Goal: Check status: Check status

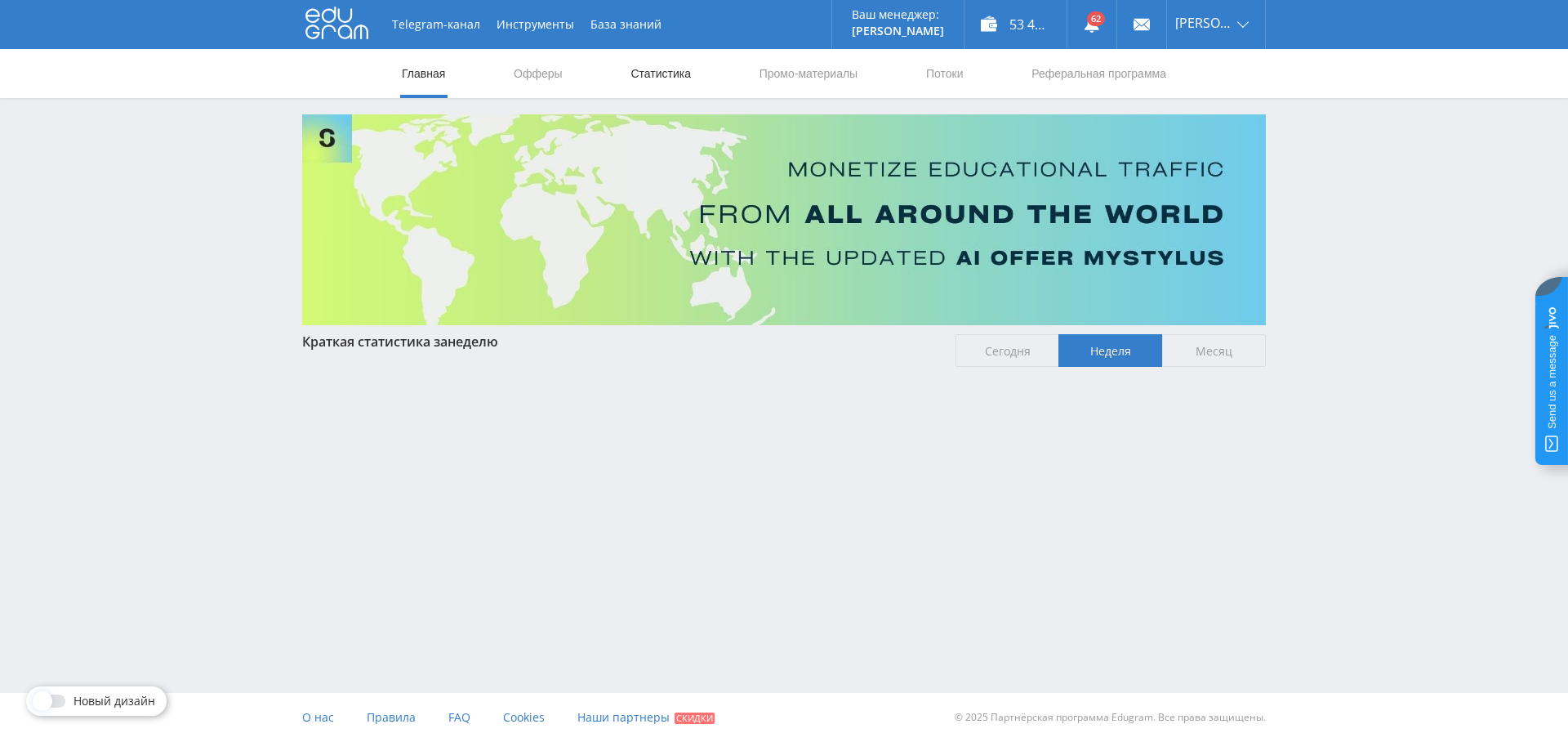
click at [665, 74] on link "Статистика" at bounding box center [661, 74] width 64 height 49
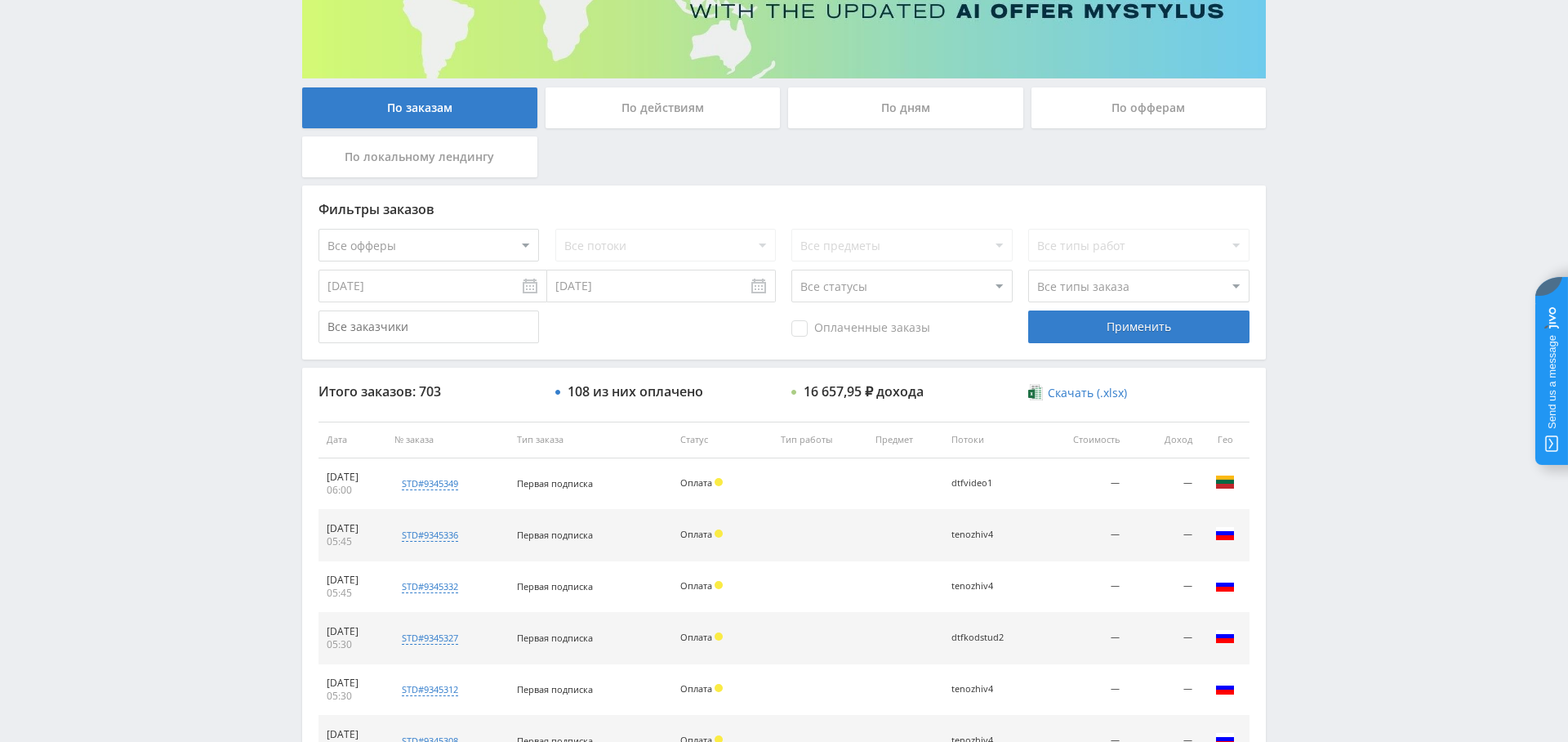
scroll to position [246, 0]
click at [485, 240] on select "Все офферы MyStylus MyStylus - Revshare Кампус AI Studybay Автор24 Studybay Bra…" at bounding box center [429, 246] width 221 height 33
select select "376"
click at [829, 323] on span "Оплаченные заказы" at bounding box center [860, 329] width 139 height 17
click at [0, 0] on input "Оплаченные заказы" at bounding box center [0, 0] width 0 height 0
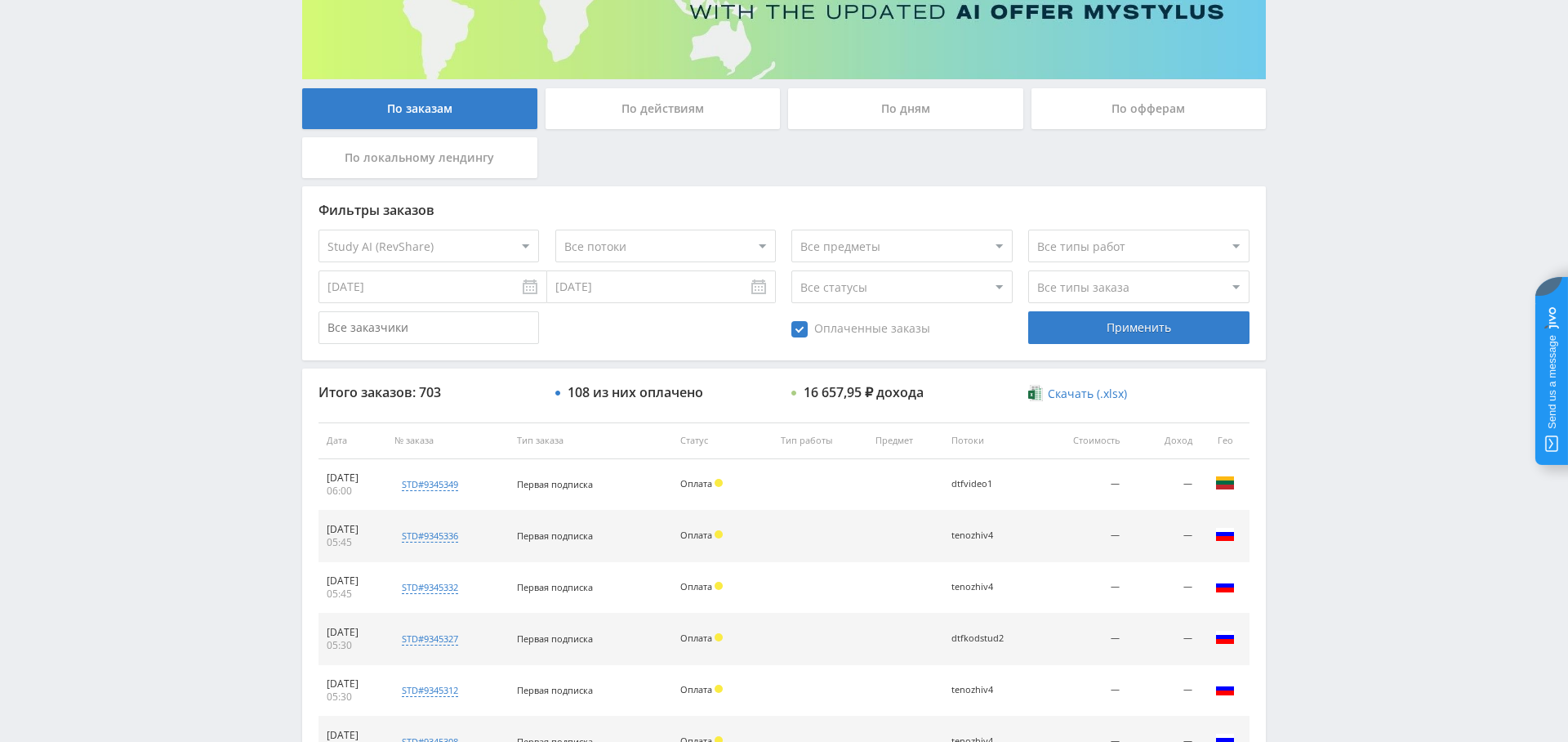
drag, startPoint x: 1177, startPoint y: 325, endPoint x: 1059, endPoint y: 353, distance: 121.3
click at [1177, 325] on div "Применить" at bounding box center [1139, 328] width 221 height 33
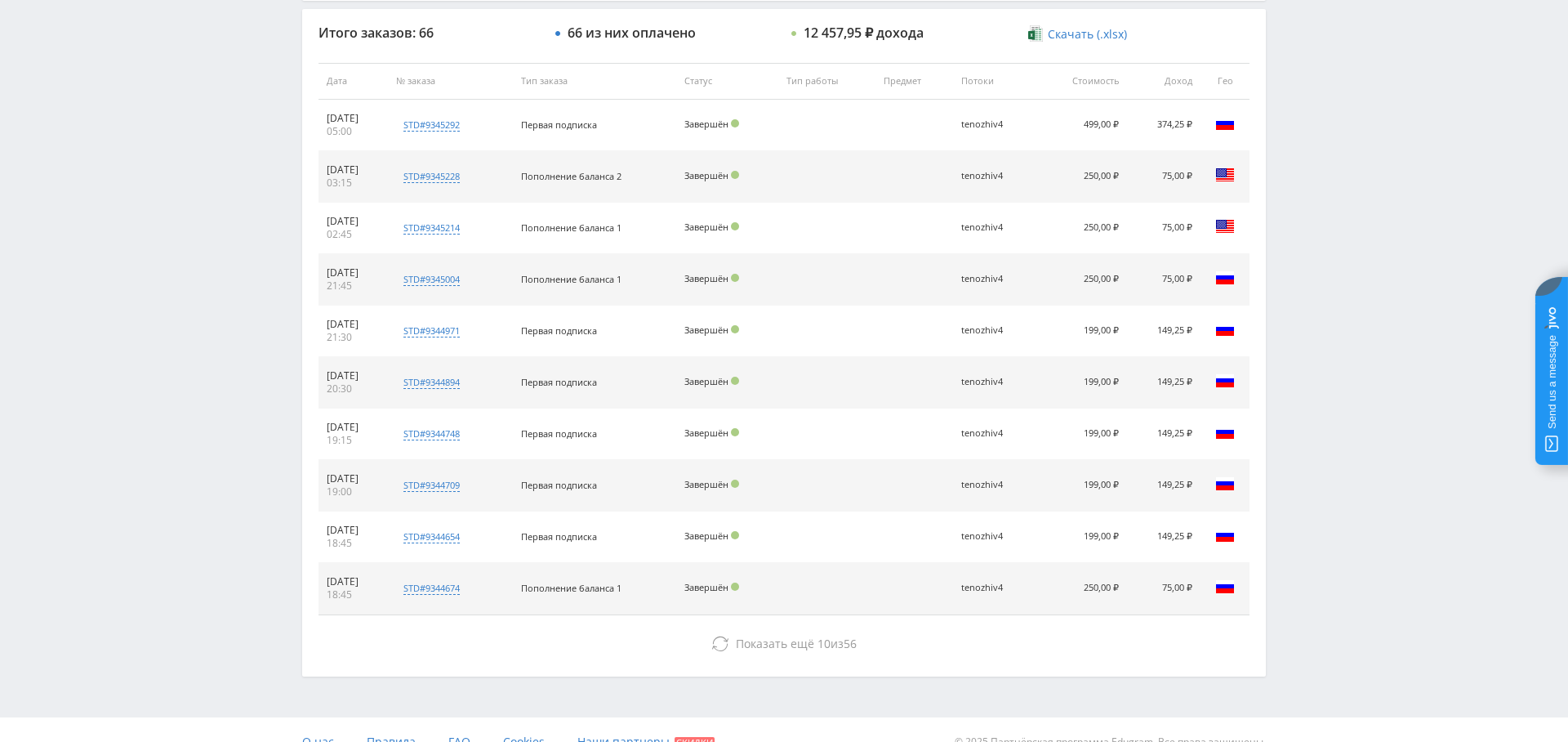
scroll to position [623, 0]
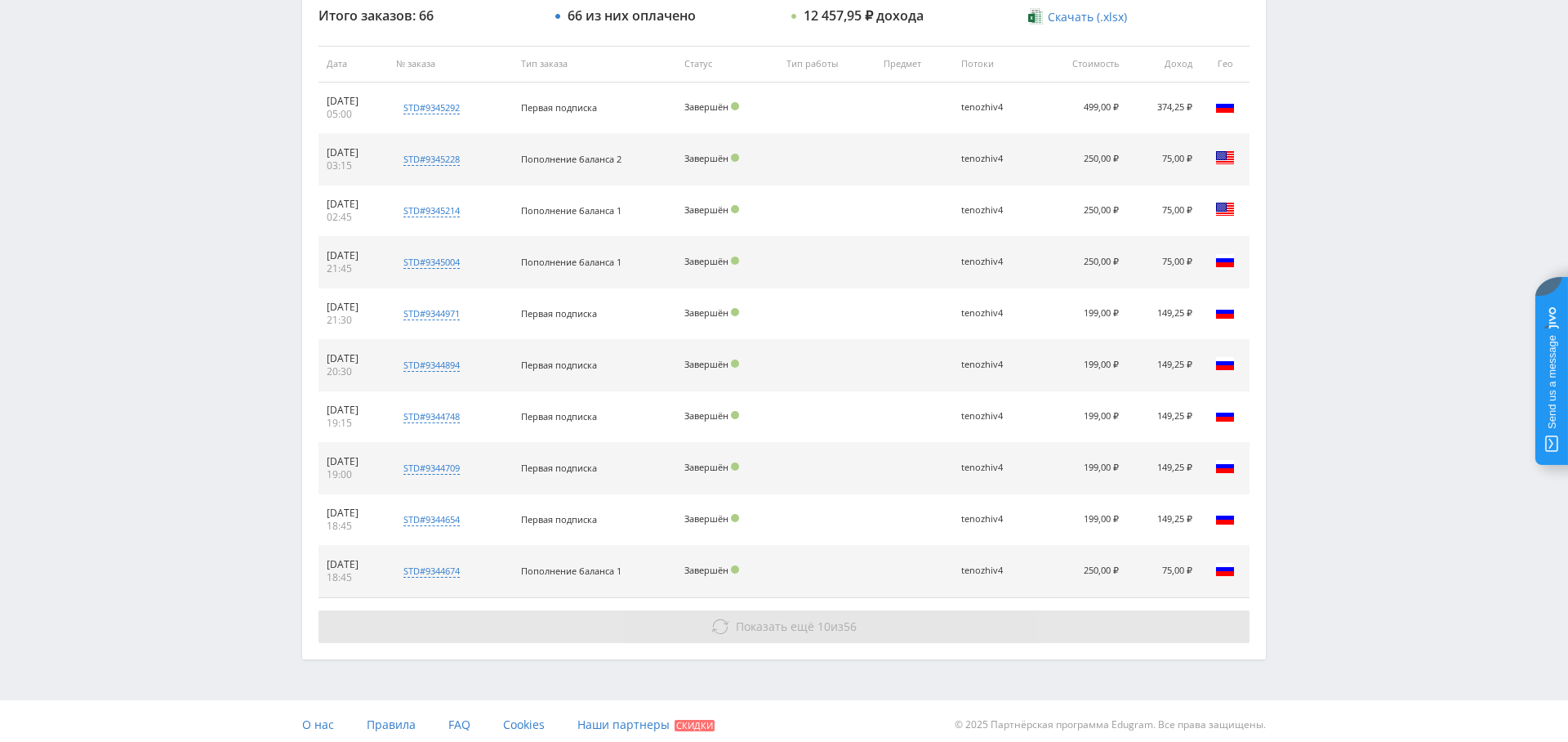
click at [765, 632] on button "Показать ещё 10 из 56" at bounding box center [784, 627] width 931 height 33
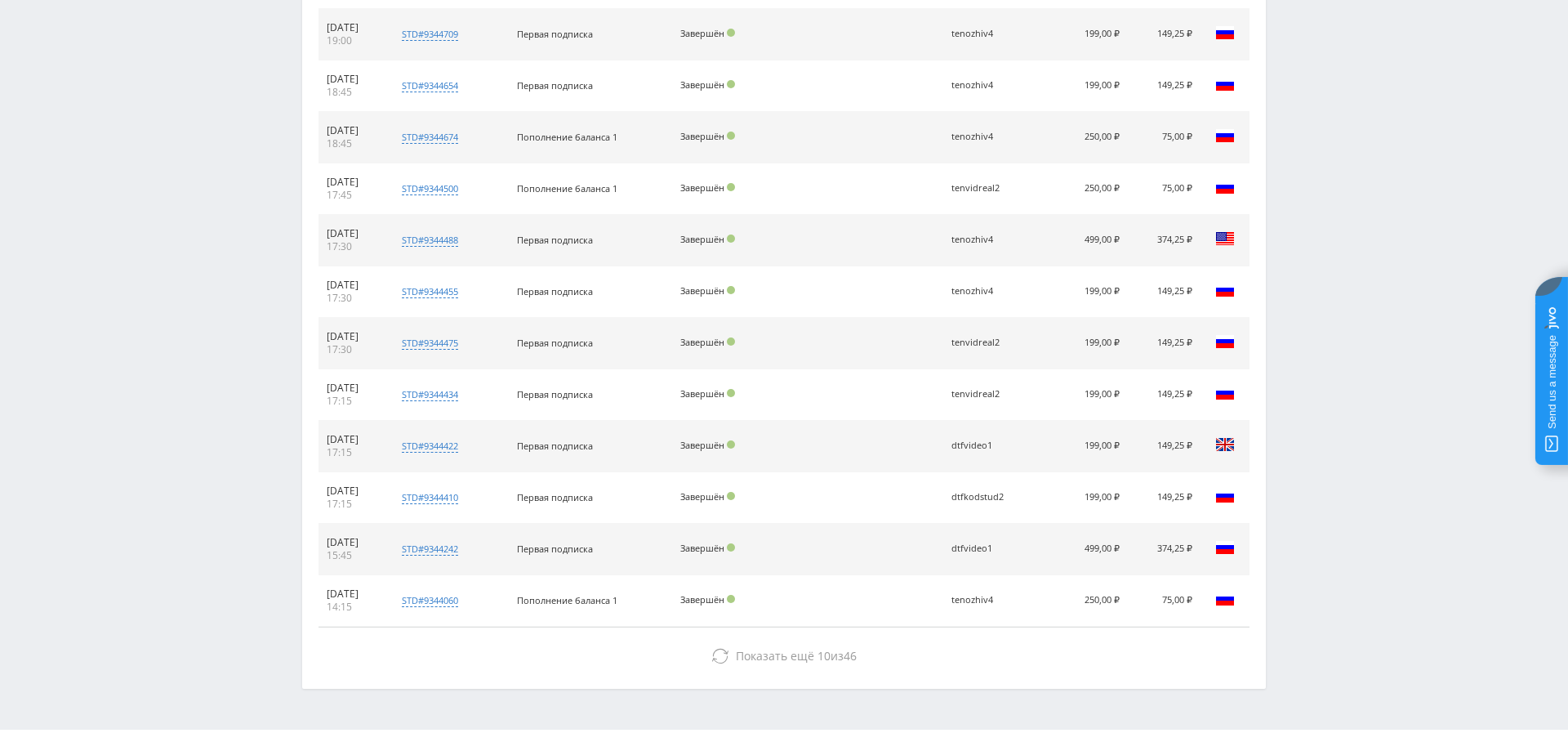
scroll to position [1056, 0]
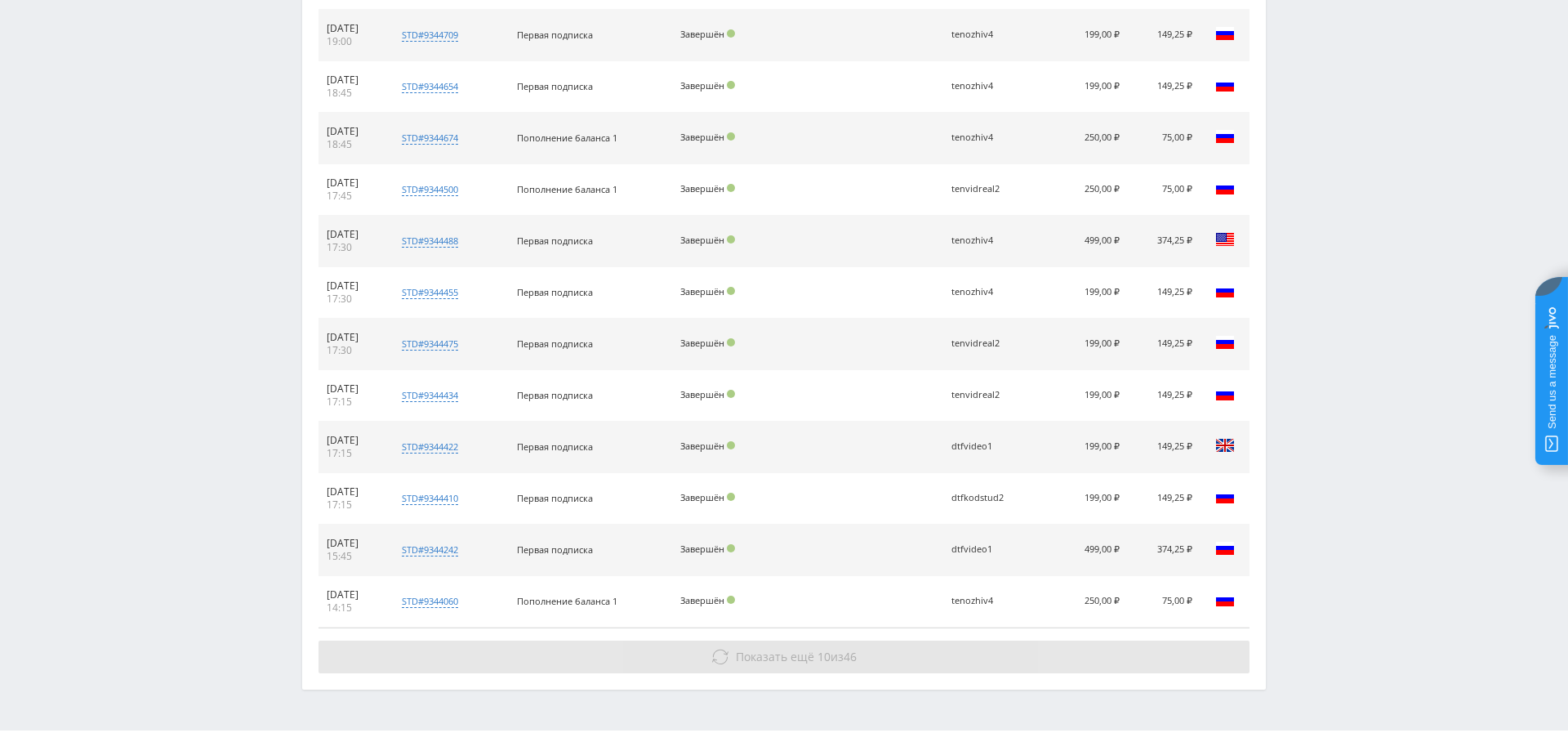
click at [762, 649] on span "Показать ещё" at bounding box center [774, 657] width 78 height 16
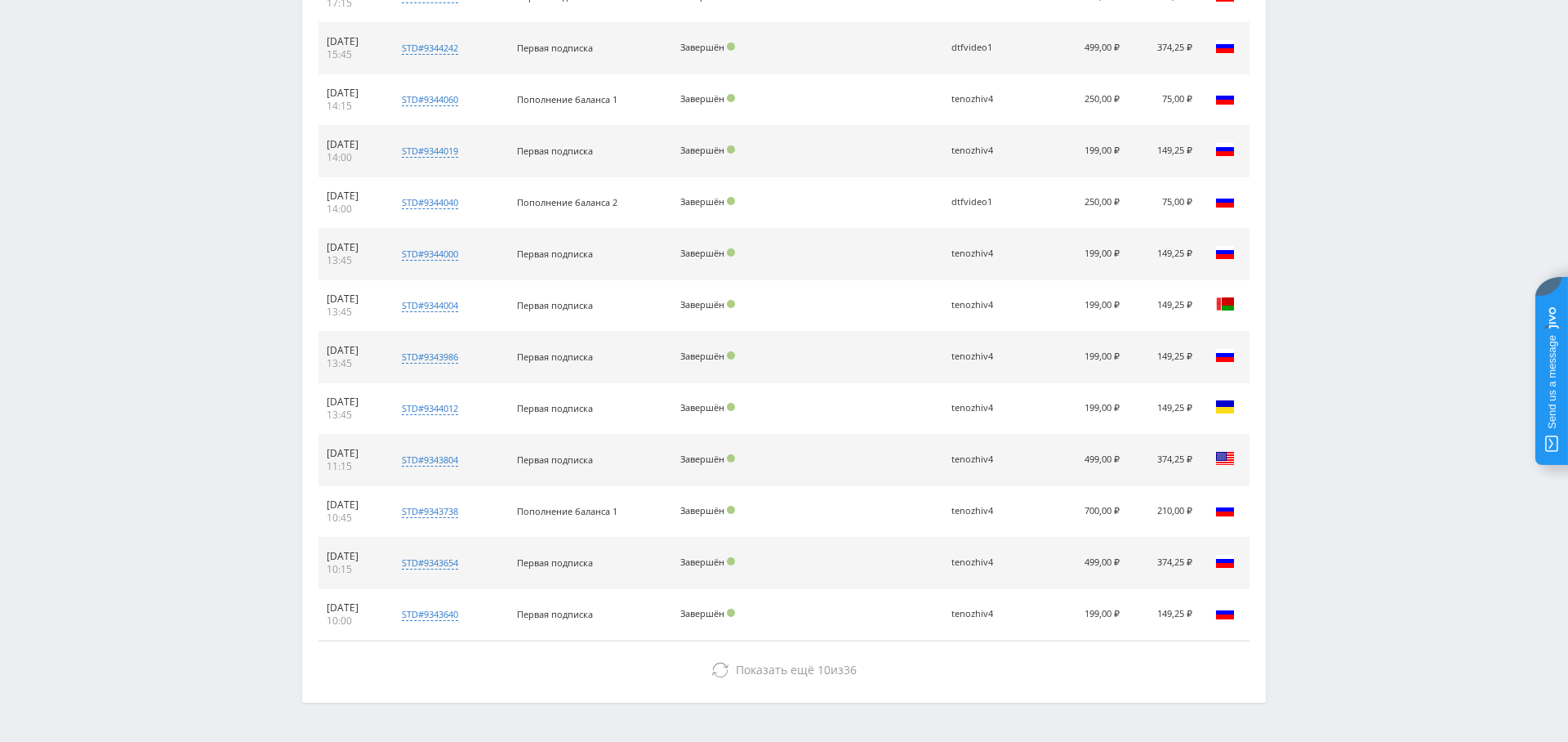
scroll to position [1557, 0]
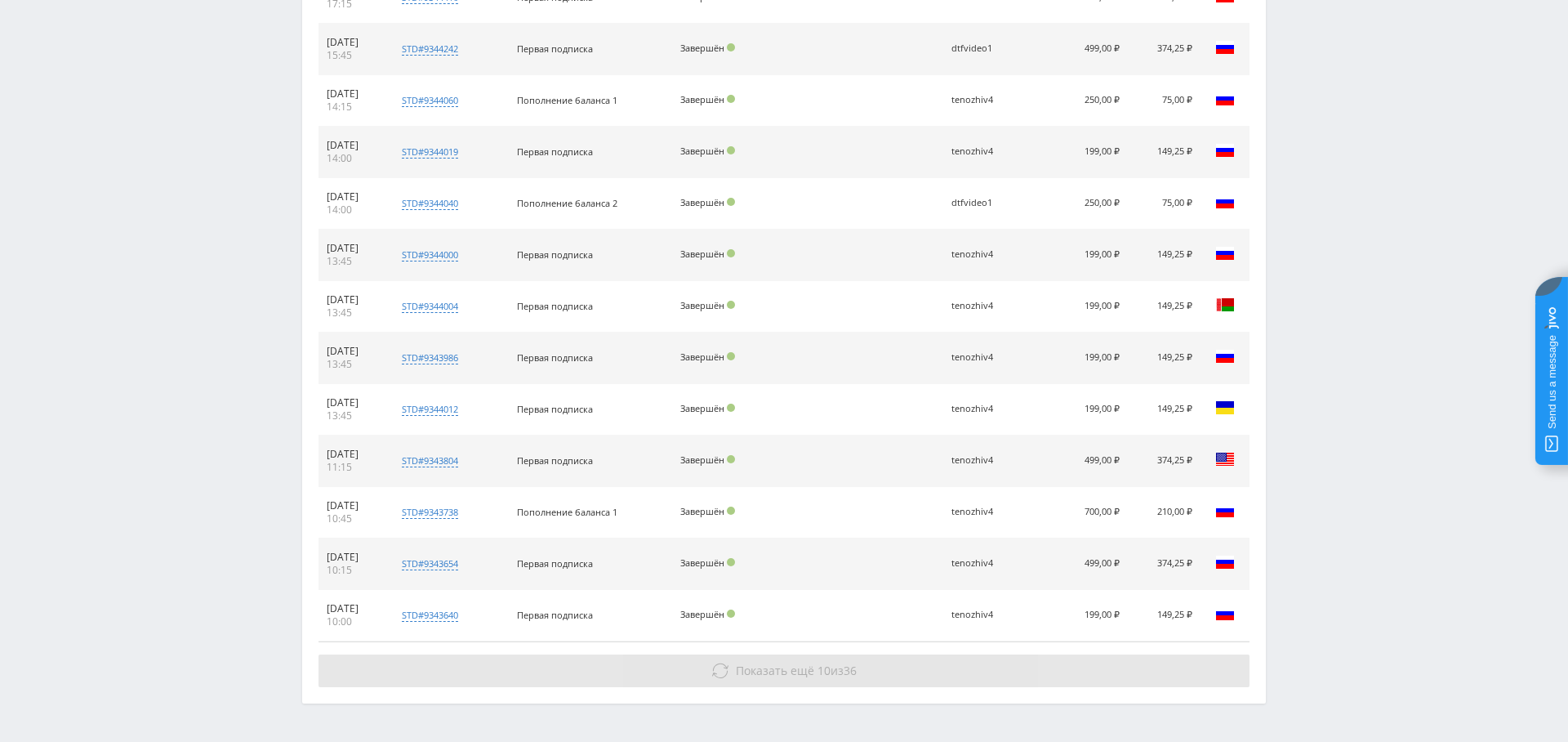
click at [805, 663] on span "Показать ещё" at bounding box center [774, 671] width 78 height 16
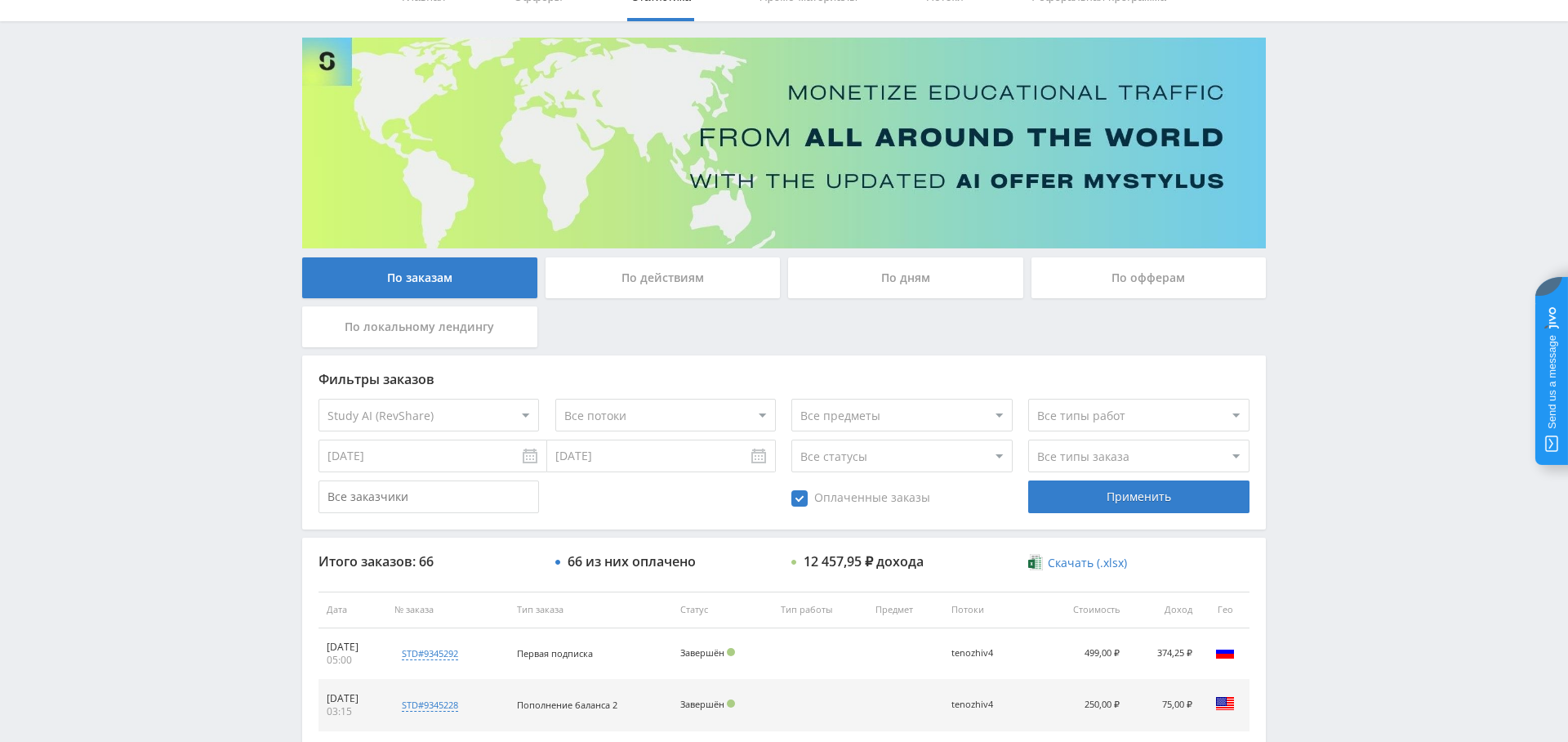
scroll to position [74, 0]
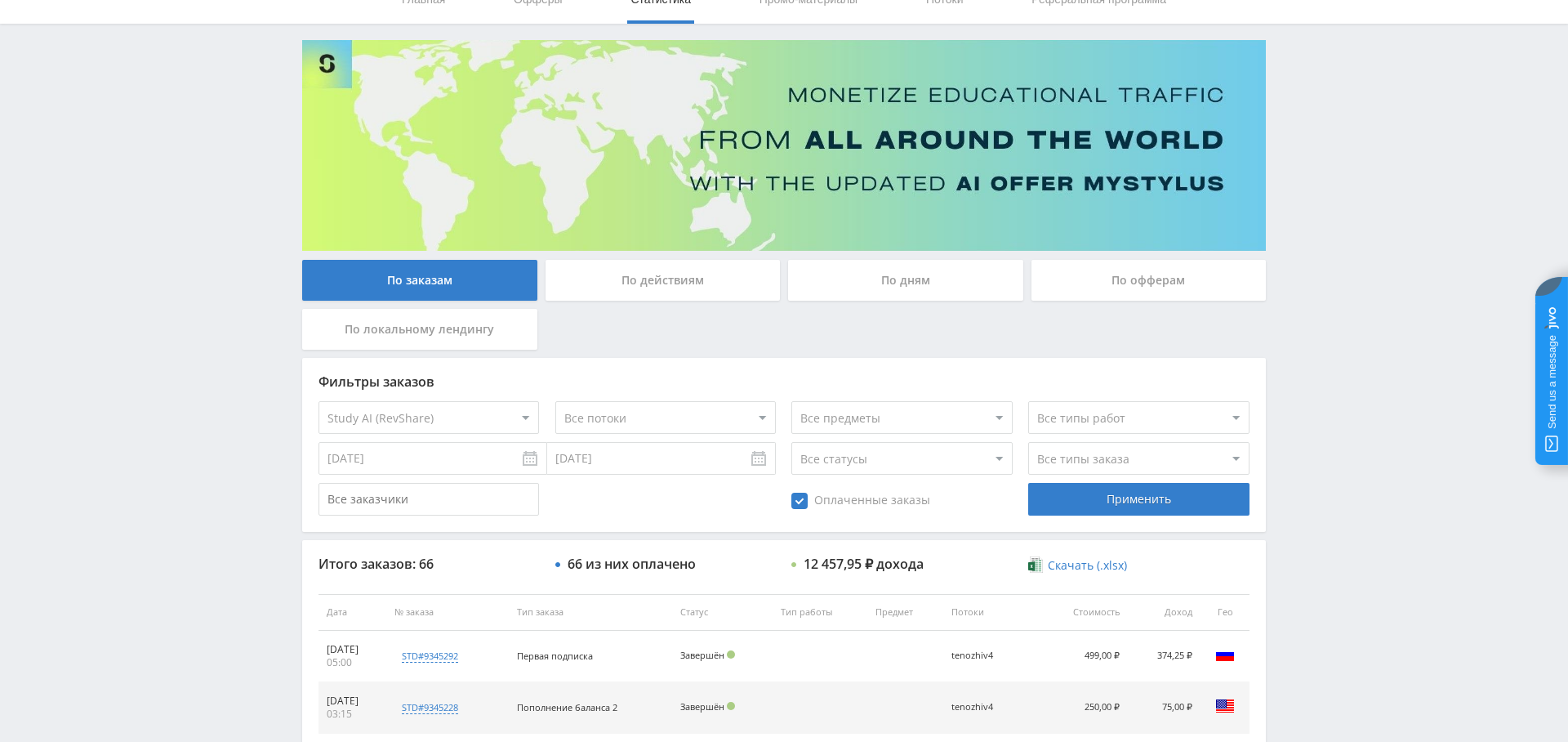
click at [935, 292] on div "По дням" at bounding box center [905, 279] width 235 height 40
click at [0, 0] on input "По дням" at bounding box center [0, 0] width 0 height 0
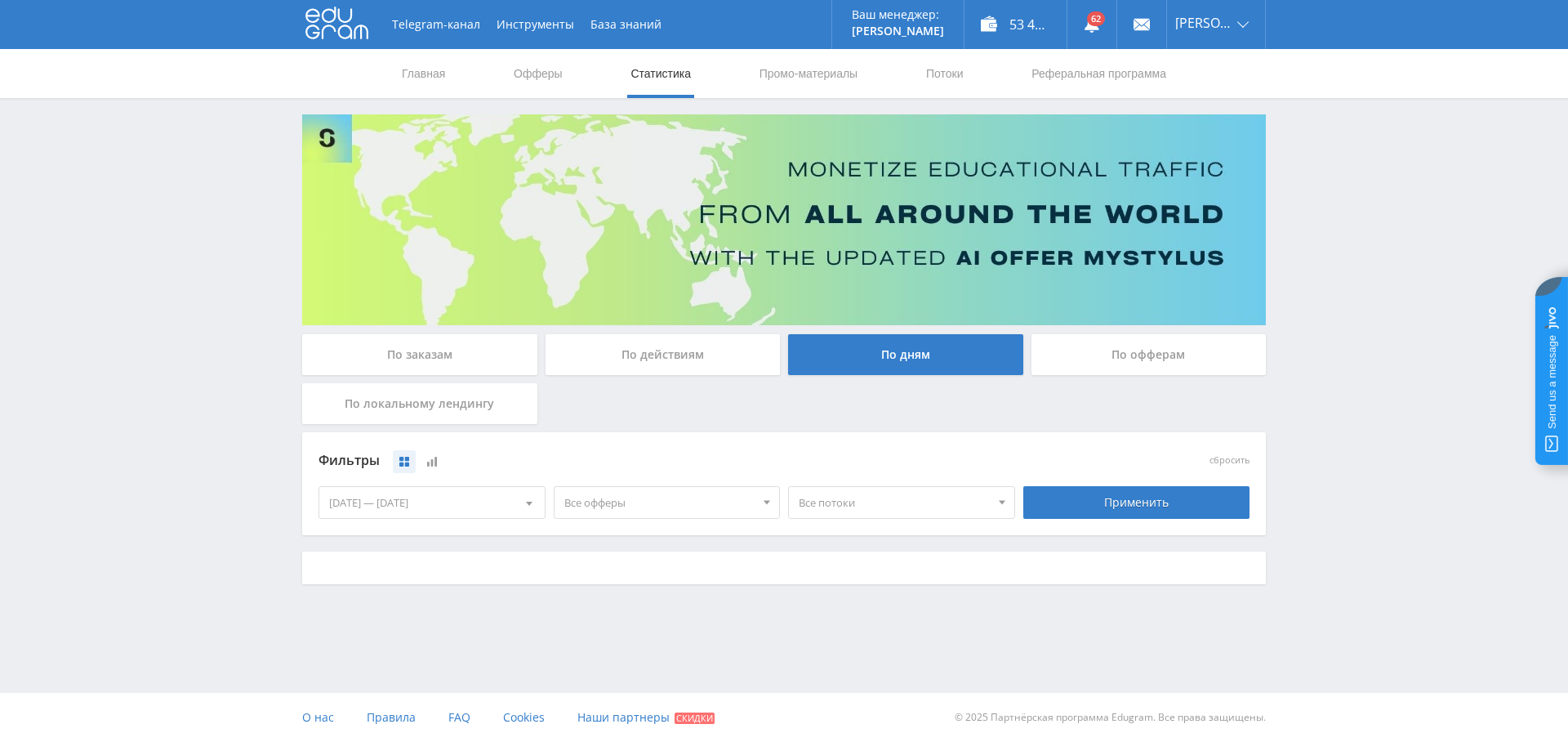
scroll to position [0, 0]
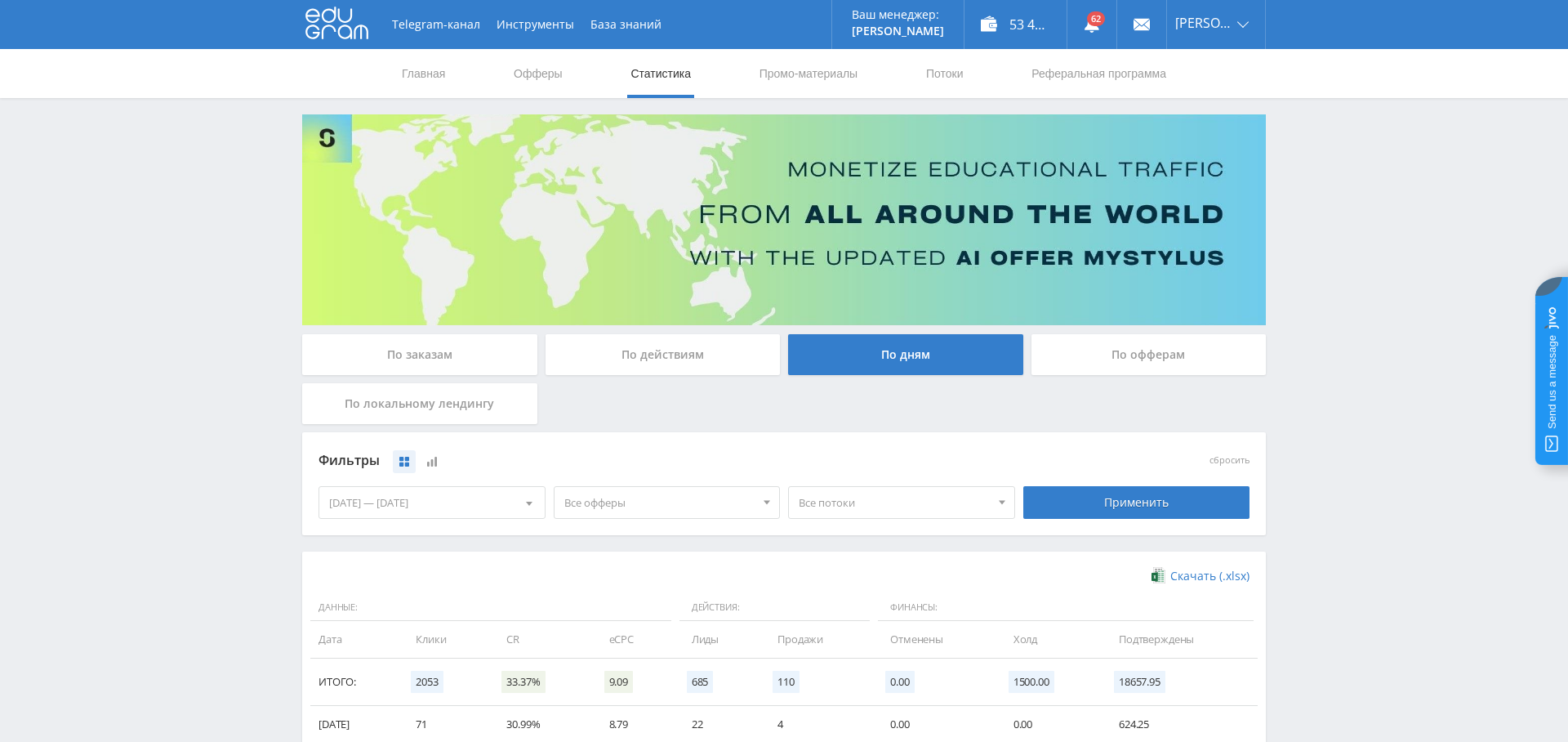
click at [650, 490] on span "Все офферы" at bounding box center [660, 502] width 191 height 31
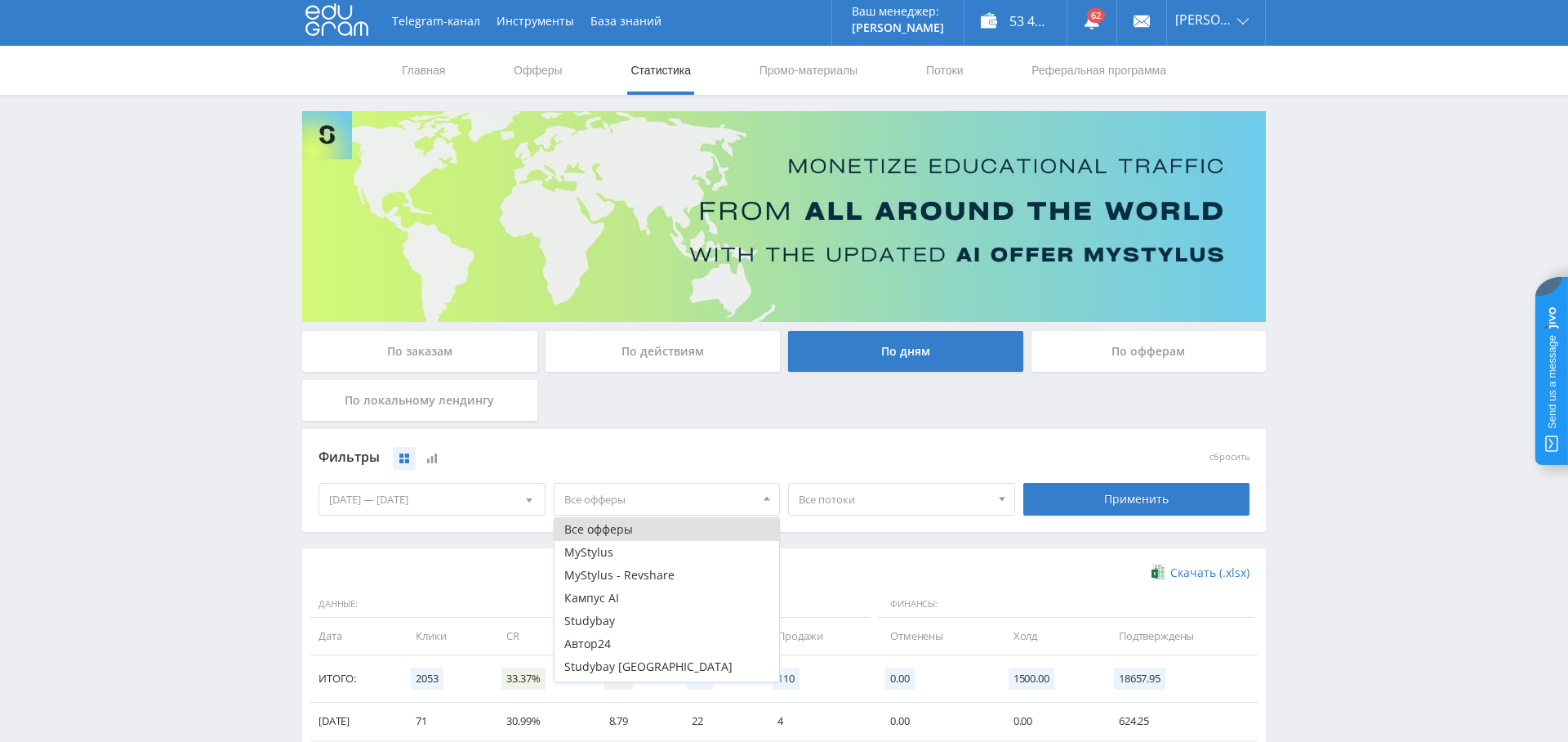
click at [962, 577] on div "Скачать (.xlsx)" at bounding box center [784, 572] width 931 height 17
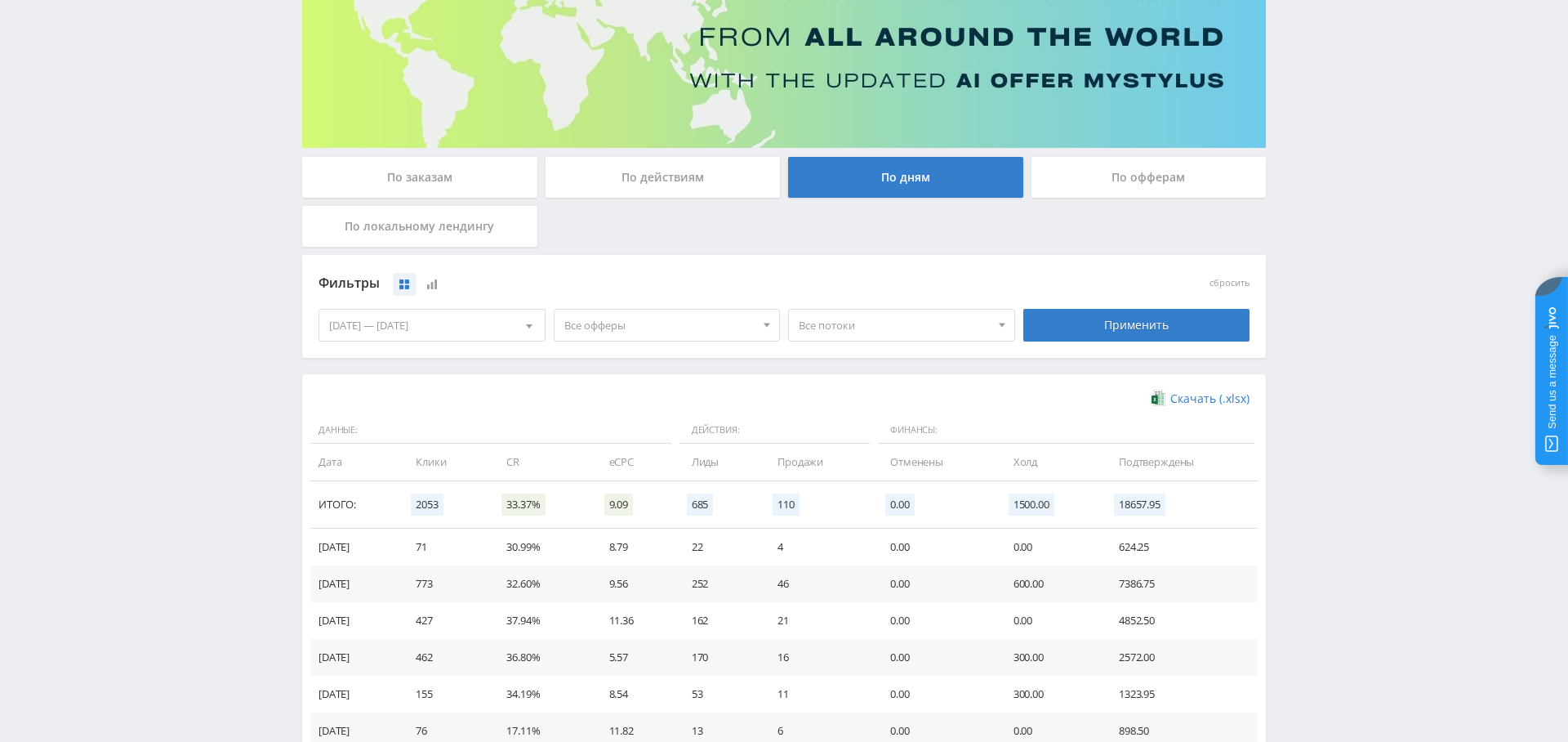
scroll to position [135, 0]
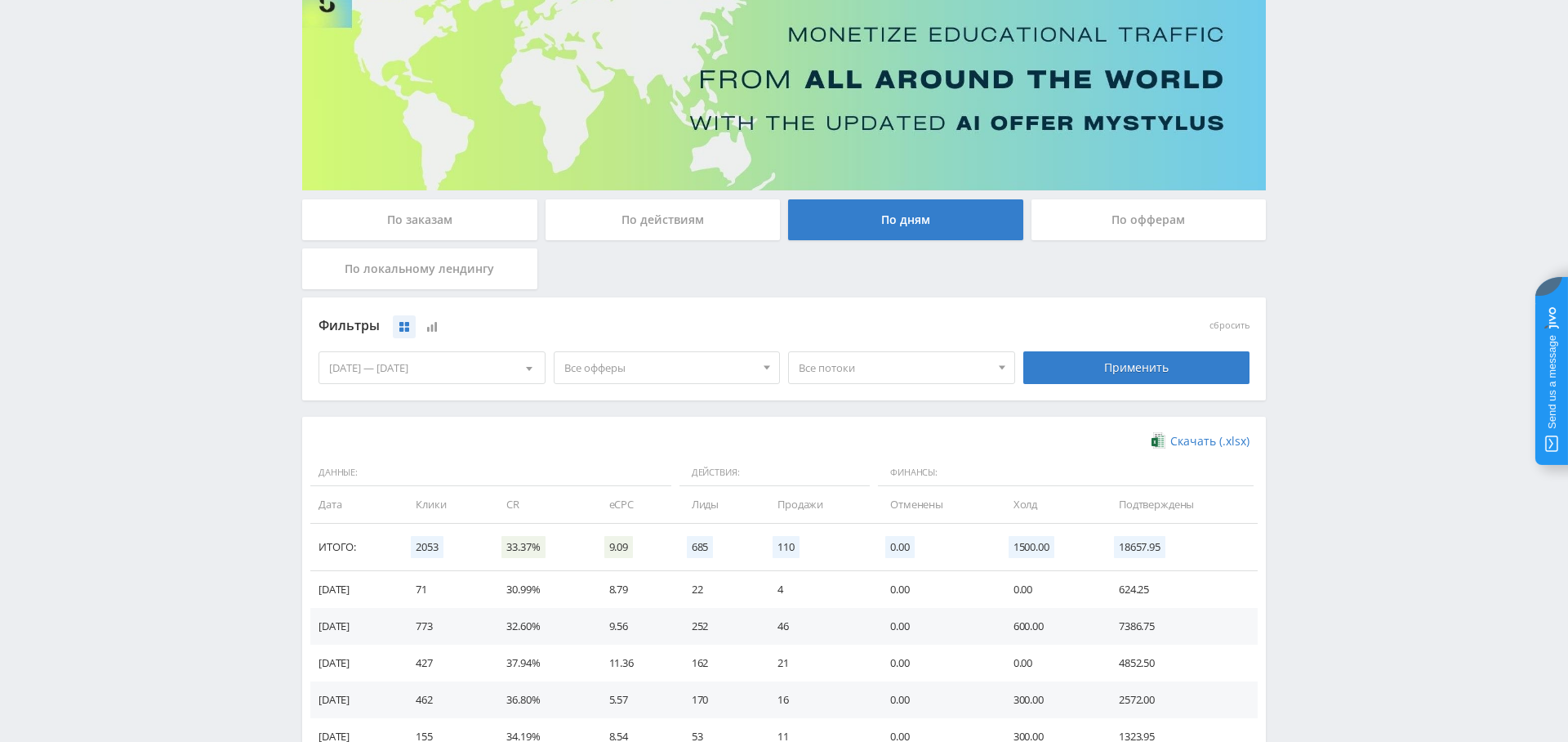
click at [686, 378] on span "Все офферы" at bounding box center [660, 367] width 191 height 31
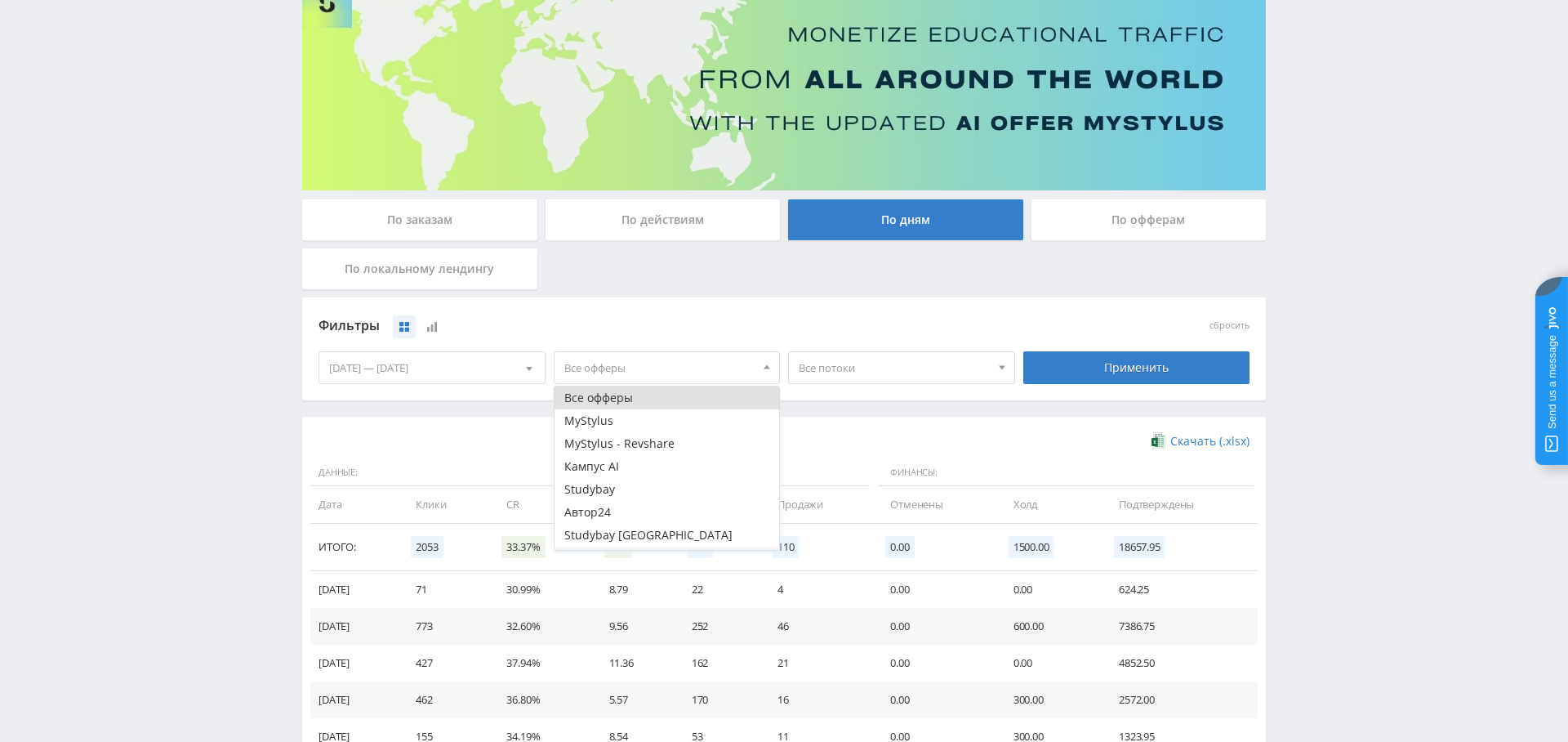
scroll to position [20, 0]
click at [621, 537] on button "Study AI (RevShare)" at bounding box center [667, 538] width 226 height 23
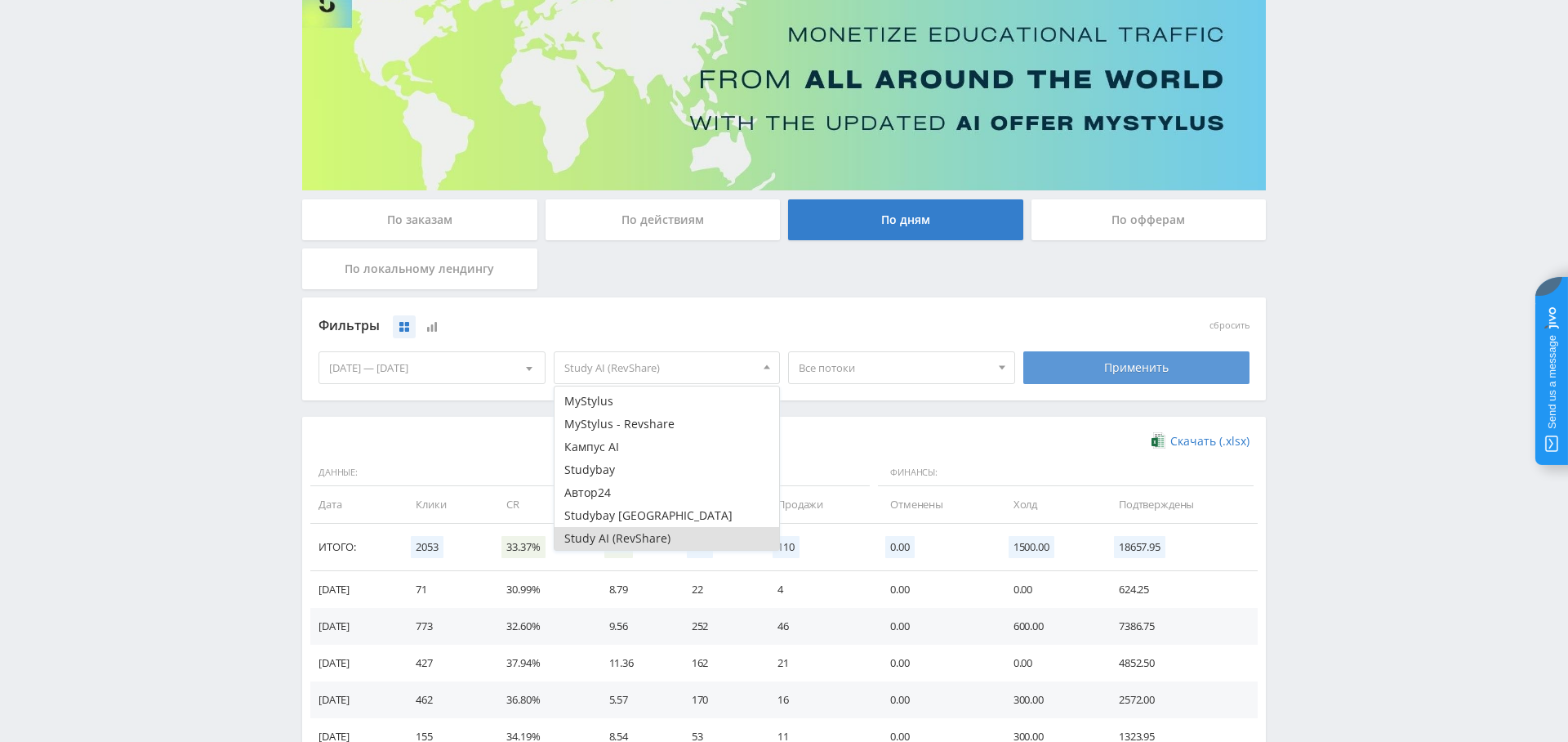
click at [1142, 373] on div "Применить" at bounding box center [1137, 367] width 227 height 33
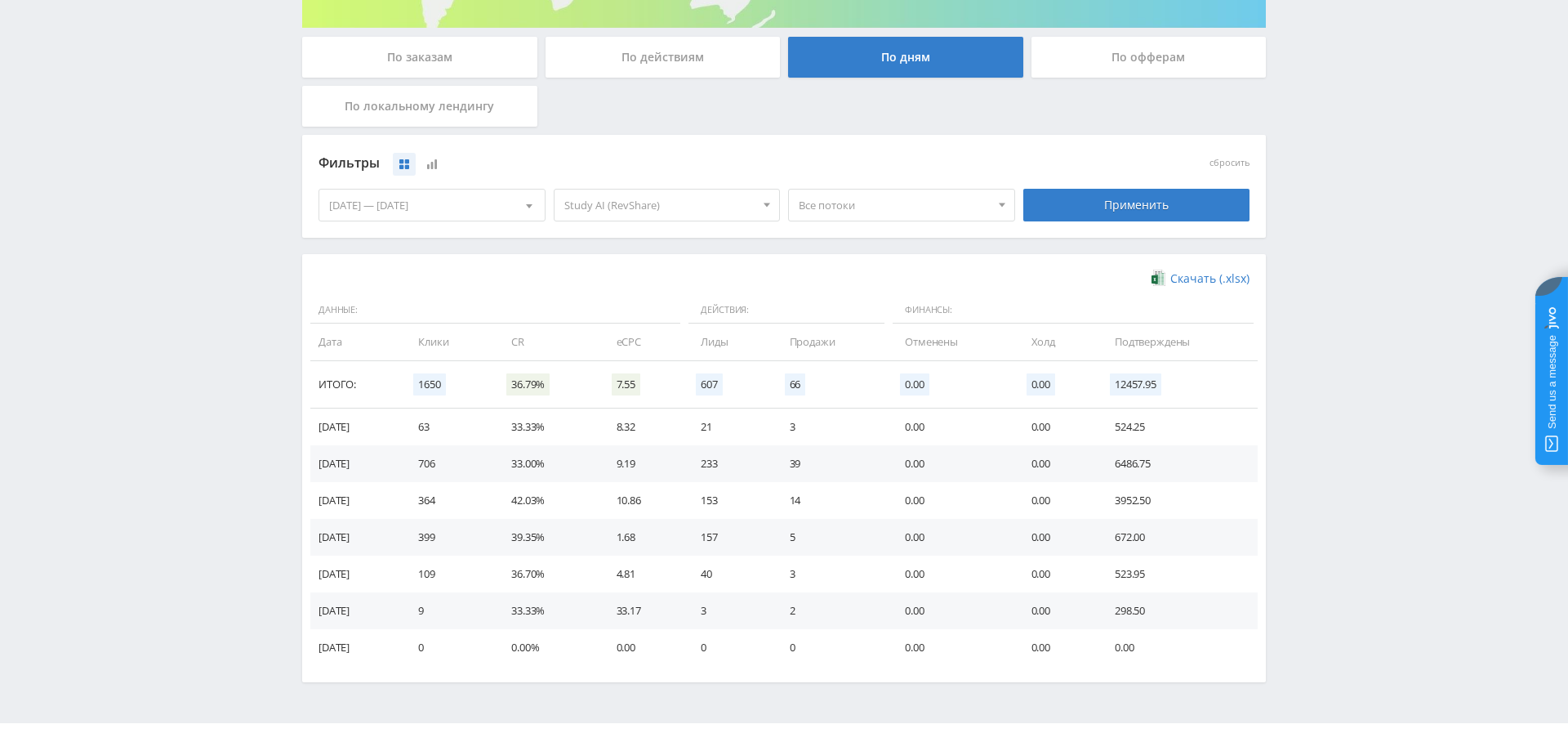
scroll to position [326, 0]
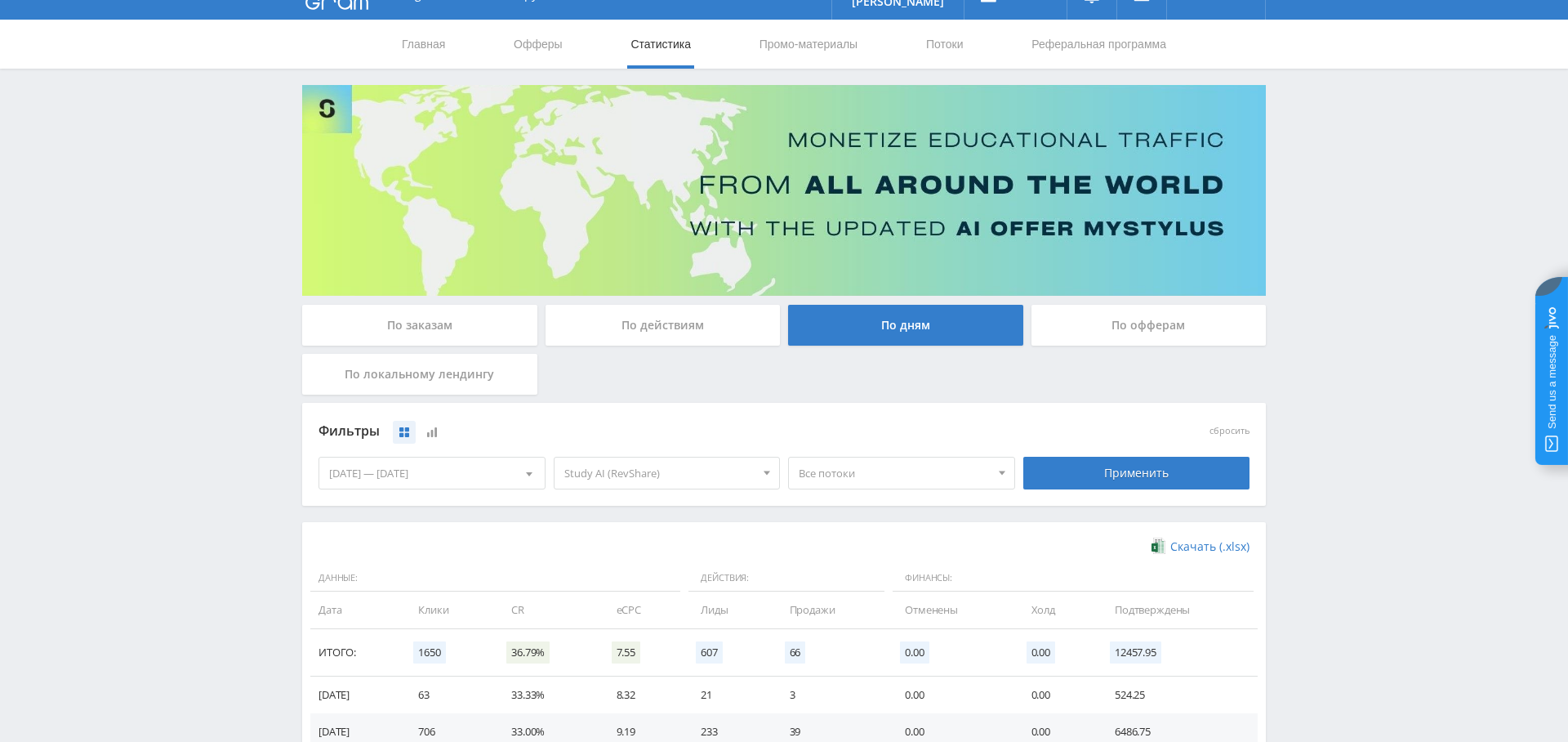
click at [429, 310] on div "По заказам" at bounding box center [419, 325] width 235 height 40
click at [0, 0] on input "По заказам" at bounding box center [0, 0] width 0 height 0
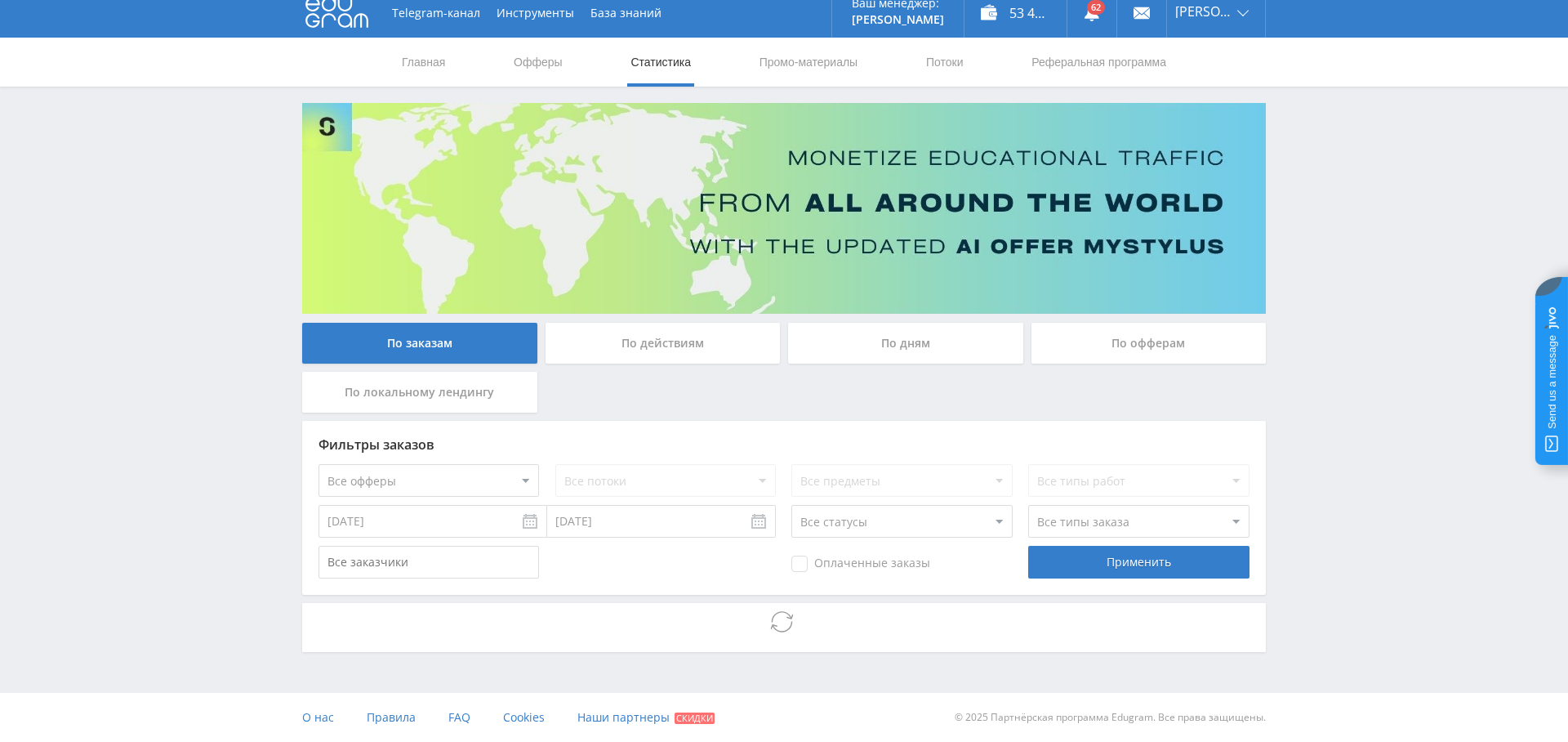
scroll to position [30, 0]
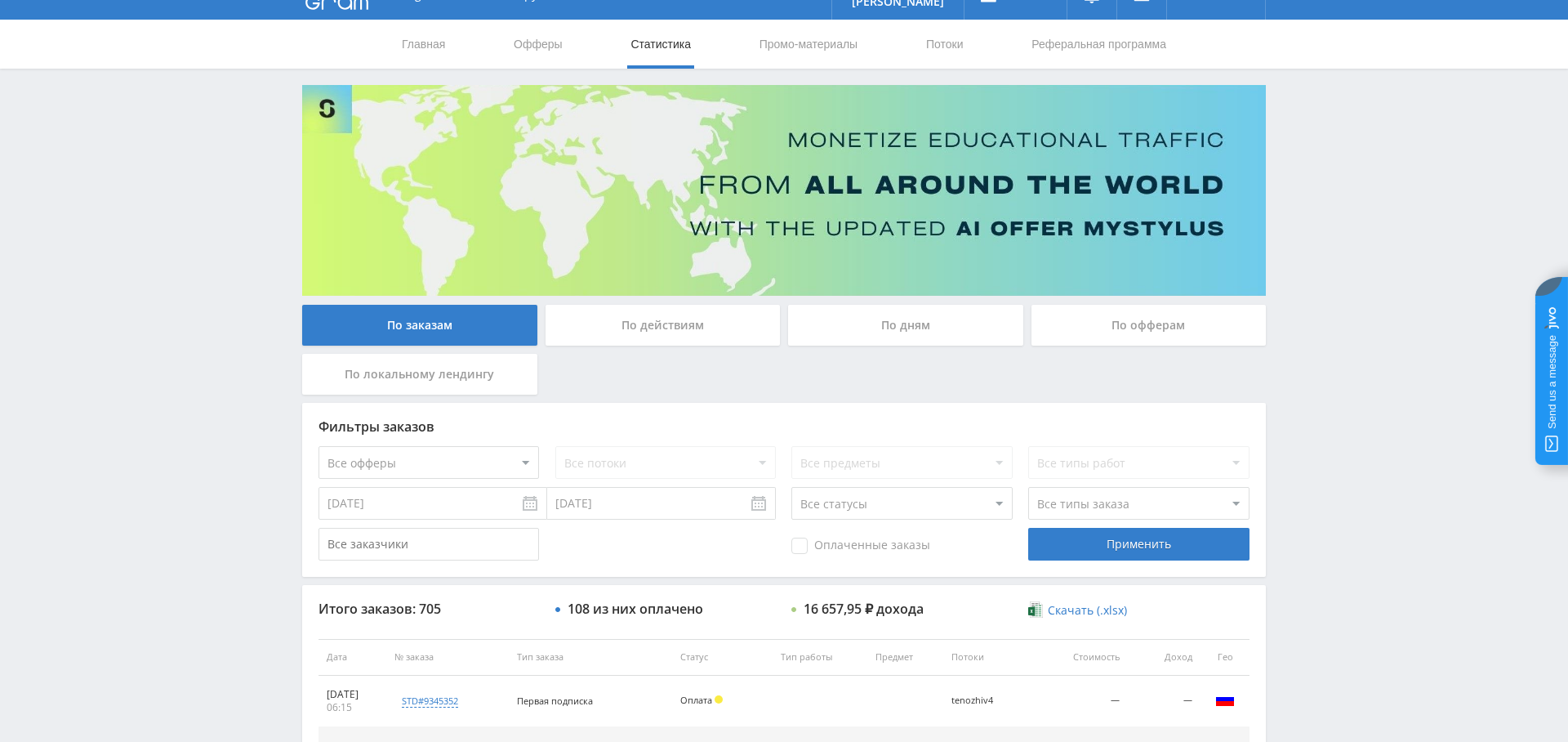
click at [461, 456] on select "Все офферы MyStylus MyStylus - Revshare Кампус AI Studybay Автор24 Studybay Bra…" at bounding box center [429, 462] width 221 height 33
select select "376"
click at [433, 507] on input "[DATE]" at bounding box center [433, 503] width 229 height 33
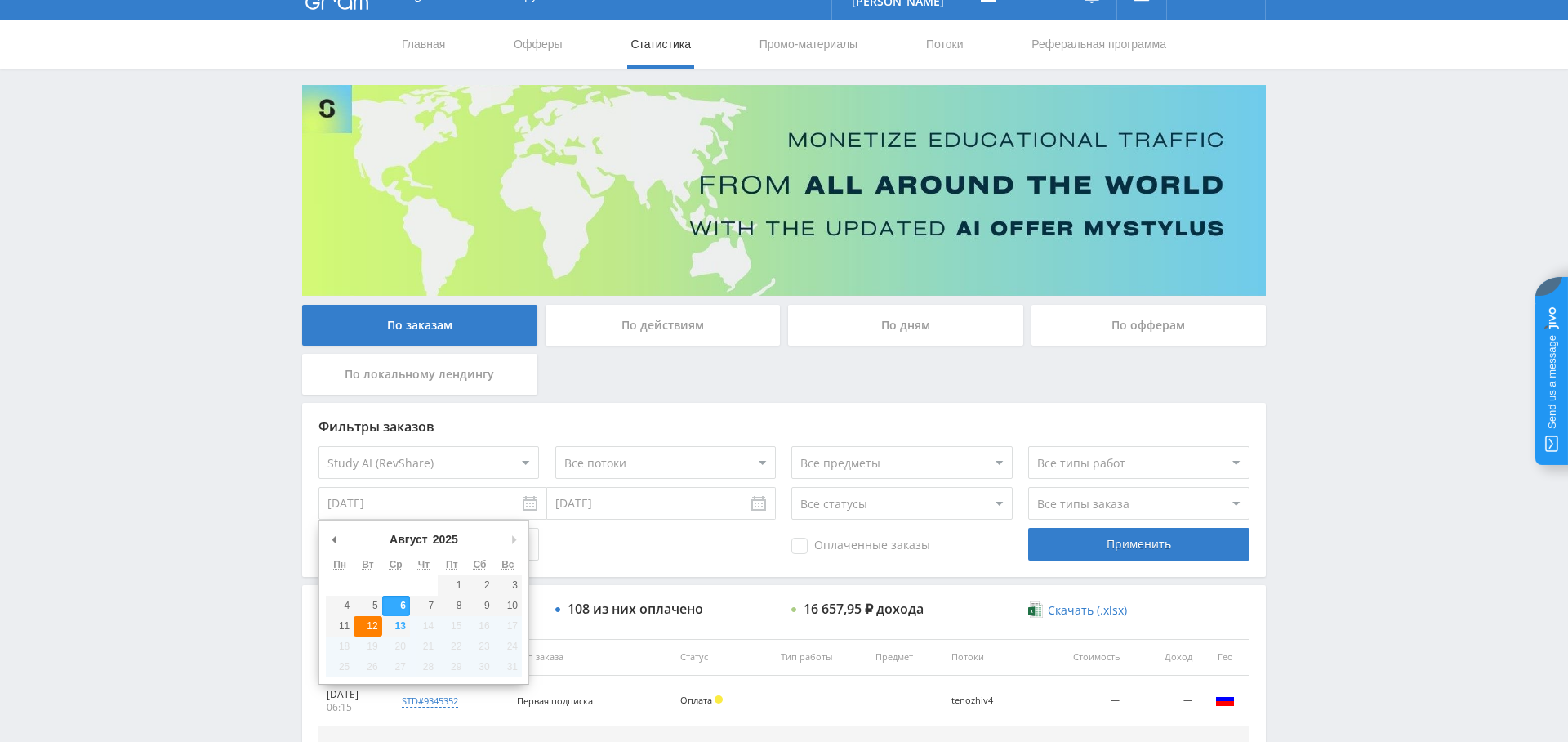
type input "[DATE]"
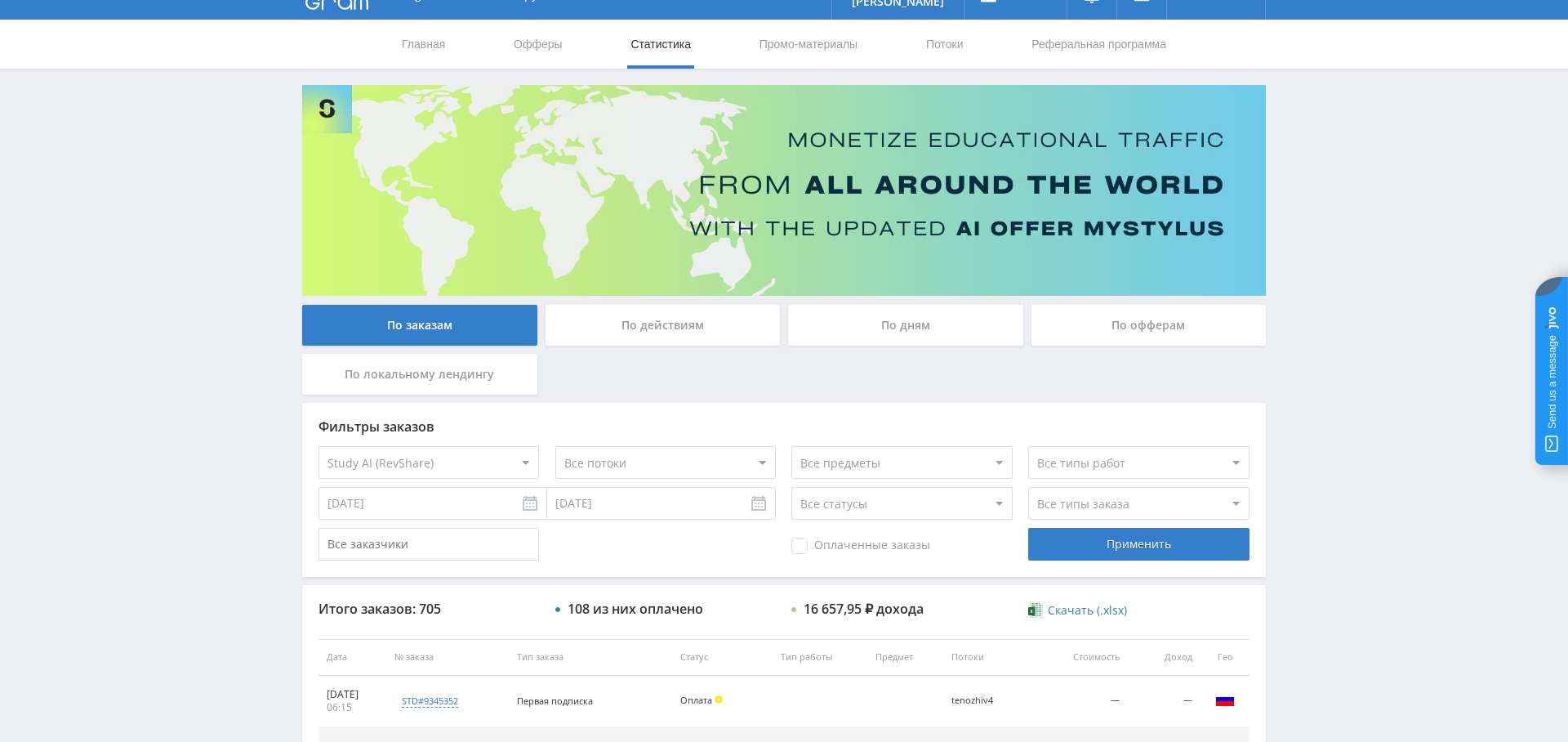
drag, startPoint x: 609, startPoint y: 510, endPoint x: 605, endPoint y: 519, distance: 9.8
click at [609, 510] on input "[DATE]" at bounding box center [662, 503] width 229 height 33
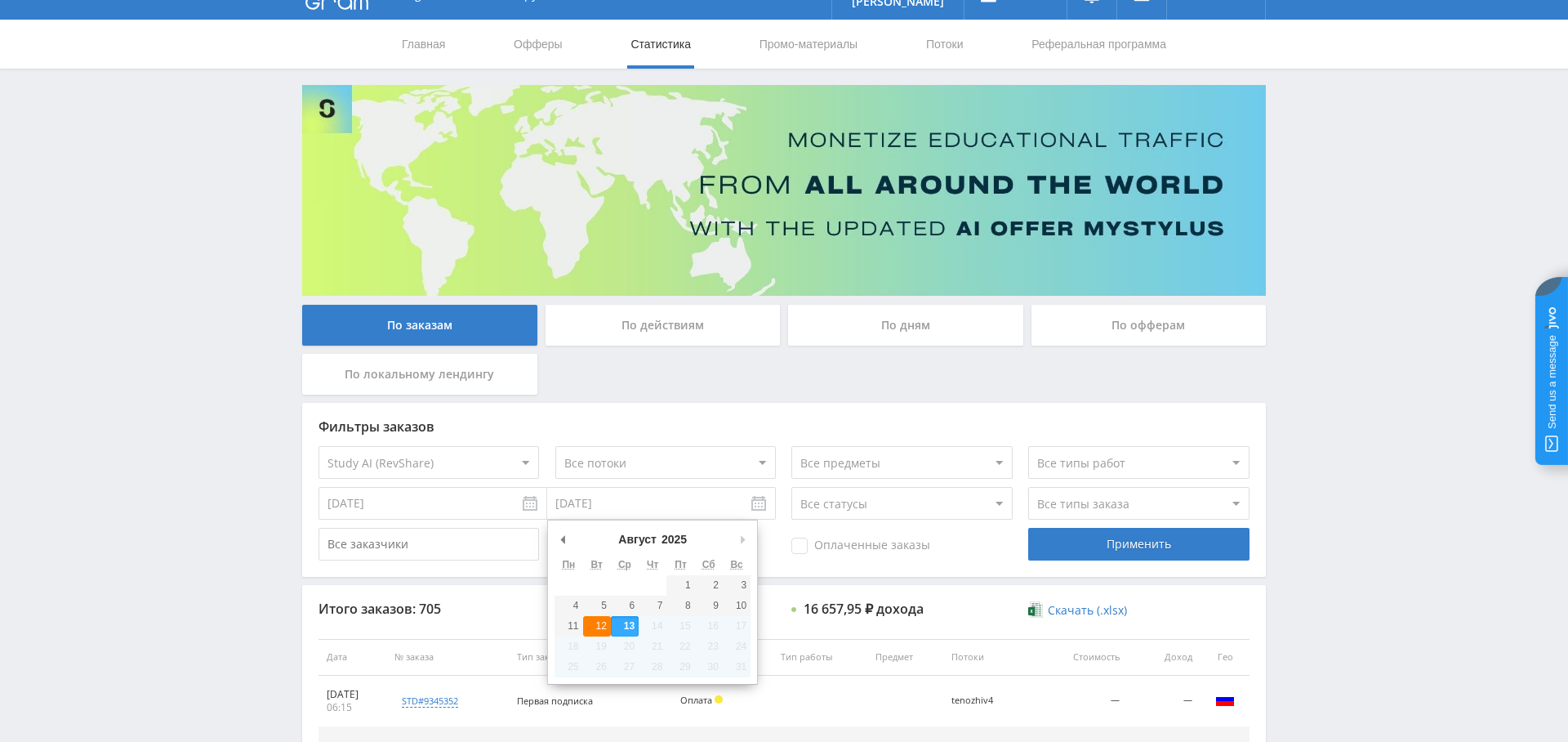
type input "[DATE]"
drag, startPoint x: 595, startPoint y: 617, endPoint x: 612, endPoint y: 616, distance: 17.0
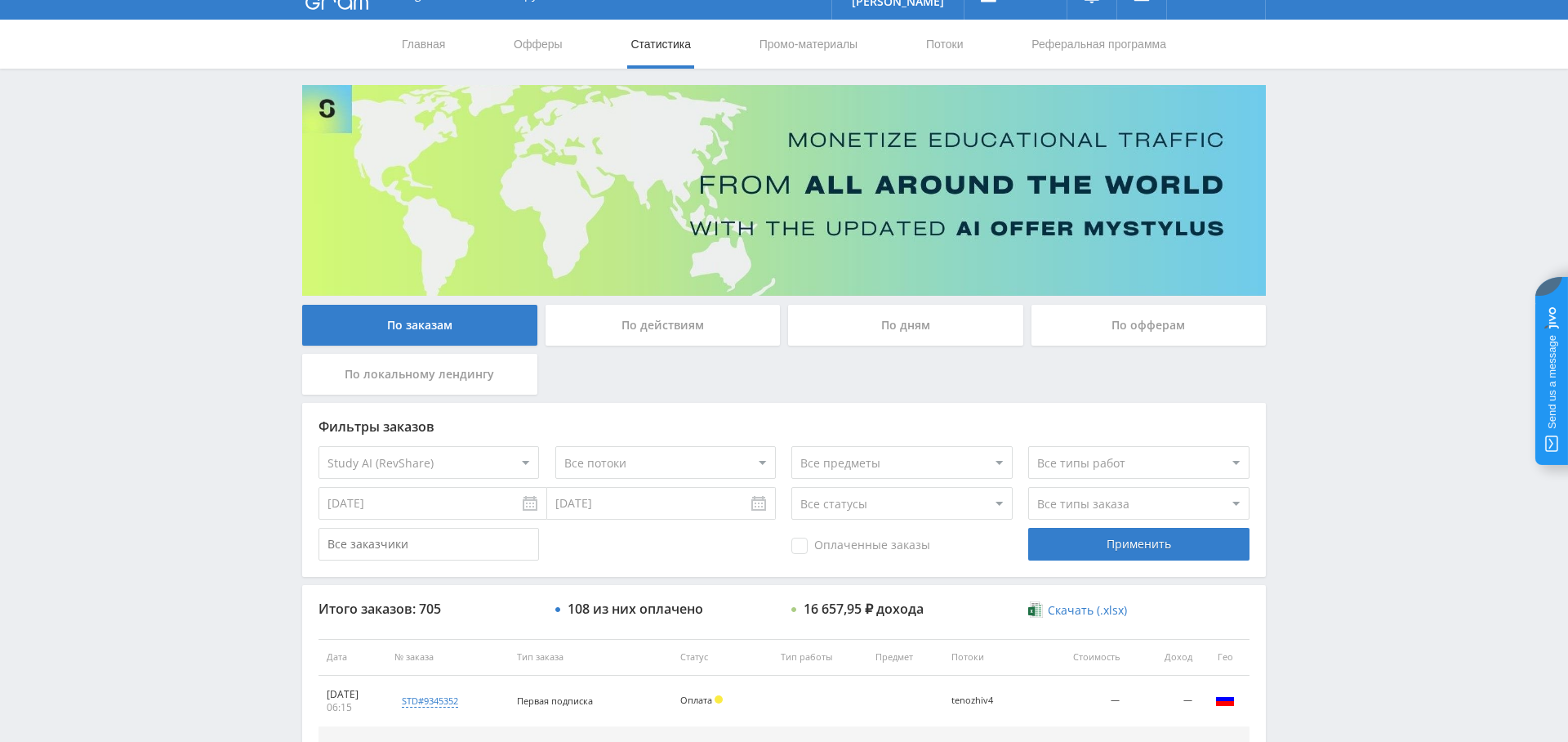
click at [862, 535] on div "Оплаченные заказы" at bounding box center [901, 544] width 221 height 33
drag, startPoint x: 896, startPoint y: 546, endPoint x: 954, endPoint y: 546, distance: 58.0
click at [896, 546] on span "Оплаченные заказы" at bounding box center [860, 546] width 139 height 17
click at [0, 0] on input "Оплаченные заказы" at bounding box center [0, 0] width 0 height 0
click at [1105, 496] on select "Все типы заказа Ребилл Новый заказ" at bounding box center [1139, 503] width 221 height 33
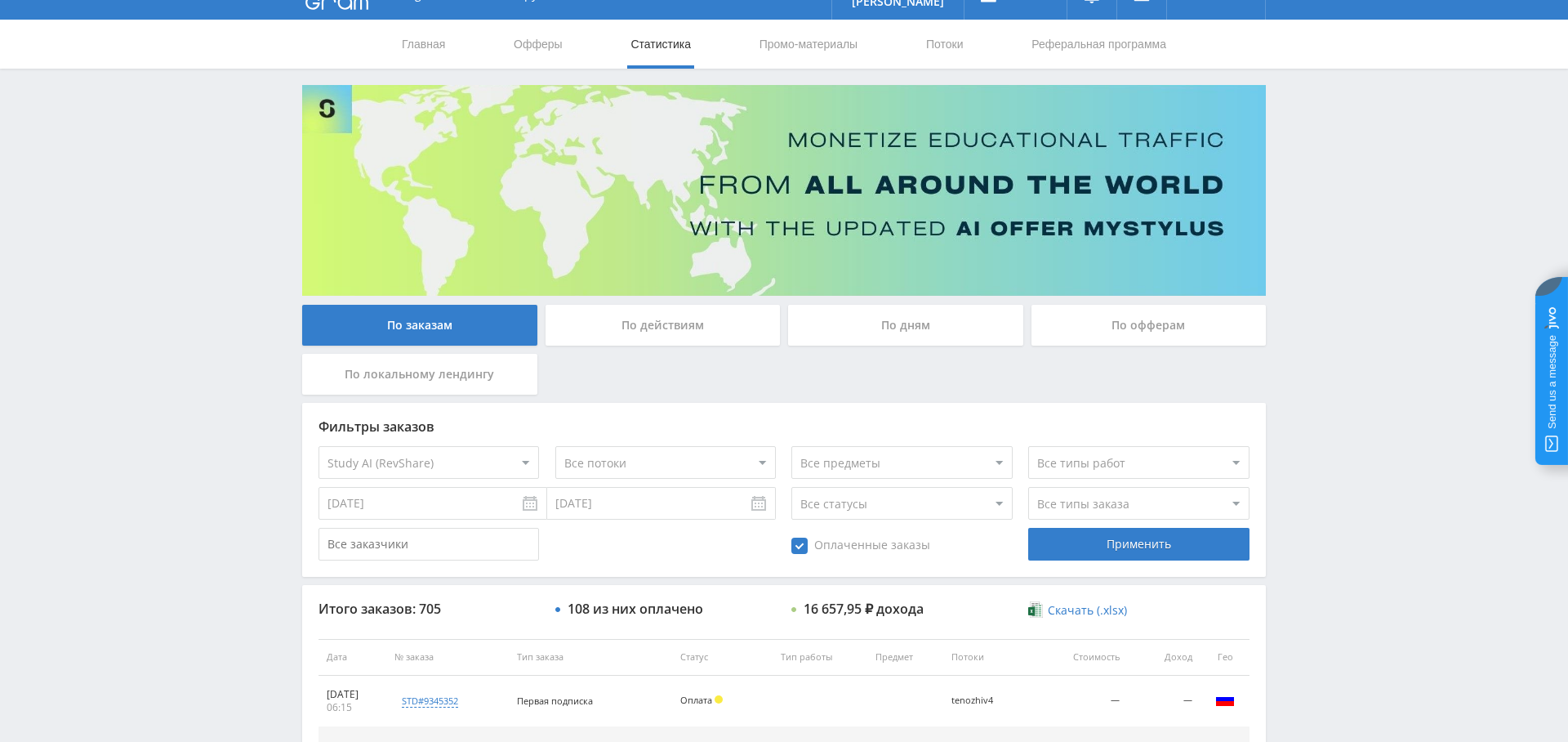
select select "2"
click at [1029, 487] on select "Все типы заказа Ребилл Новый заказ" at bounding box center [1139, 503] width 221 height 33
click at [1118, 547] on div "Применить" at bounding box center [1139, 544] width 221 height 33
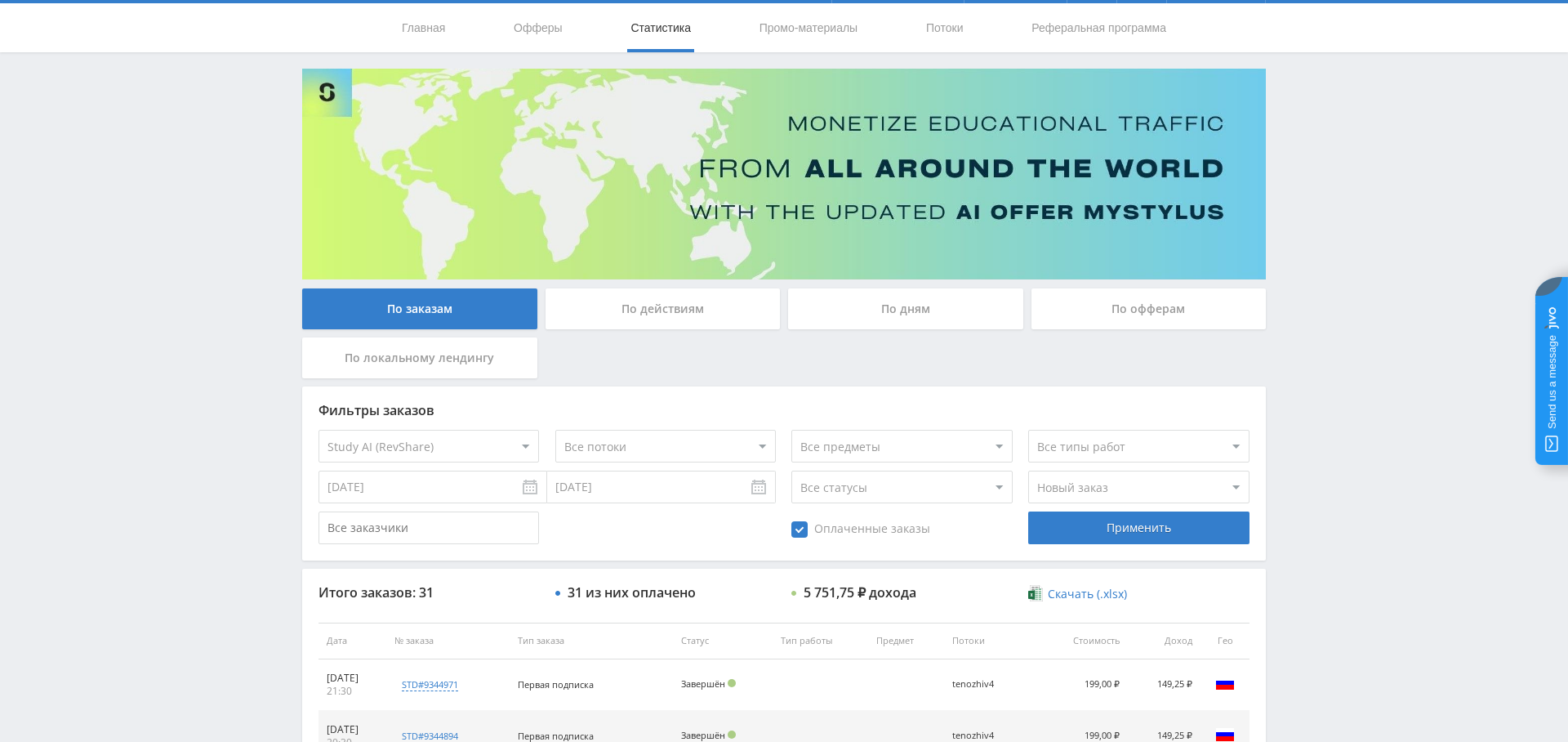
scroll to position [0, 0]
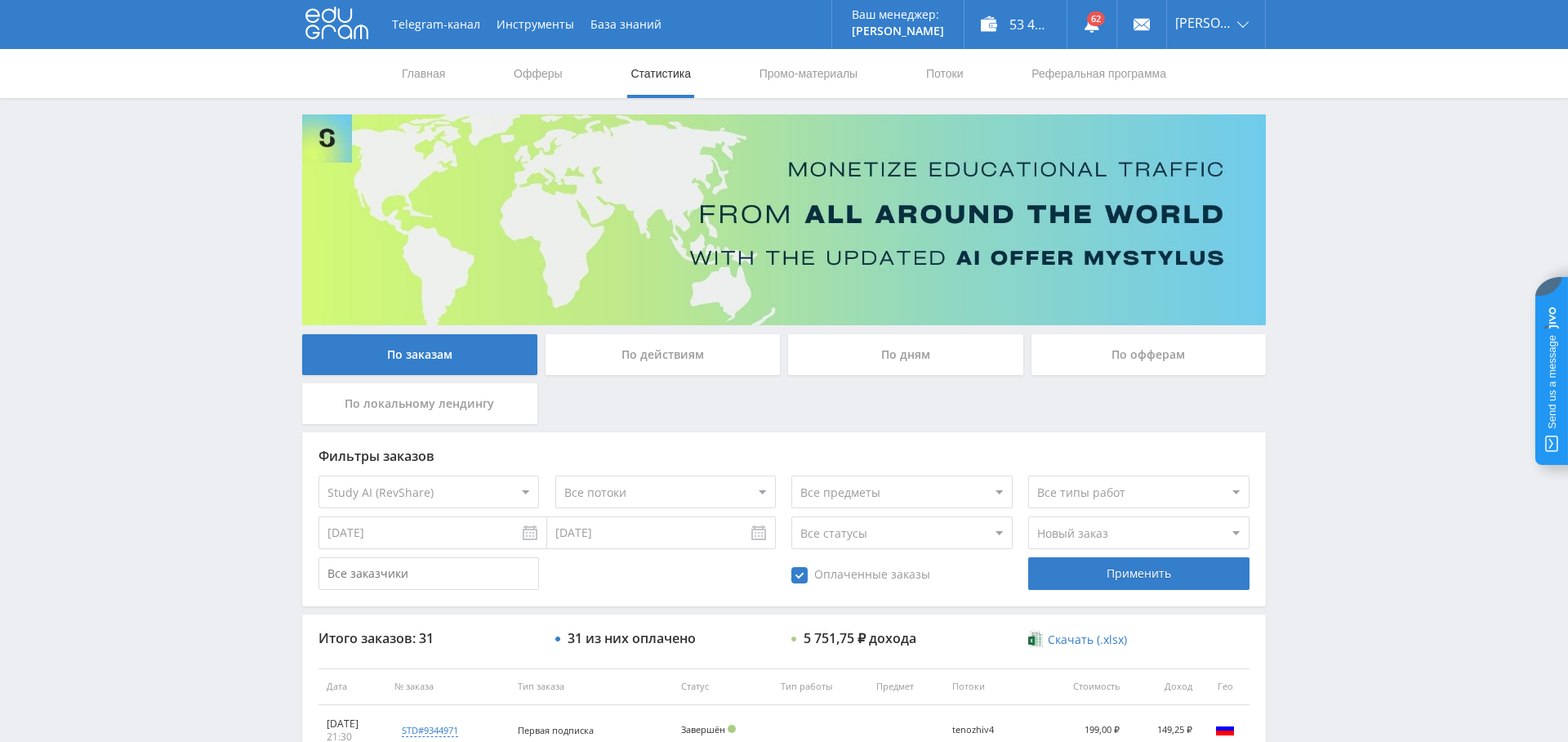
click at [926, 360] on div "По дням" at bounding box center [905, 354] width 235 height 40
click at [0, 0] on input "По дням" at bounding box center [0, 0] width 0 height 0
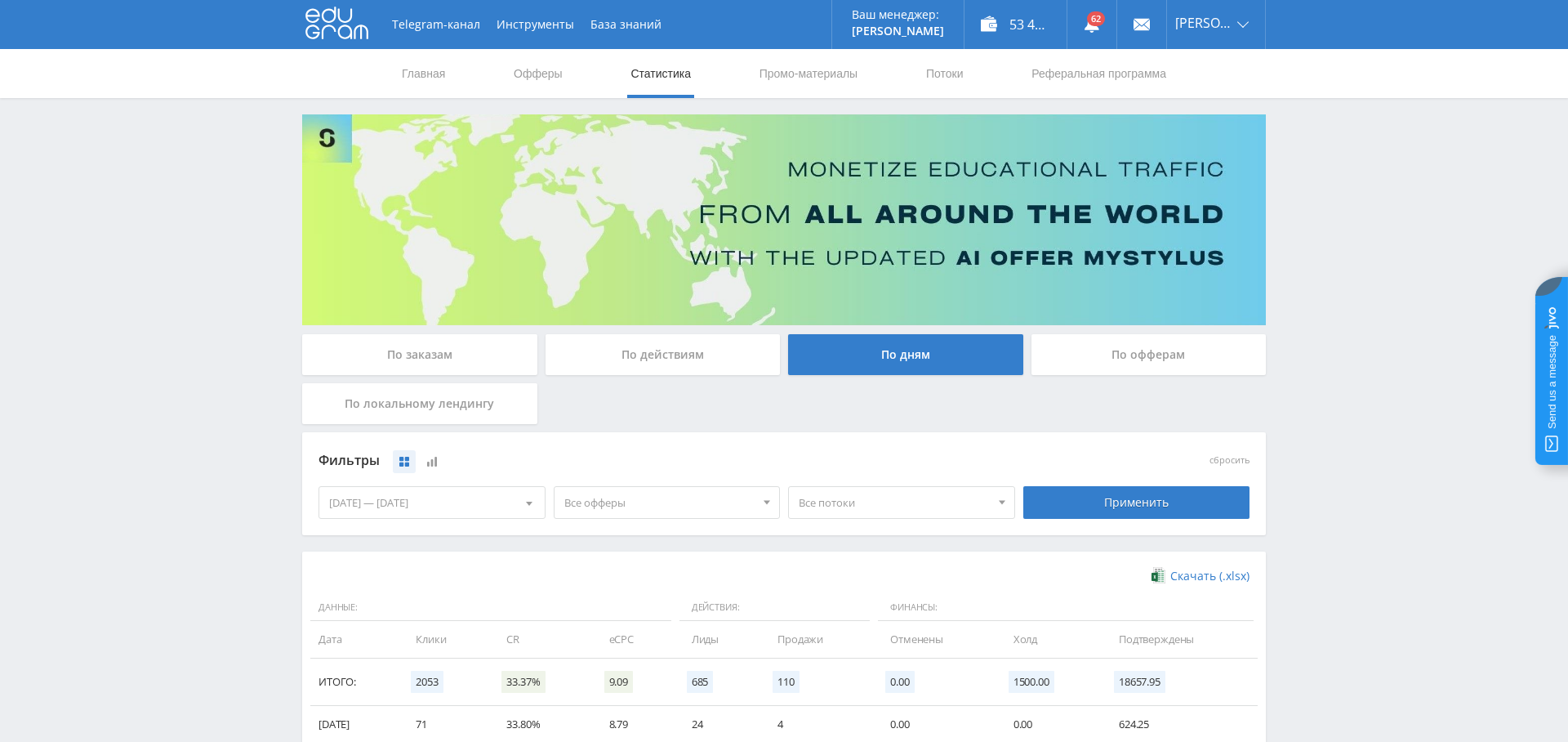
click at [661, 506] on span "Все офферы" at bounding box center [660, 502] width 191 height 31
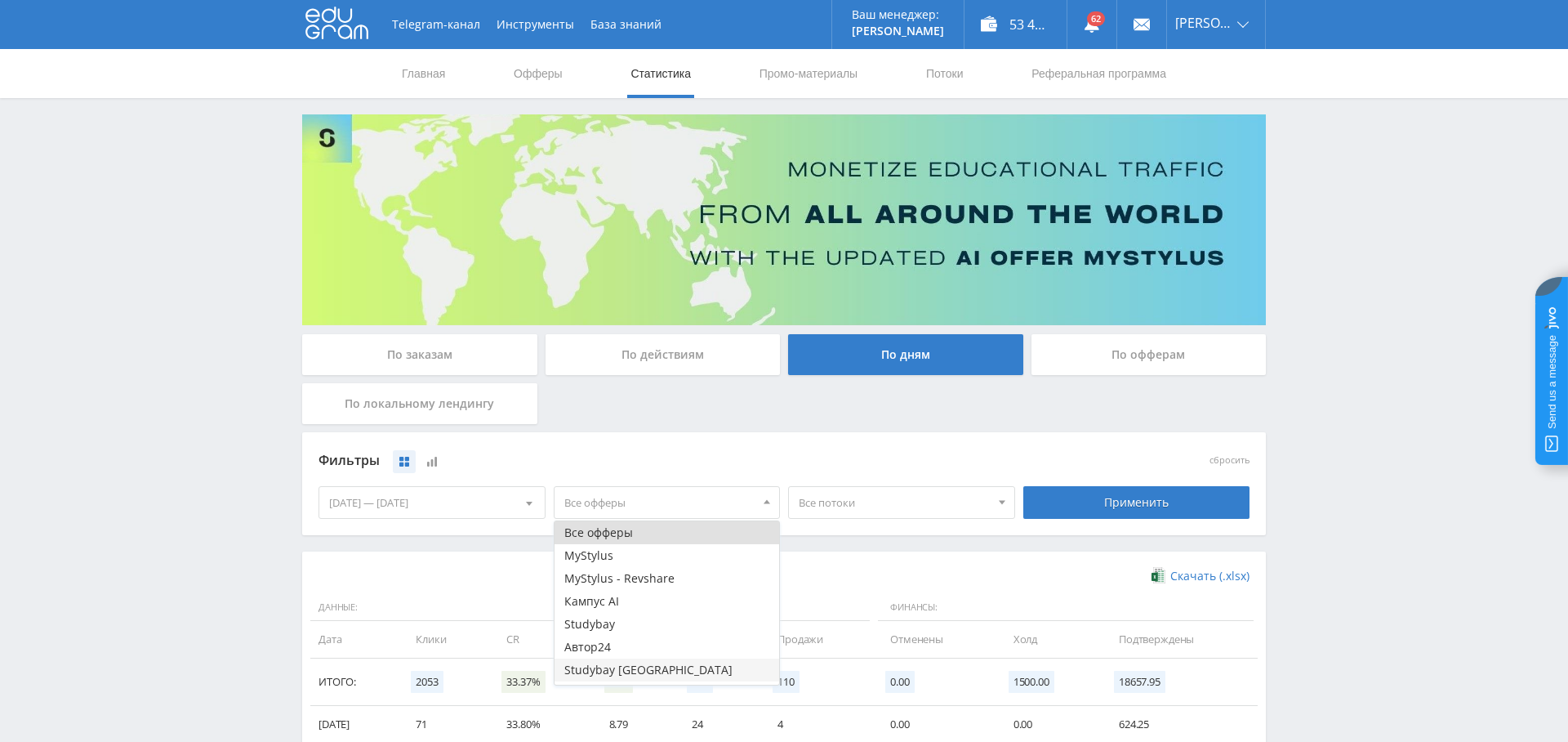
scroll to position [20, 0]
click at [656, 668] on button "Study AI (RevShare)" at bounding box center [667, 673] width 226 height 23
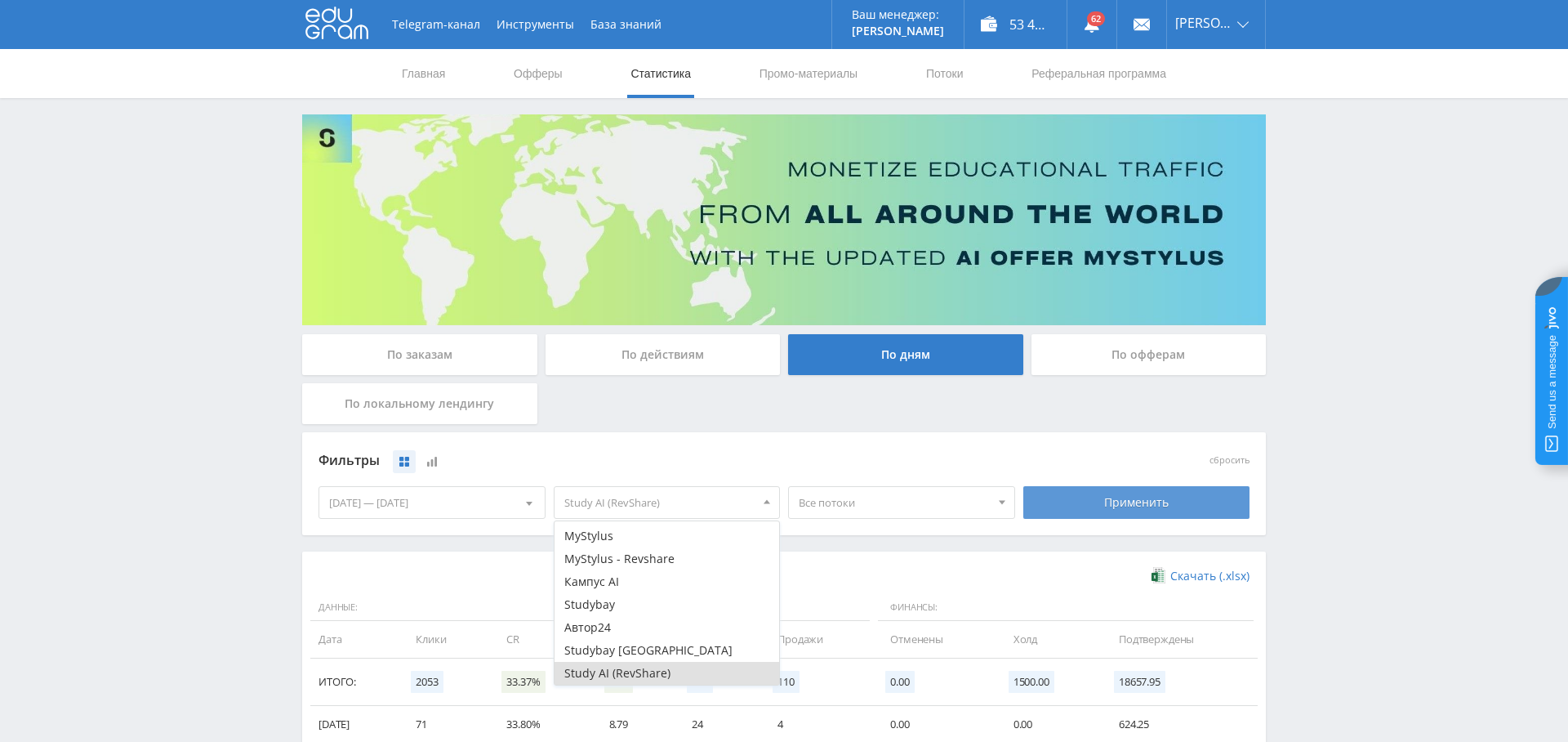
click at [1085, 496] on div "Применить" at bounding box center [1137, 502] width 227 height 33
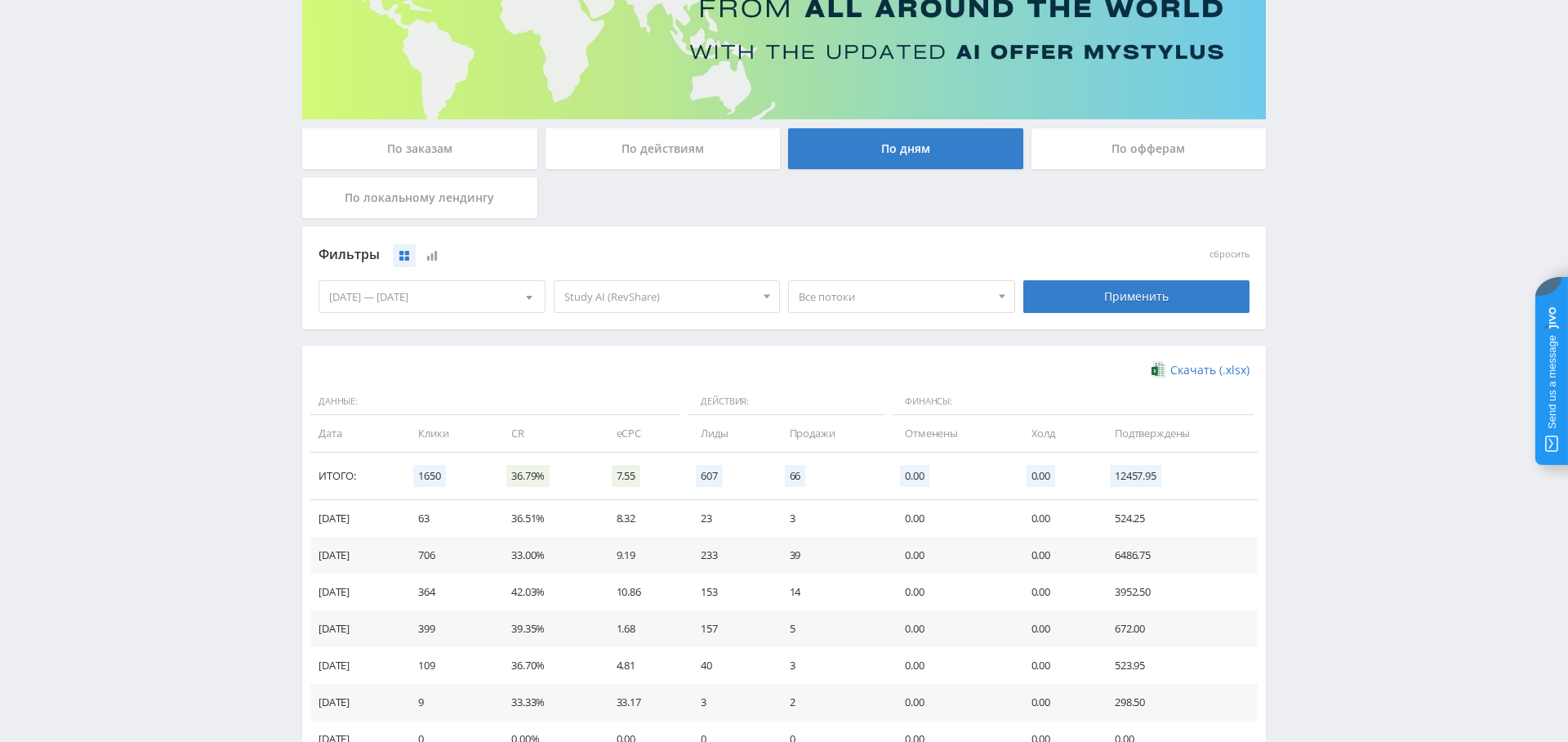
scroll to position [285, 0]
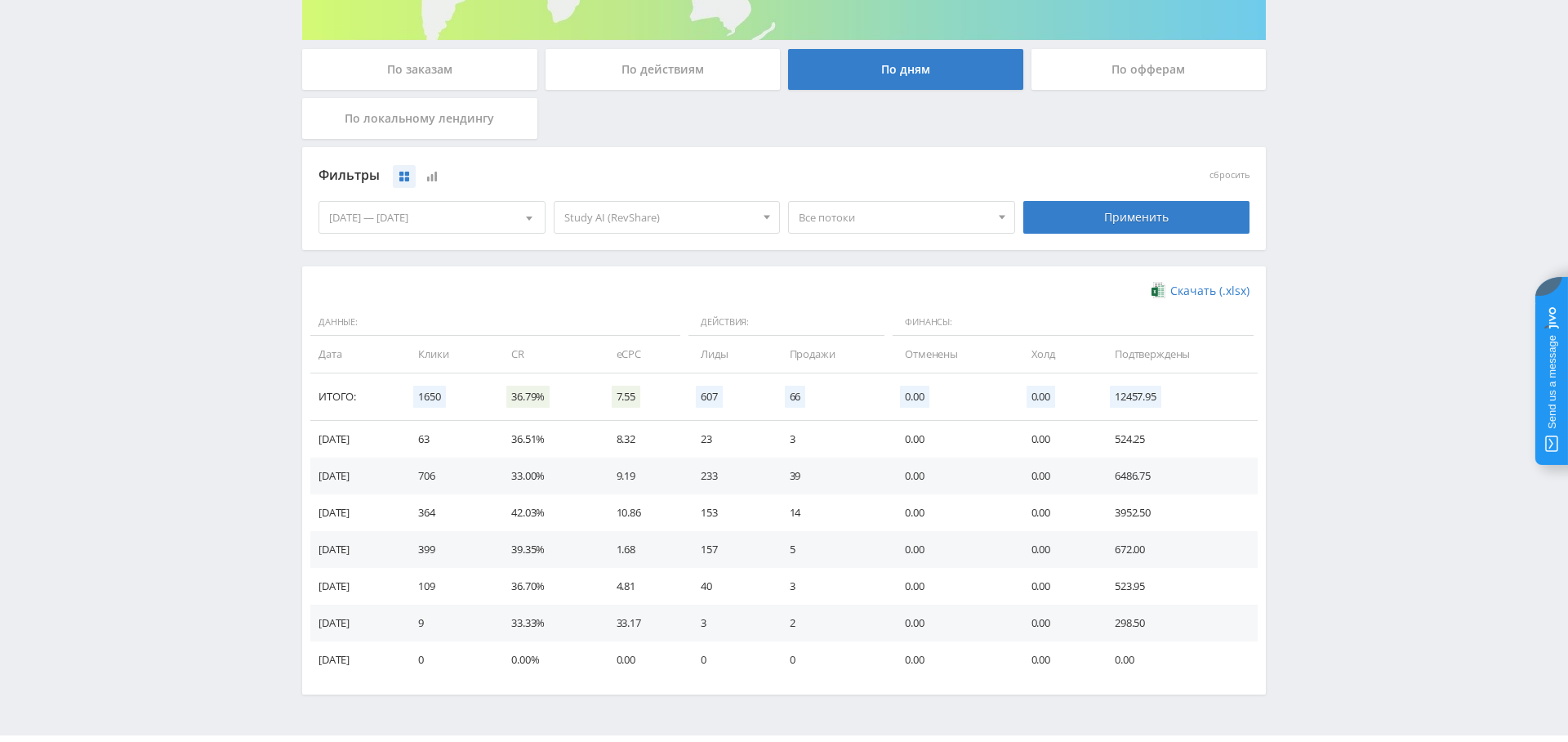
click at [462, 73] on div "По заказам" at bounding box center [419, 69] width 235 height 40
click at [0, 0] on input "По заказам" at bounding box center [0, 0] width 0 height 0
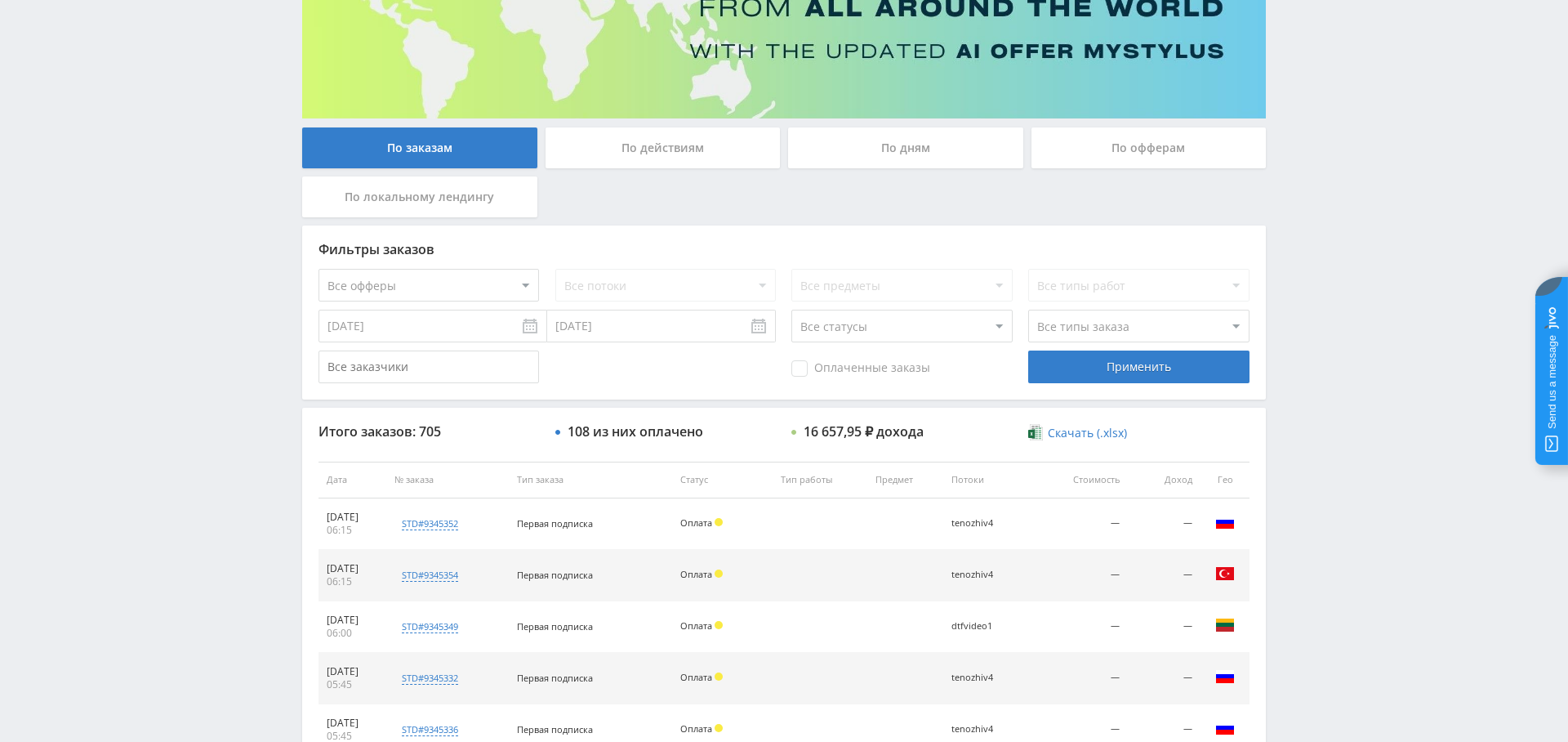
scroll to position [206, 0]
click at [485, 287] on select "Все офферы MyStylus MyStylus - Revshare Кампус AI Studybay Автор24 Studybay Bra…" at bounding box center [429, 285] width 221 height 33
select select "339"
click at [1037, 369] on div "Применить" at bounding box center [1139, 367] width 221 height 33
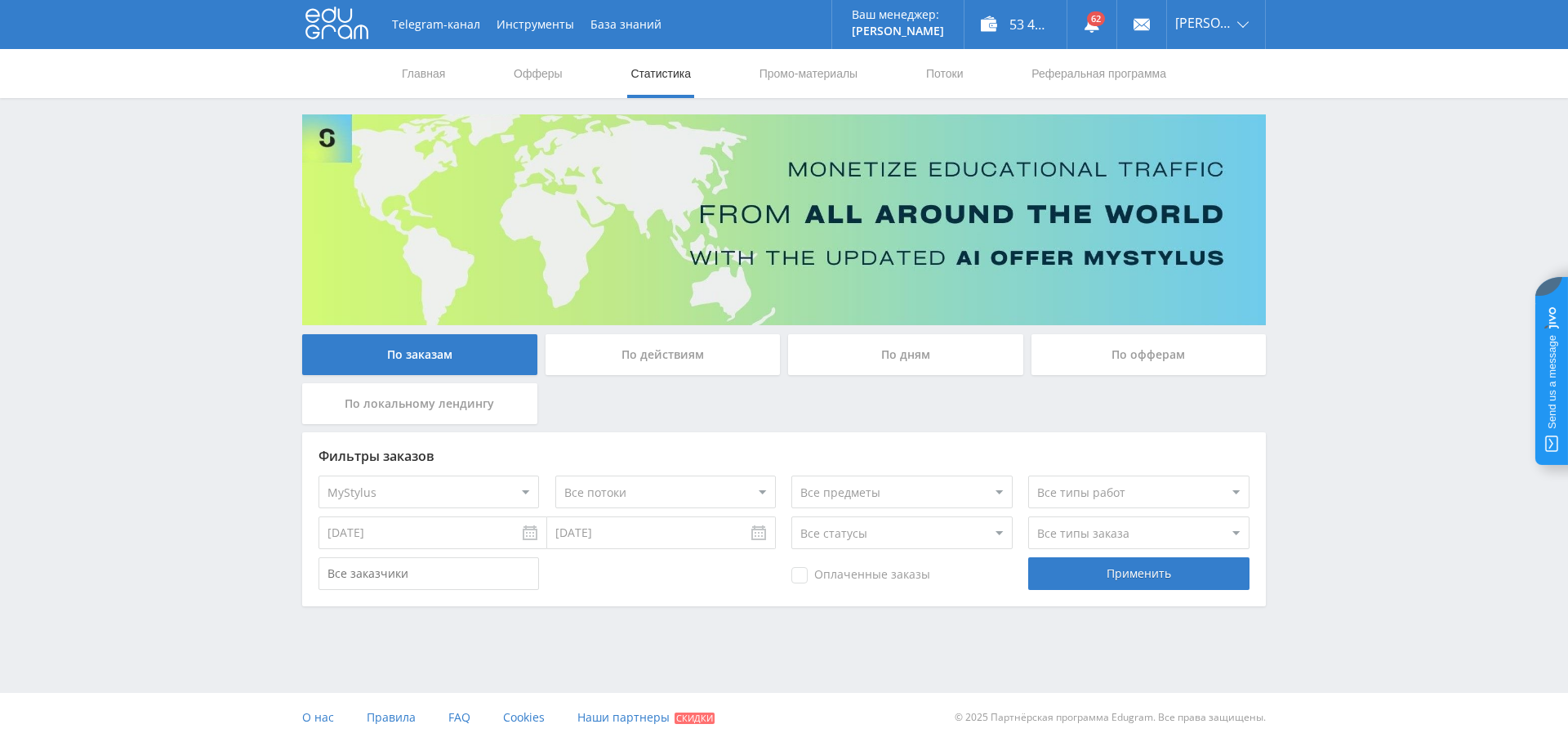
scroll to position [0, 0]
click at [406, 485] on select "Все офферы MyStylus MyStylus - Revshare Кампус AI Studybay Автор24 Studybay Bra…" at bounding box center [429, 491] width 221 height 33
select select "341"
click at [1238, 575] on div "Применить" at bounding box center [1139, 573] width 221 height 33
click at [1234, 121] on link "Выход" at bounding box center [1215, 124] width 98 height 30
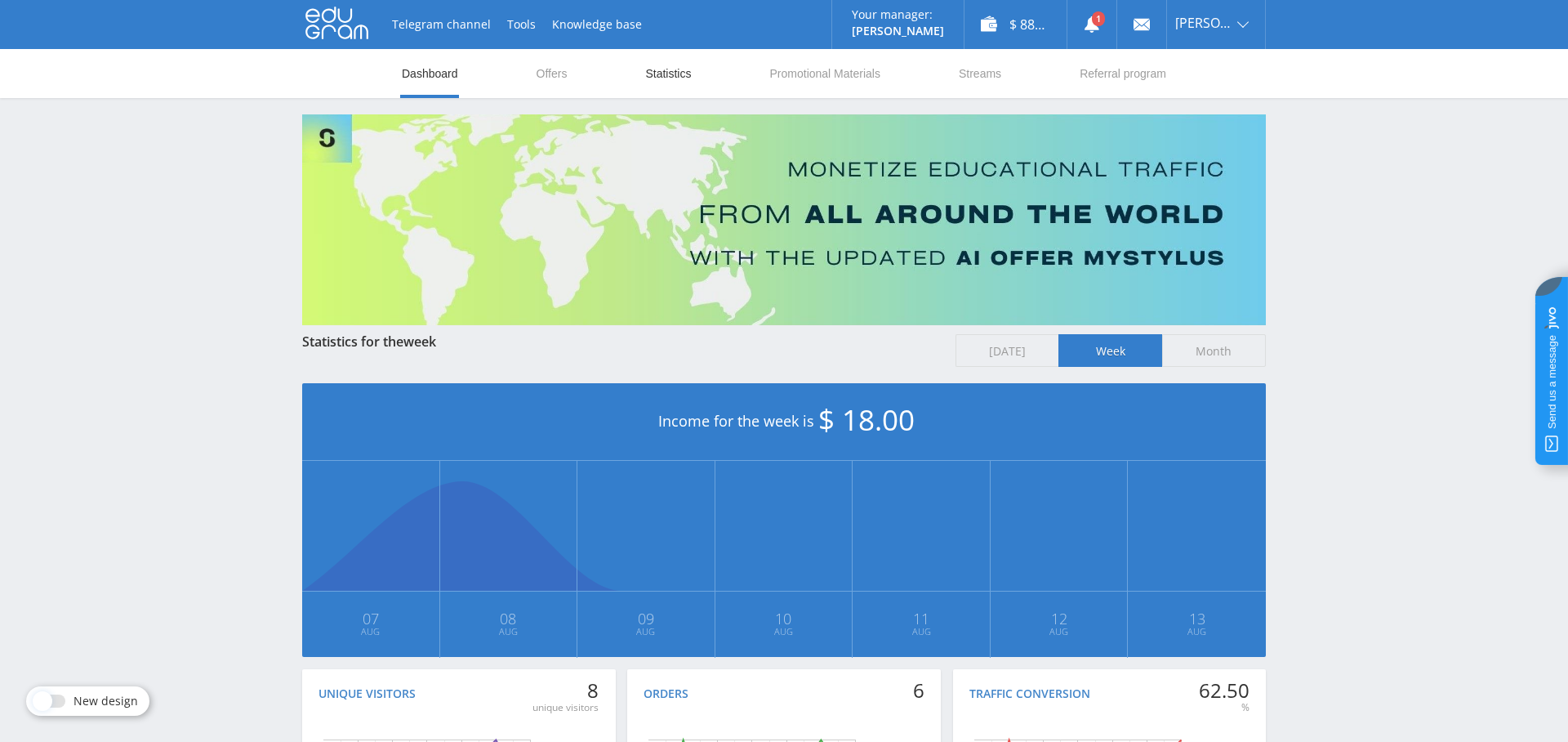
click at [673, 82] on link "Statistics" at bounding box center [669, 74] width 49 height 49
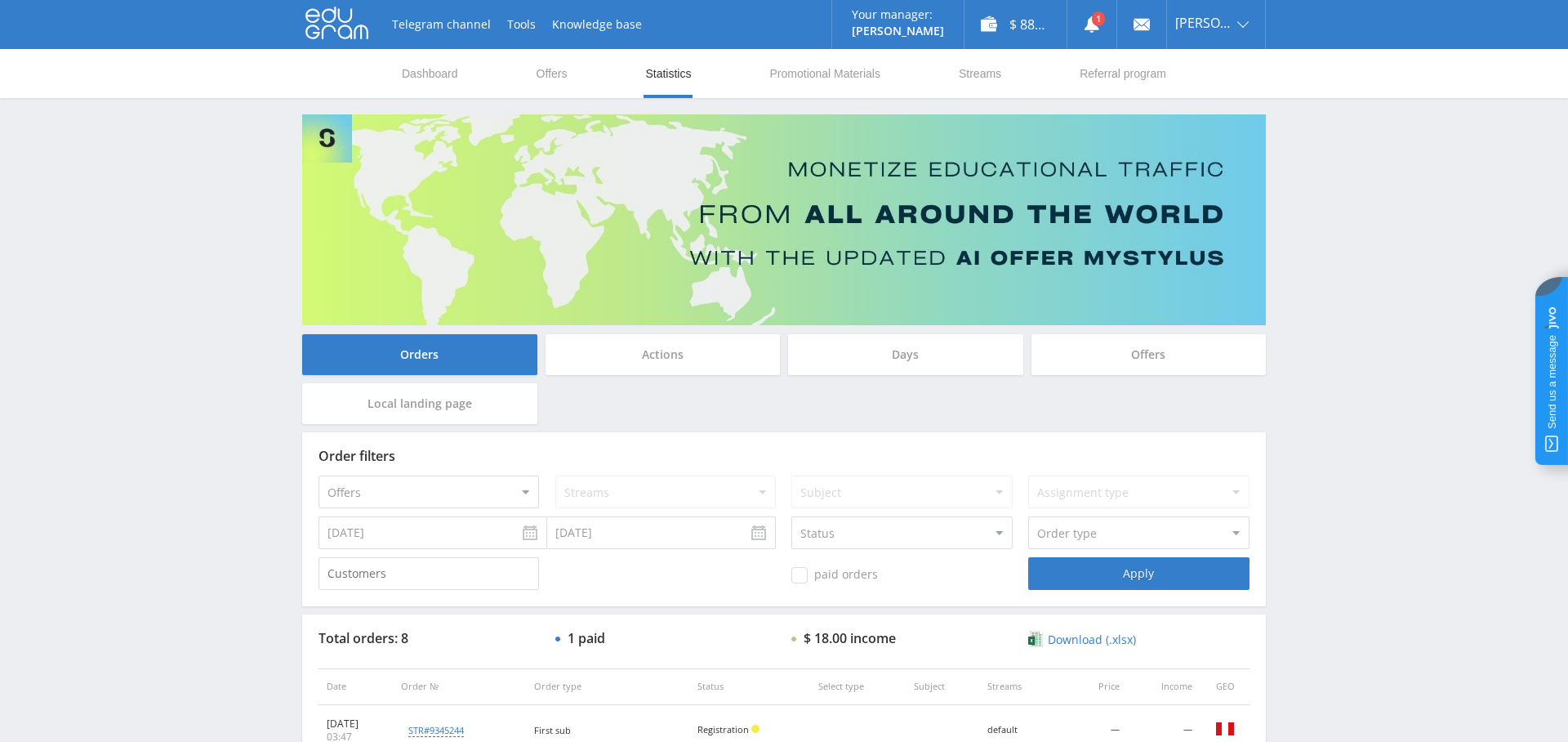
click at [890, 352] on div "Days" at bounding box center [905, 354] width 235 height 40
click at [0, 0] on input "Days" at bounding box center [0, 0] width 0 height 0
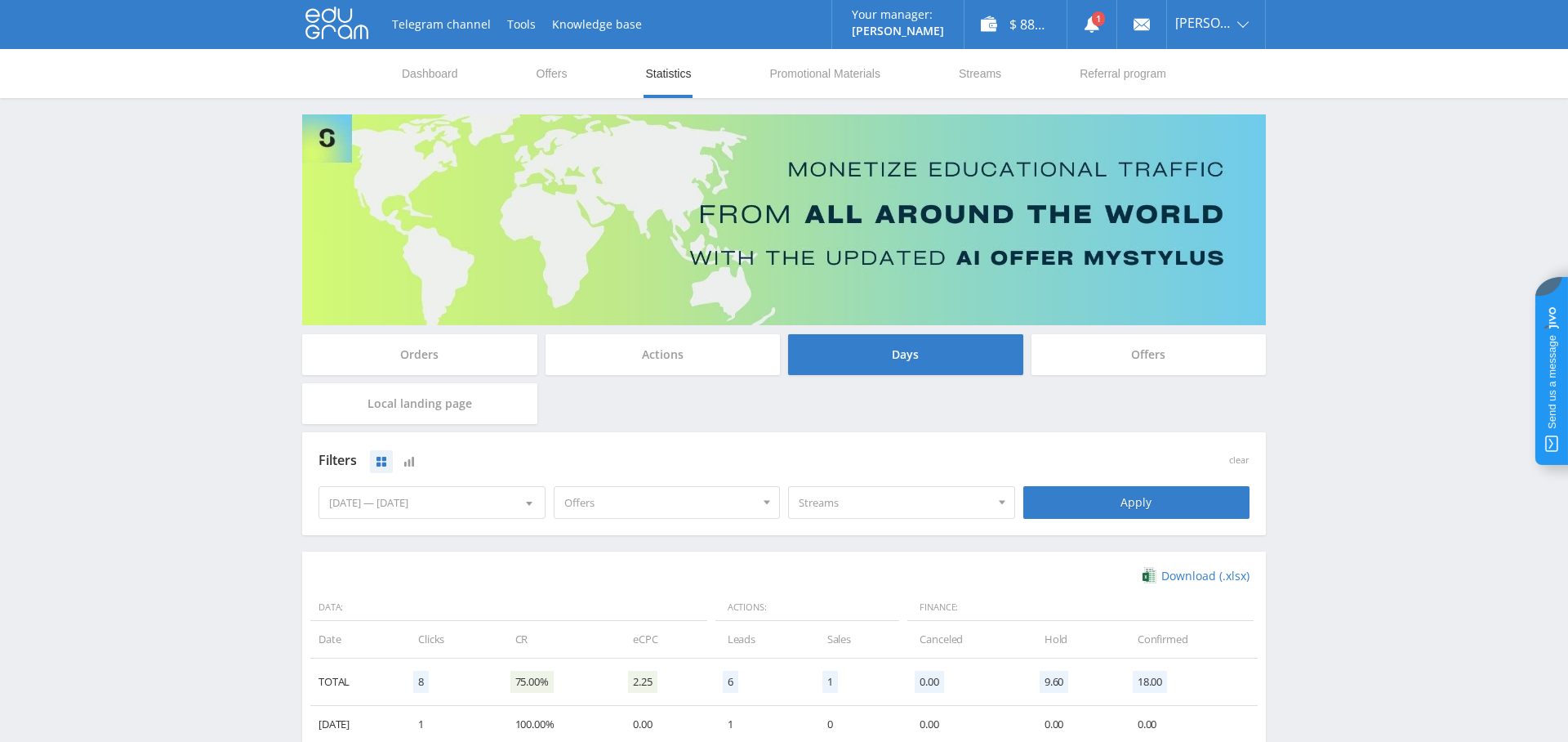
scroll to position [186, 0]
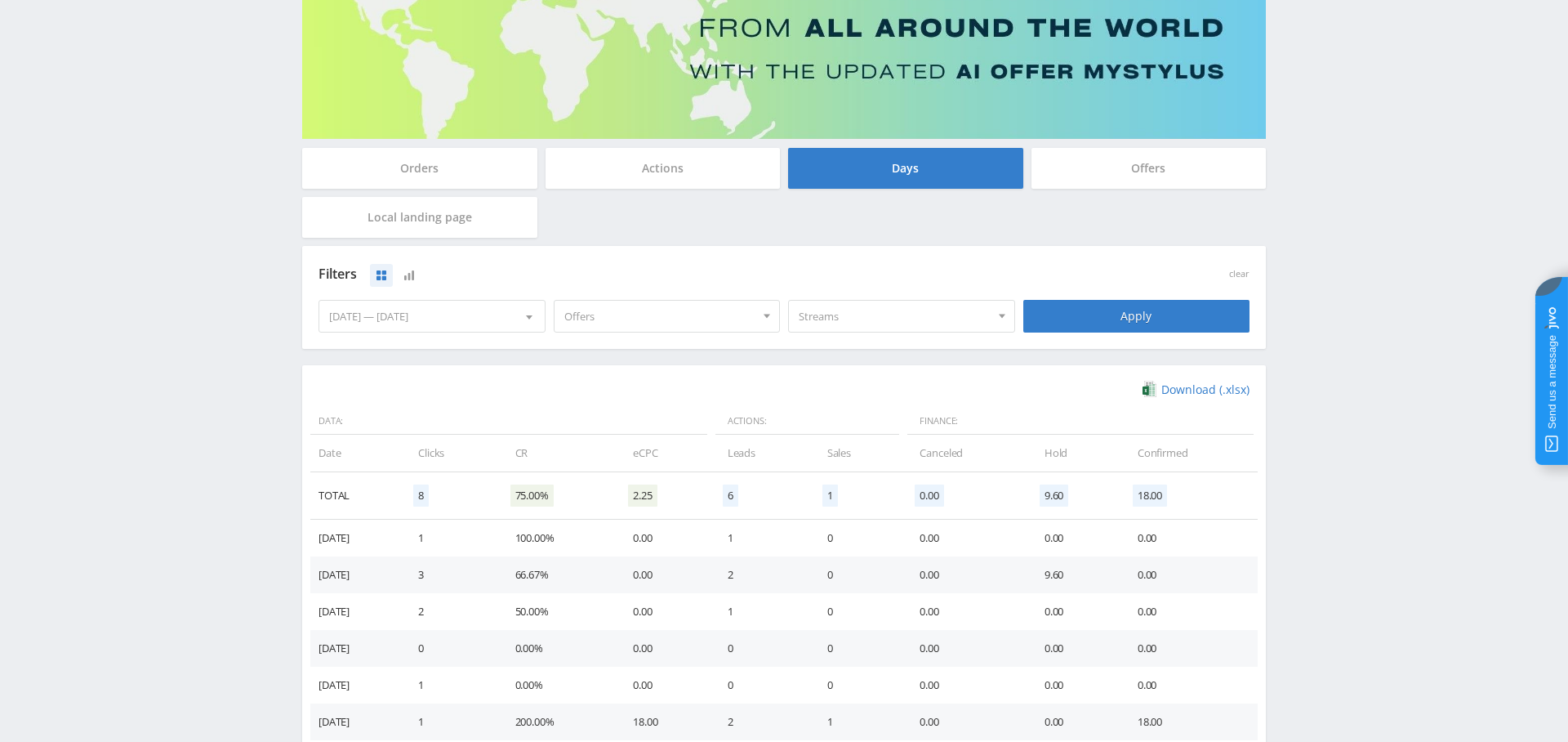
click at [650, 303] on span "Offers" at bounding box center [660, 316] width 191 height 31
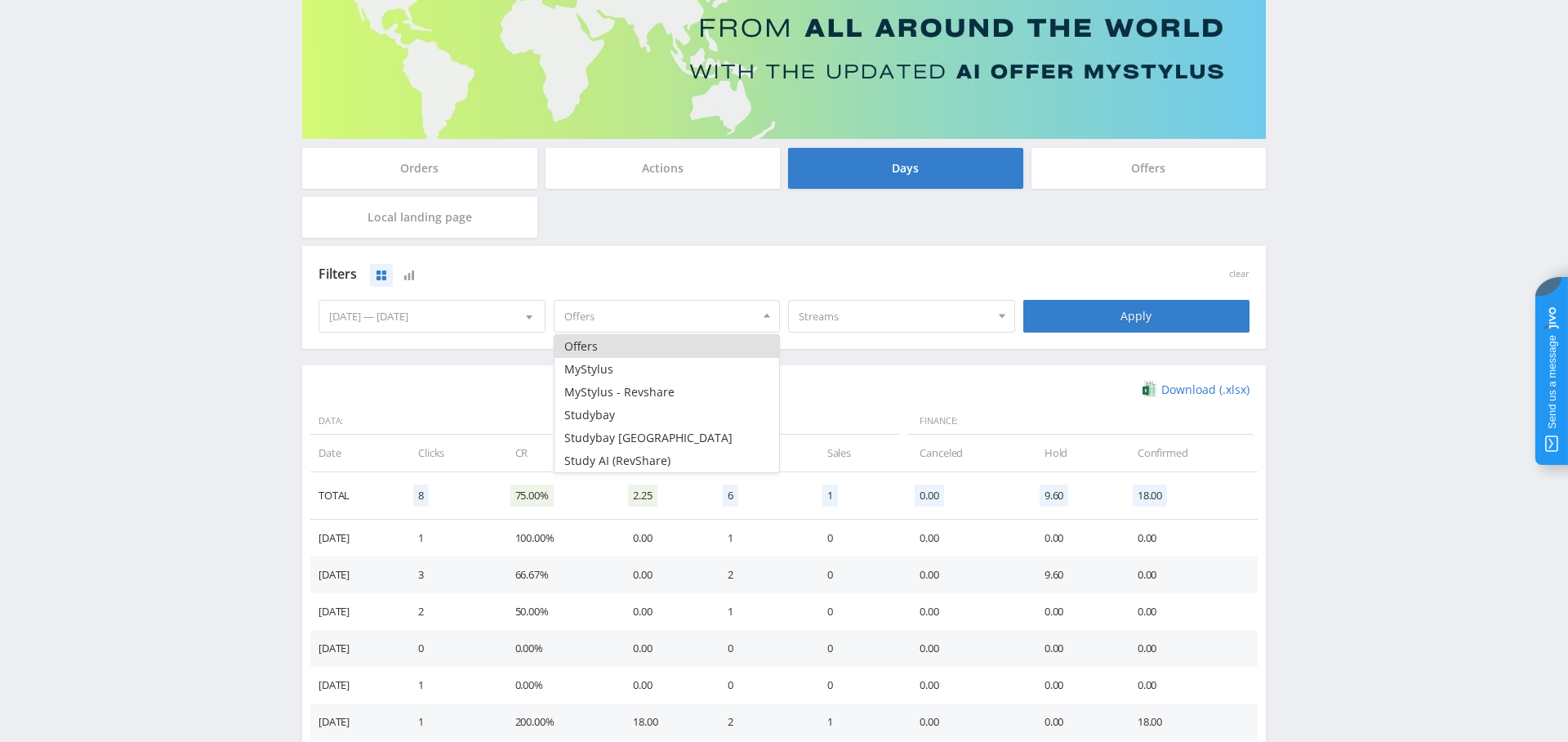
scroll to position [326, 0]
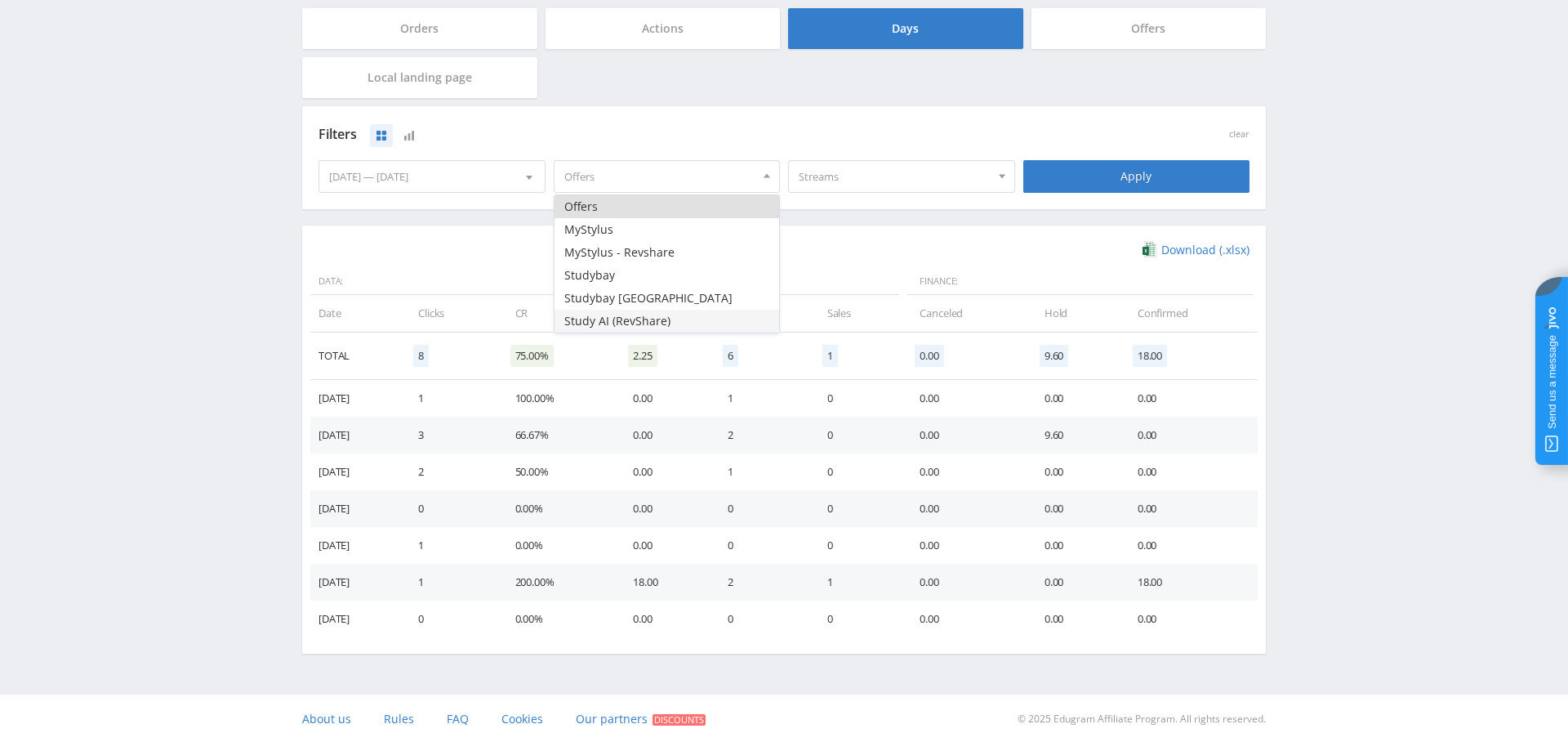
click at [651, 318] on button "Study AI (RevShare)" at bounding box center [667, 321] width 226 height 23
click at [1146, 170] on div "Apply" at bounding box center [1137, 176] width 227 height 33
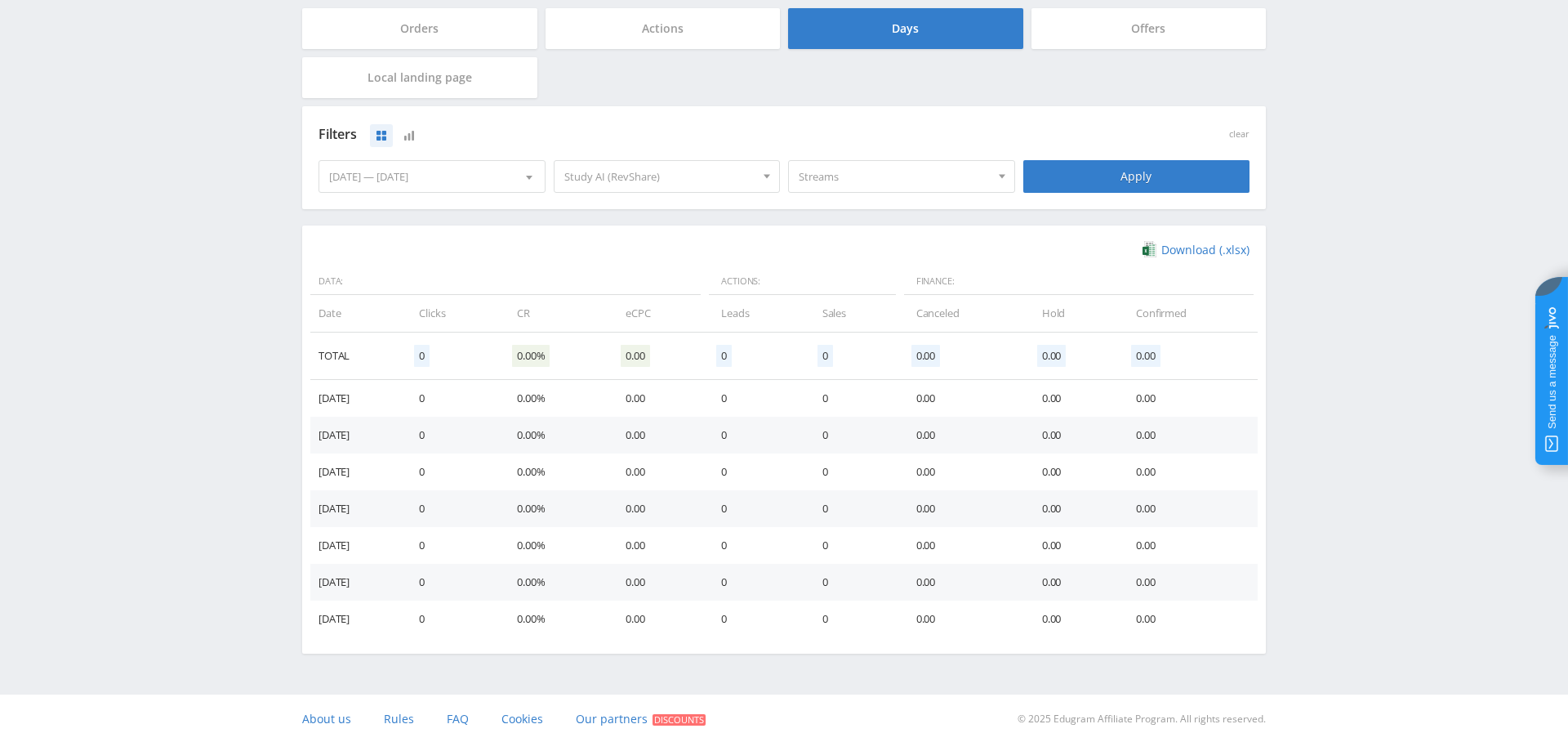
click at [691, 170] on span "Study AI (RevShare)" at bounding box center [660, 176] width 191 height 31
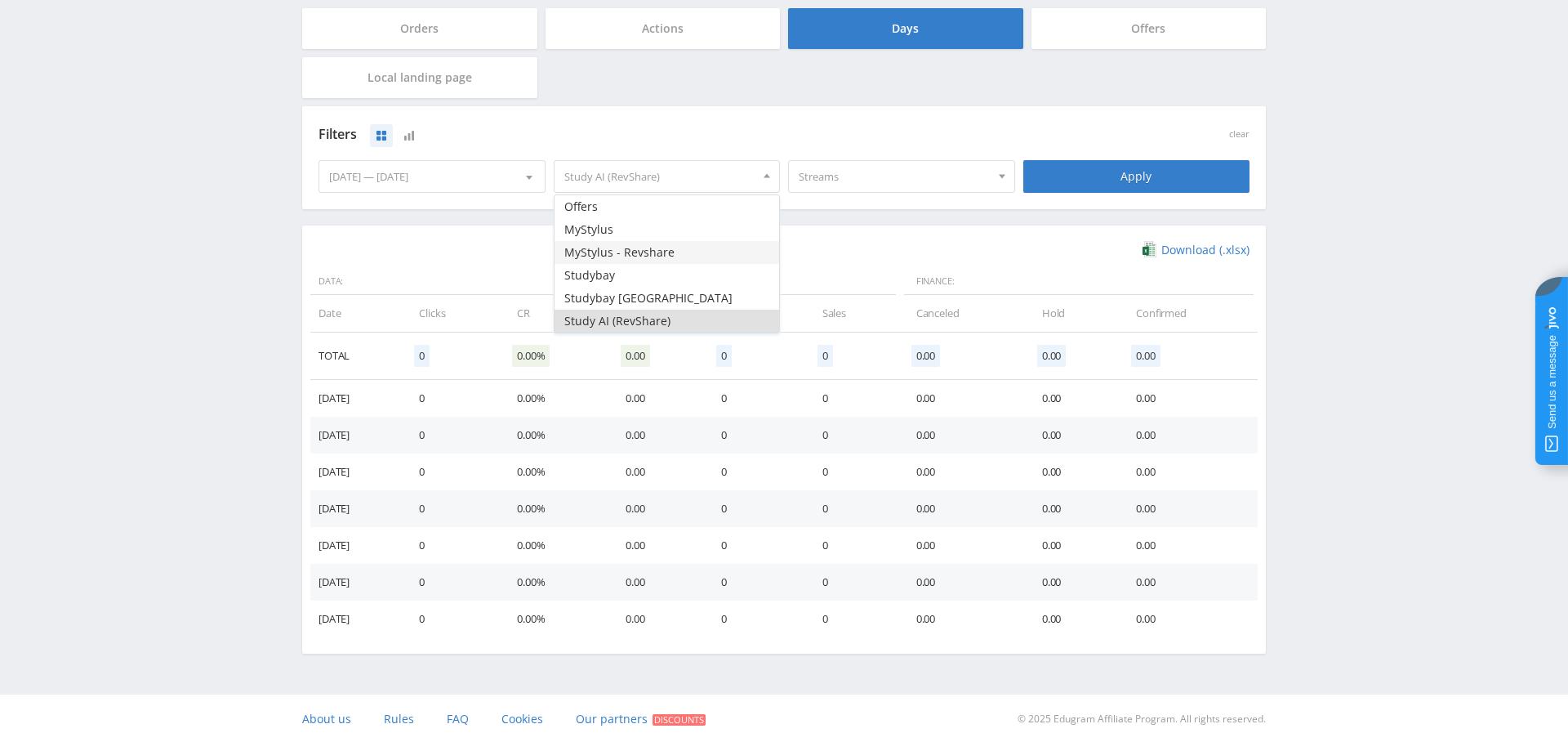
click at [683, 250] on button "MyStylus - Revshare" at bounding box center [667, 252] width 226 height 23
drag, startPoint x: 654, startPoint y: 316, endPoint x: 725, endPoint y: 314, distance: 71.0
click at [654, 316] on button "Study AI (RevShare)" at bounding box center [667, 321] width 226 height 23
drag, startPoint x: 1157, startPoint y: 179, endPoint x: 1080, endPoint y: 204, distance: 81.0
click at [1157, 179] on div "Apply" at bounding box center [1137, 176] width 227 height 33
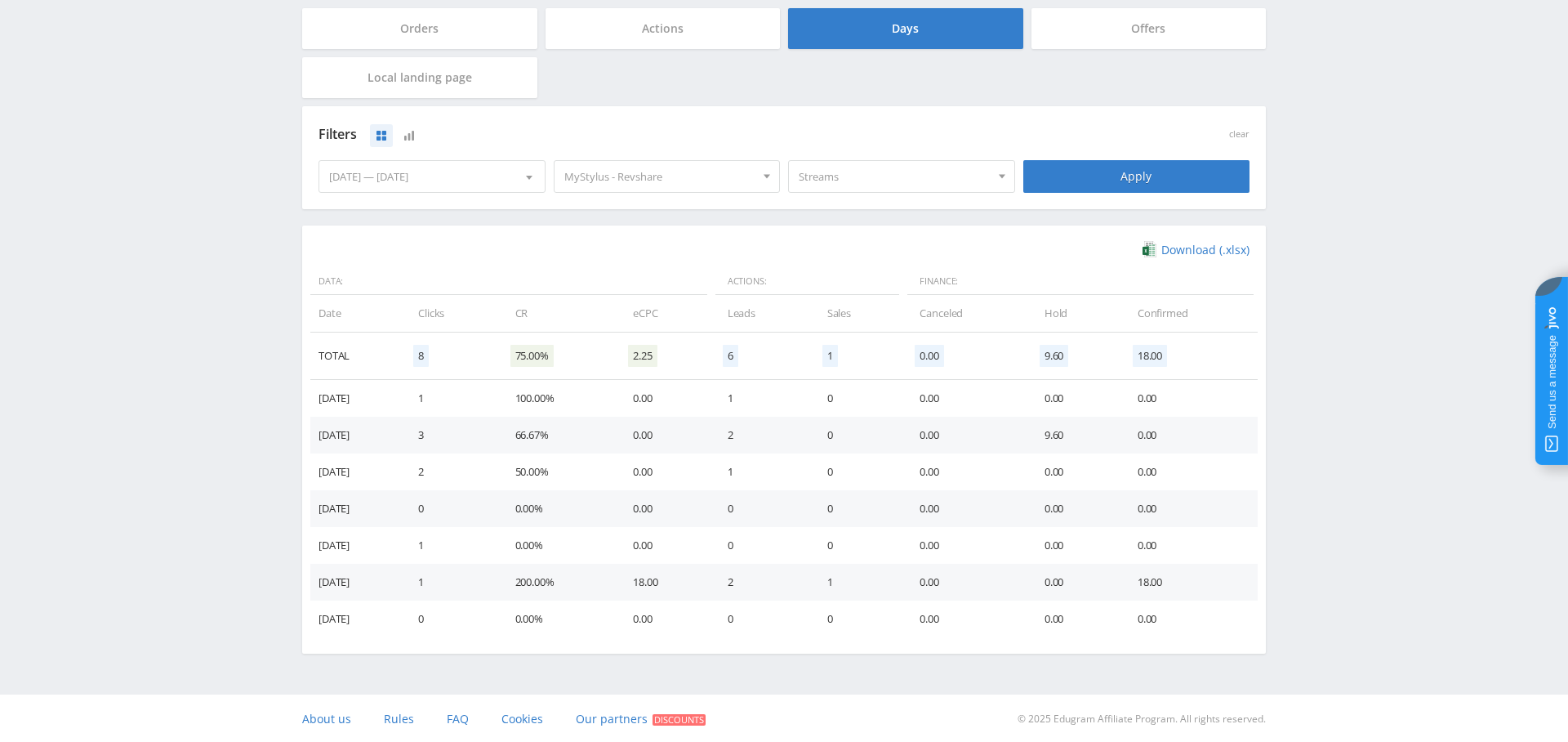
click at [474, 187] on div "08.07.2025 — 08.13.2025" at bounding box center [432, 176] width 226 height 31
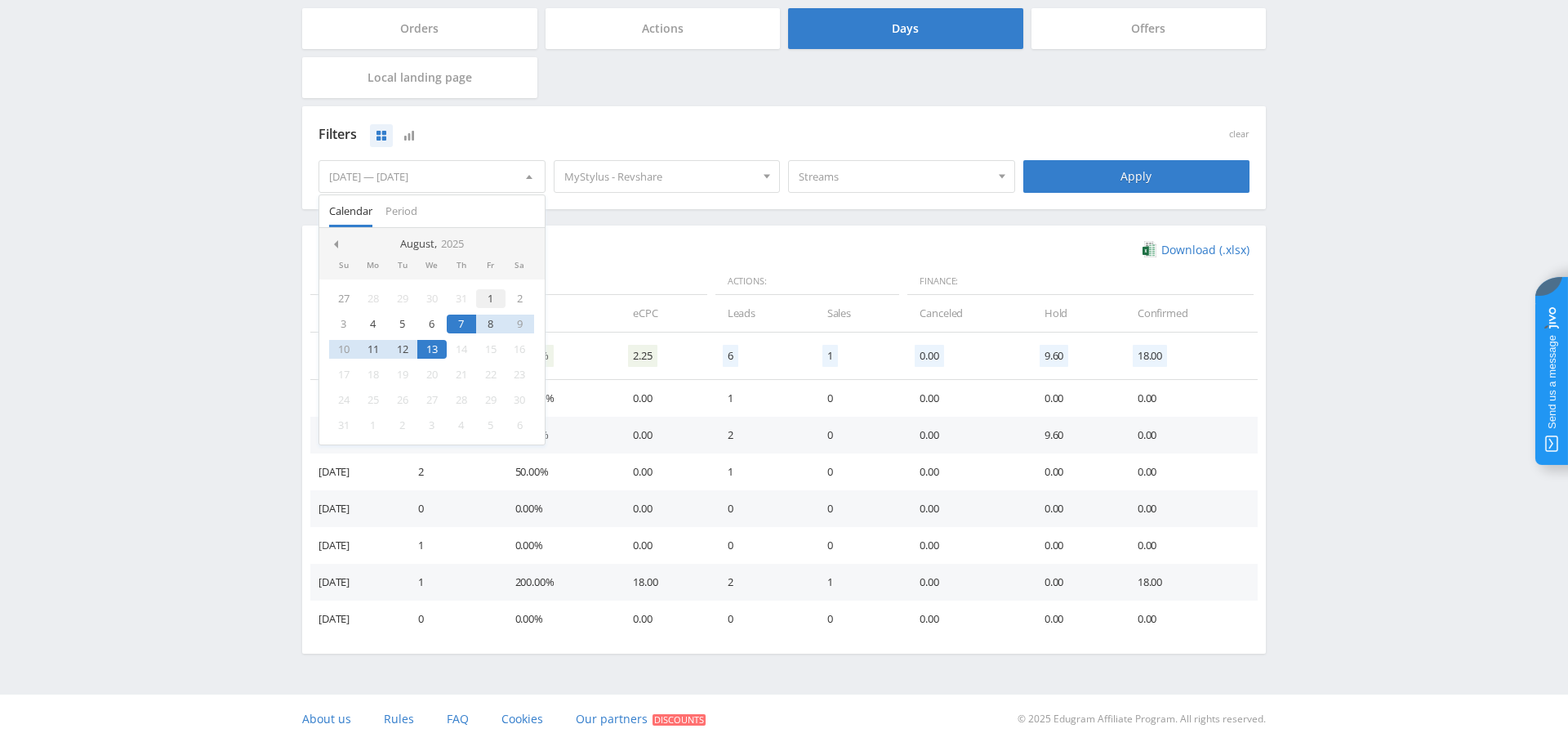
click at [490, 297] on div "1" at bounding box center [491, 298] width 30 height 19
click at [438, 341] on div "13" at bounding box center [432, 348] width 30 height 19
click at [1172, 172] on div "Apply" at bounding box center [1137, 176] width 227 height 33
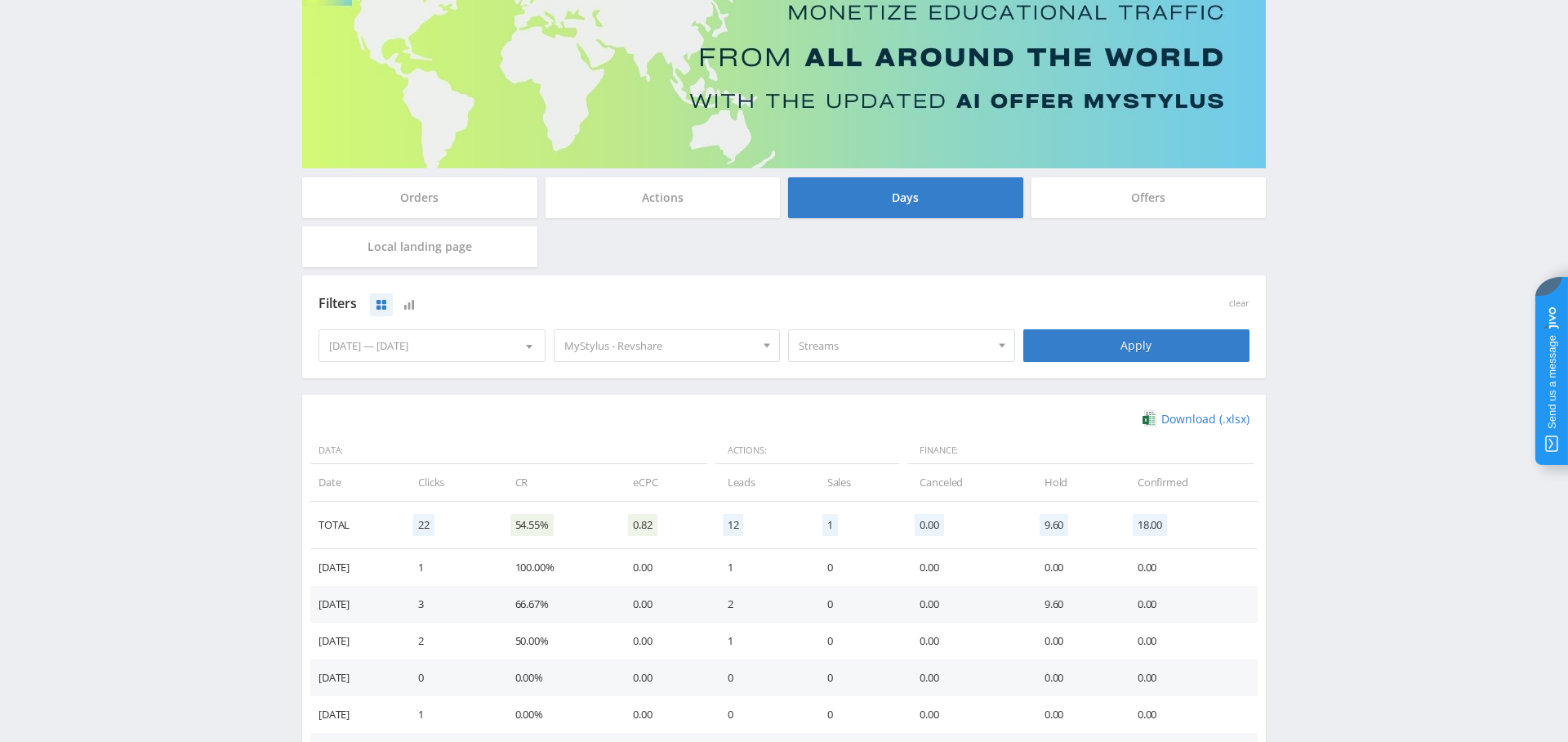
scroll to position [0, 0]
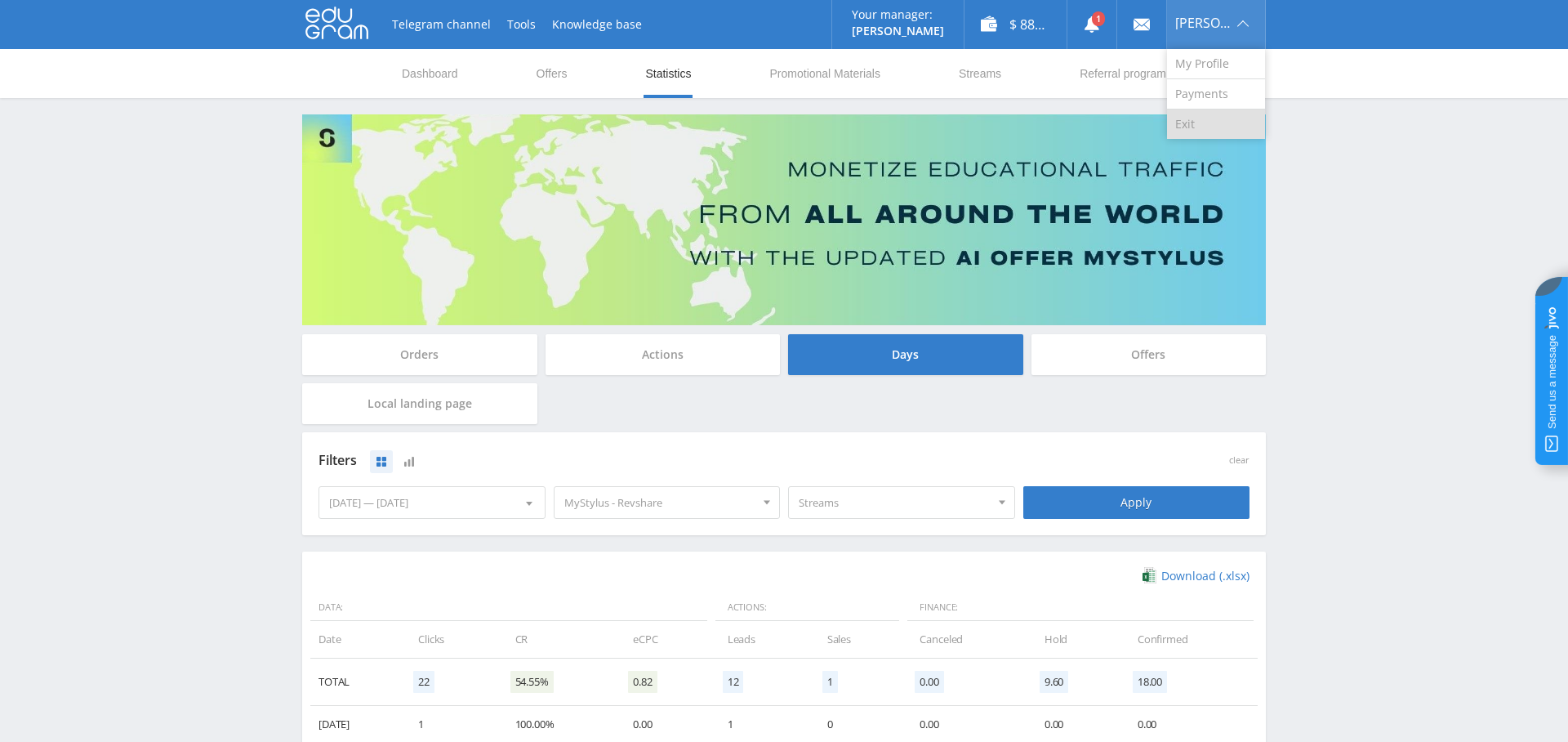
click at [1197, 116] on link "Exit" at bounding box center [1215, 124] width 98 height 30
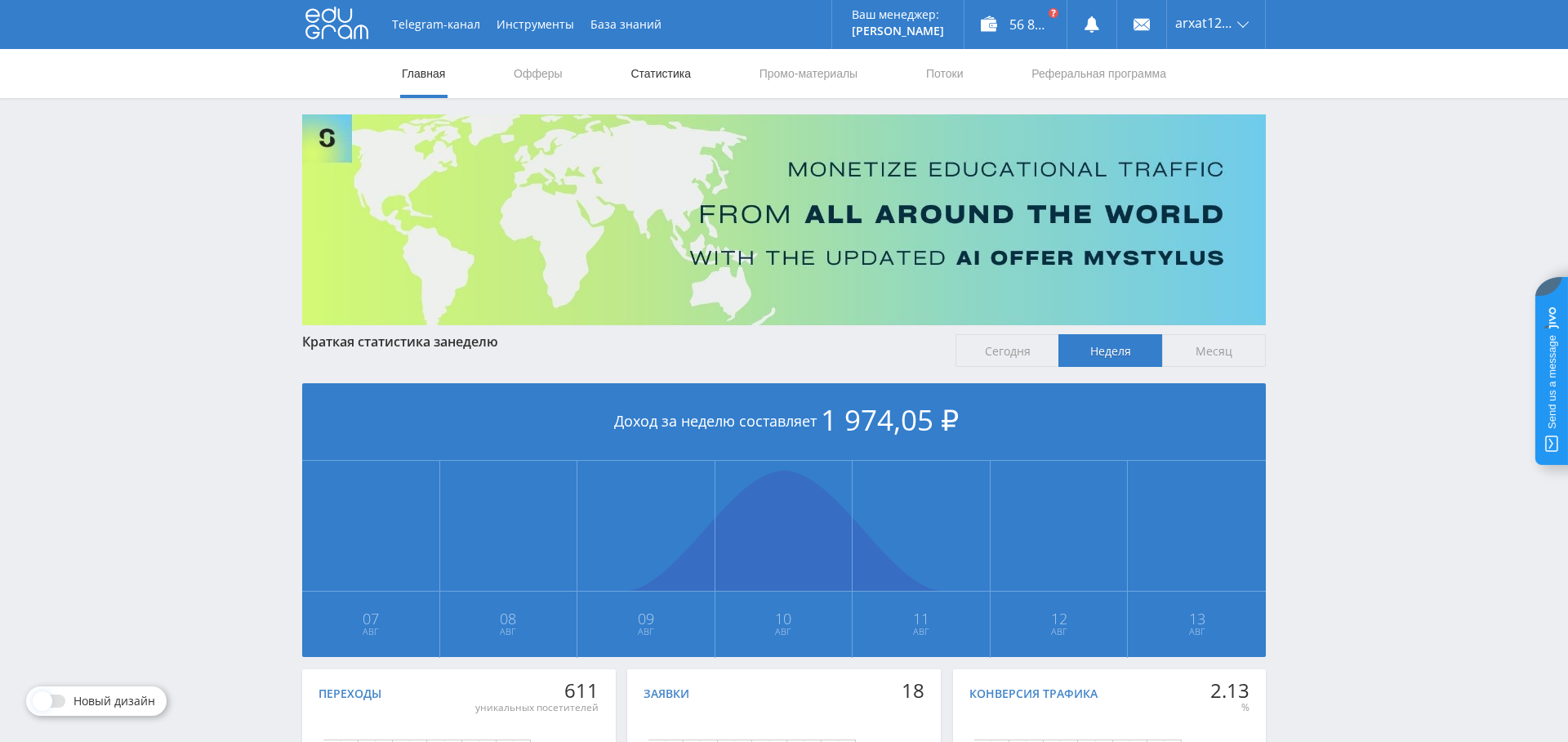
click at [654, 75] on link "Статистика" at bounding box center [661, 74] width 64 height 49
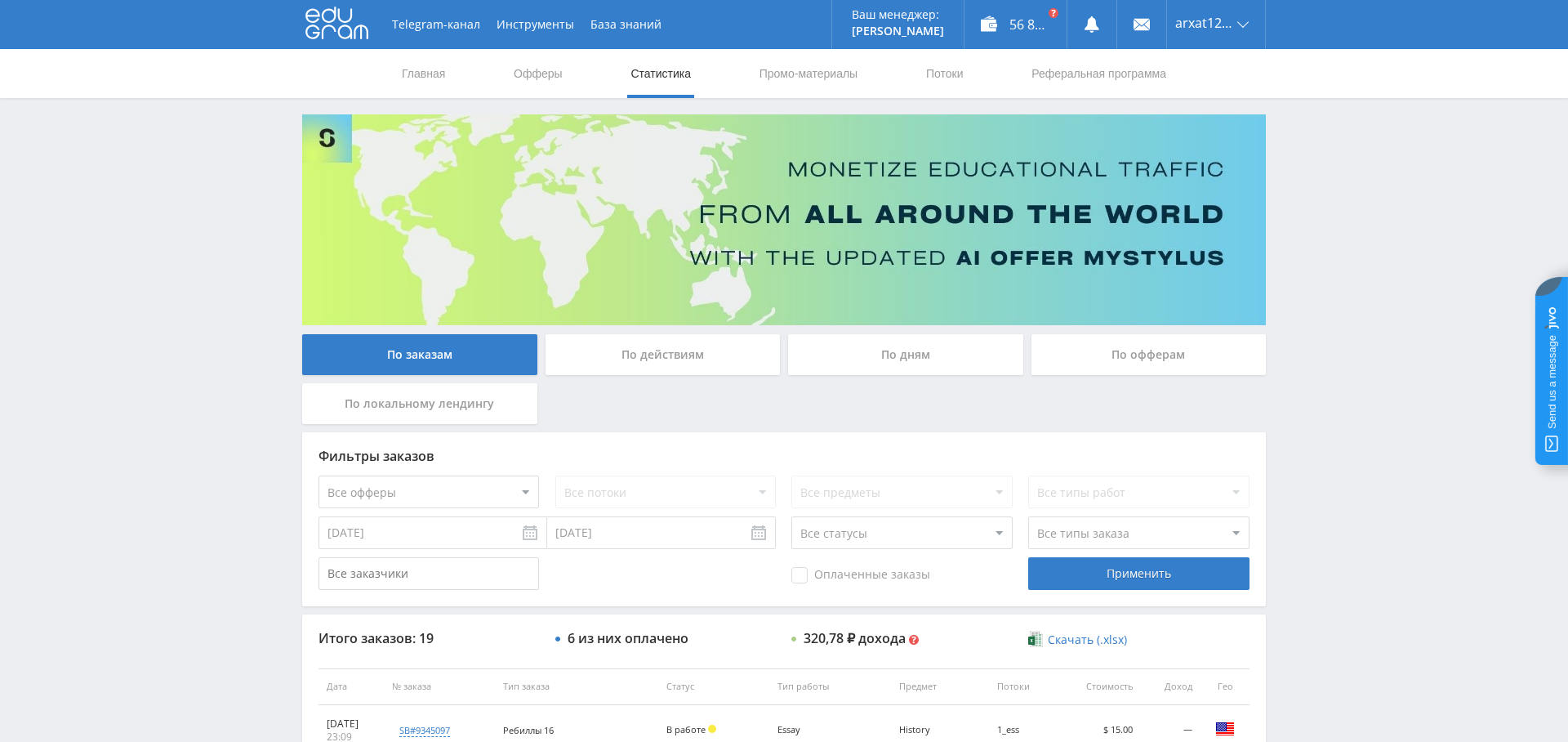
click at [469, 491] on select "Все офферы MyStylus MyStylus - Revshare Кампус AI Studybay Автор24 Studybay Bra…" at bounding box center [429, 491] width 221 height 33
select select "2"
click at [1067, 568] on div "Применить" at bounding box center [1139, 573] width 221 height 33
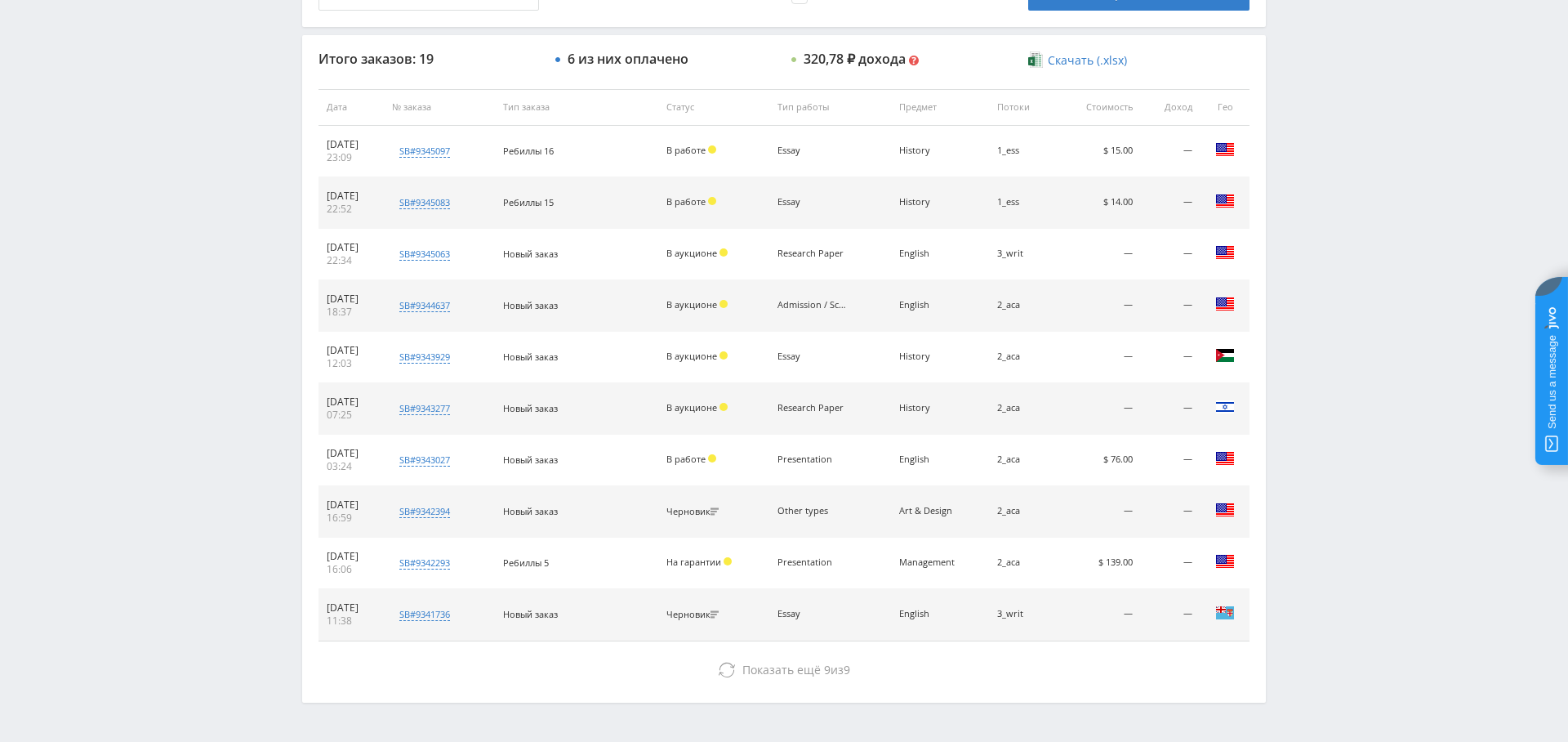
scroll to position [582, 0]
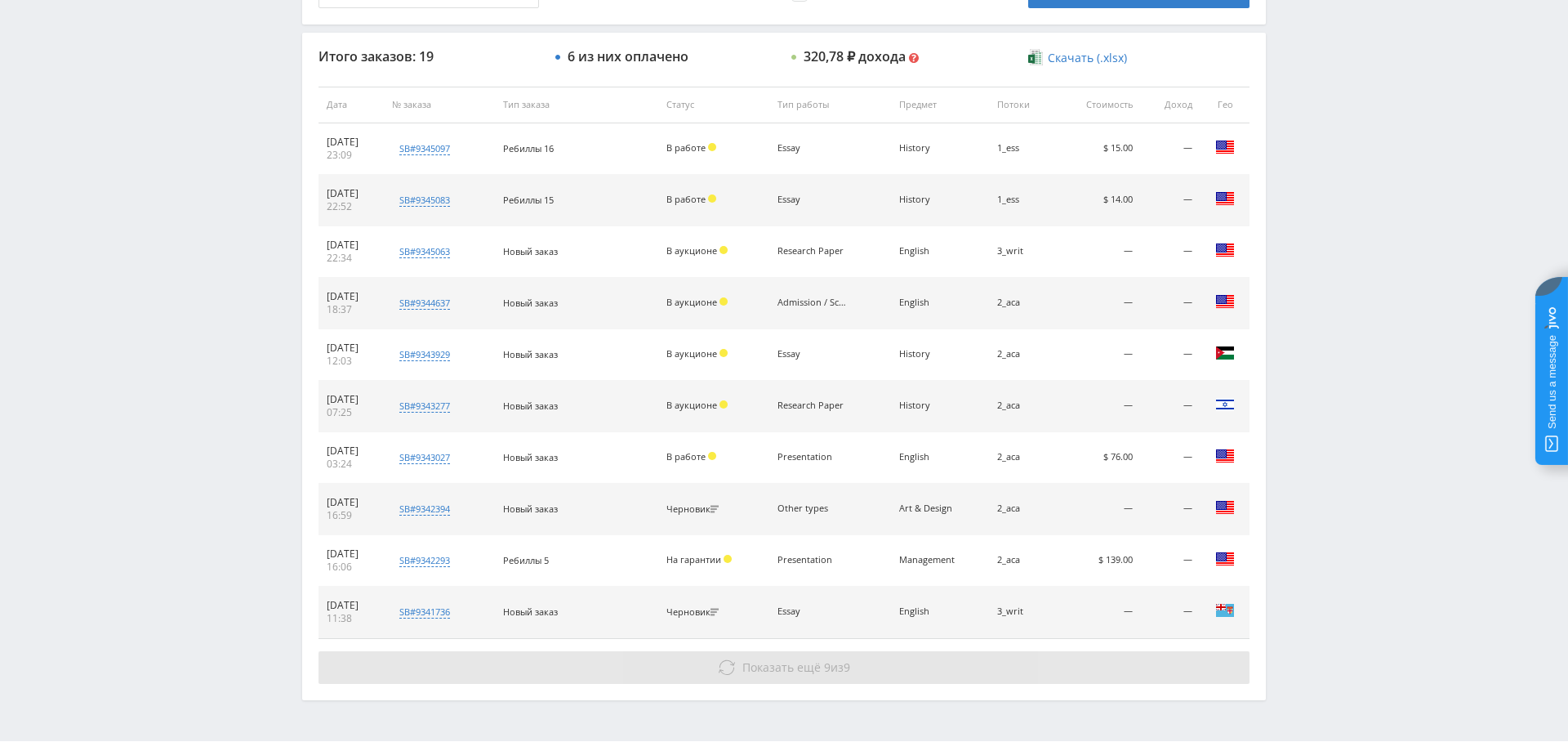
click at [801, 664] on span "Показать ещё" at bounding box center [781, 667] width 78 height 16
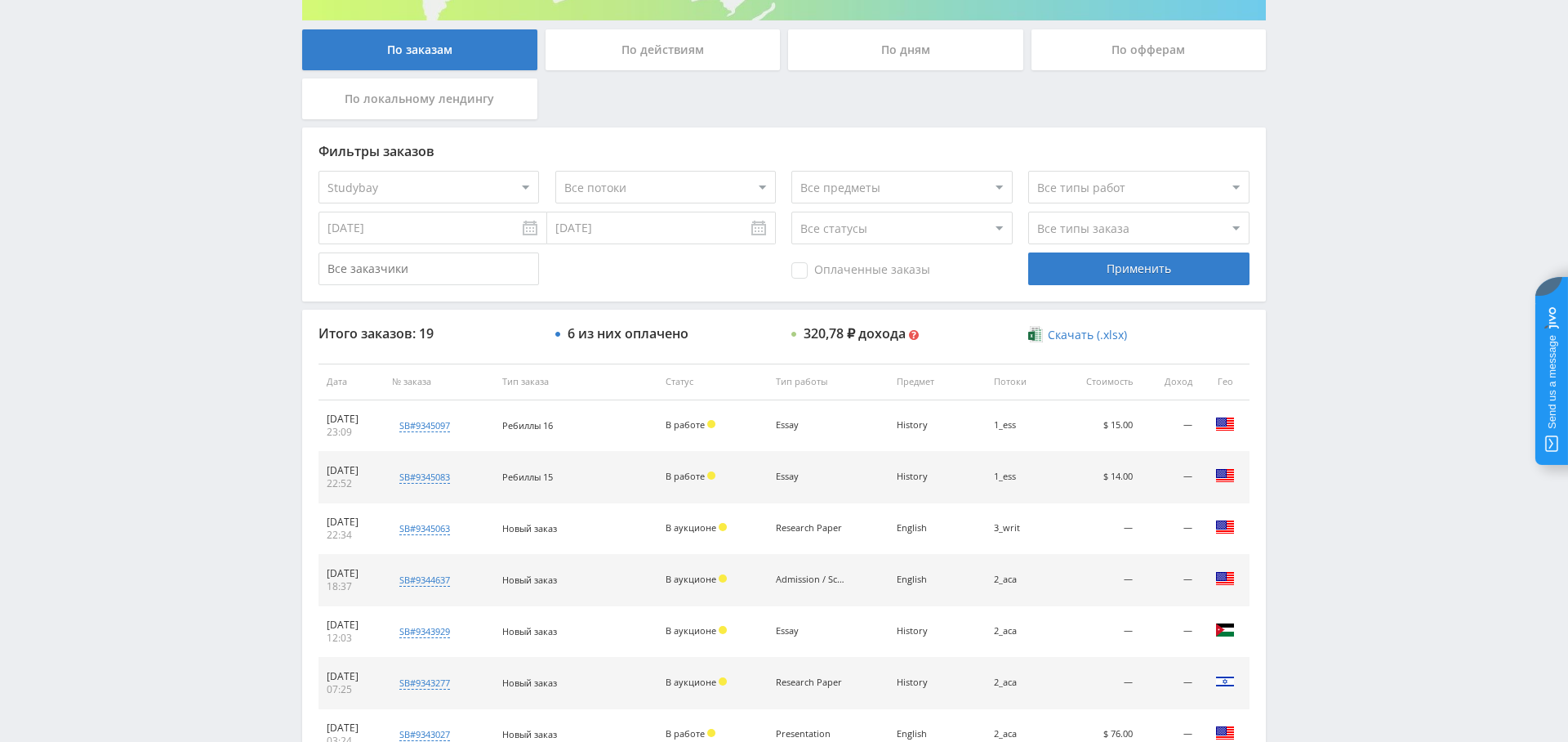
scroll to position [304, 0]
click at [487, 183] on select "Все офферы MyStylus MyStylus - Revshare Кампус AI Studybay Автор24 Studybay Bra…" at bounding box center [429, 187] width 221 height 33
select select "341"
click at [1159, 260] on div "Применить" at bounding box center [1139, 269] width 221 height 33
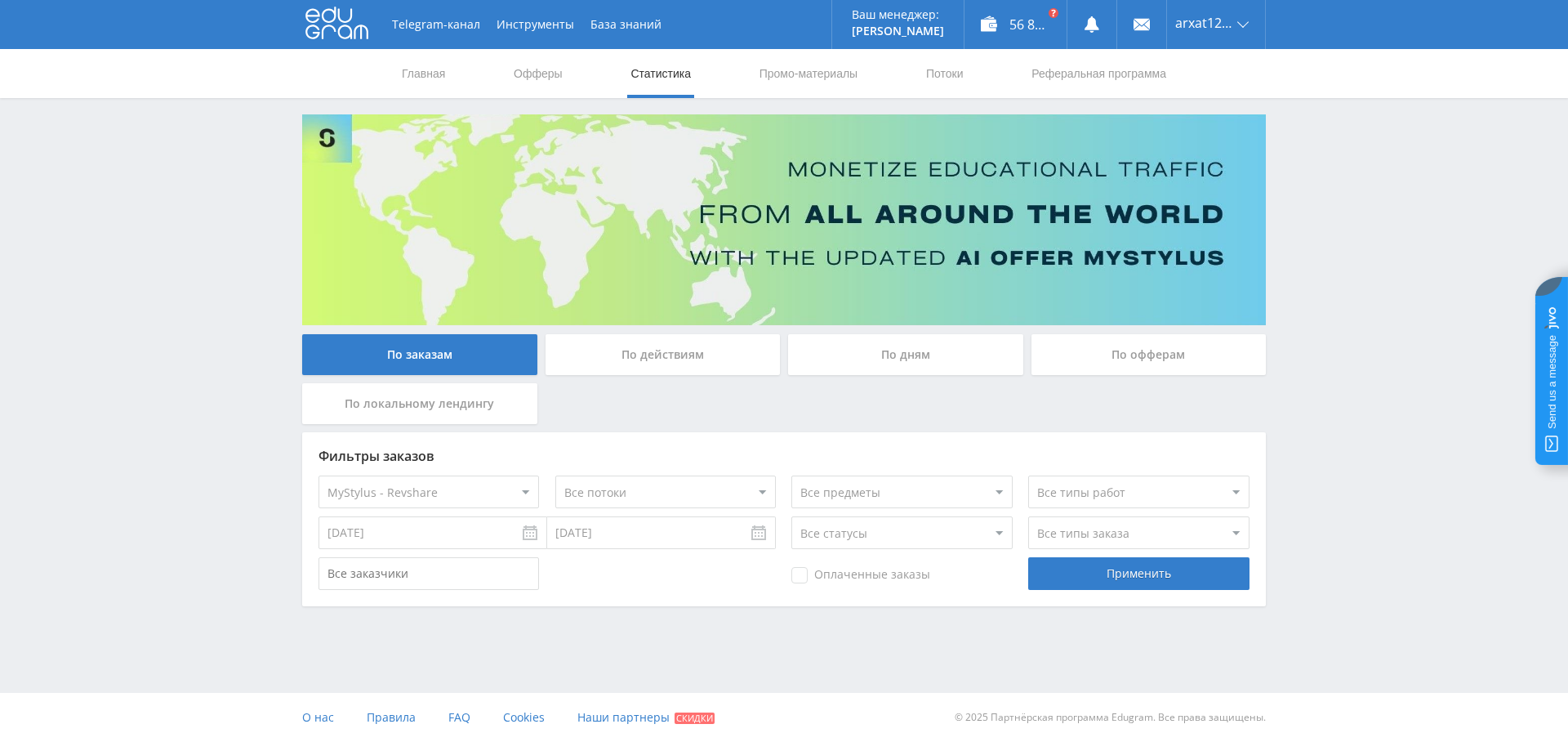
scroll to position [0, 0]
click at [497, 495] on select "Все офферы MyStylus MyStylus - Revshare Кампус AI Studybay Автор24 Studybay Bra…" at bounding box center [429, 491] width 221 height 33
select select "339"
click at [1170, 582] on div "Применить" at bounding box center [1139, 573] width 221 height 33
click at [923, 352] on div "По дням" at bounding box center [905, 354] width 235 height 40
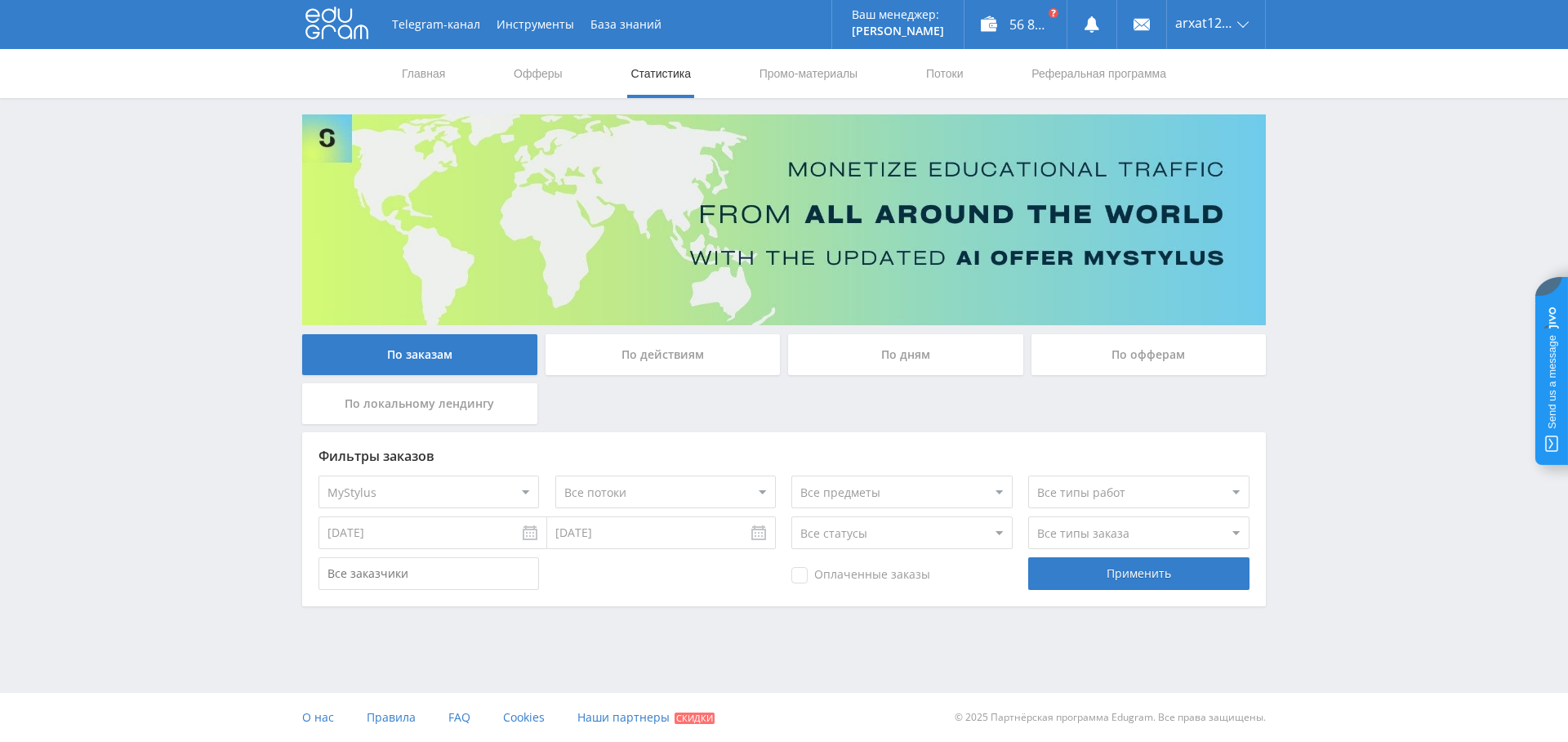
click at [0, 0] on input "По дням" at bounding box center [0, 0] width 0 height 0
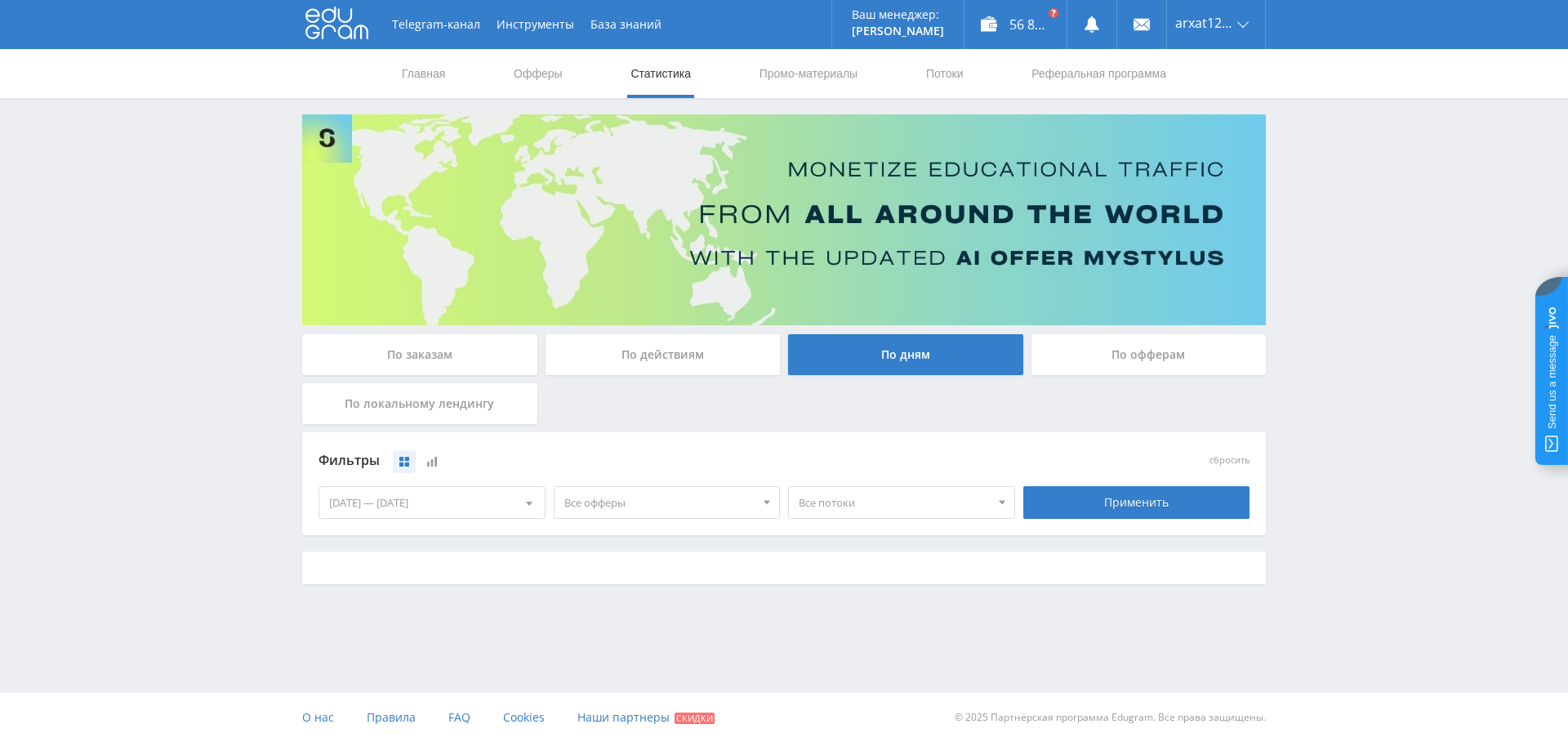
click at [603, 499] on span "Все офферы" at bounding box center [660, 502] width 191 height 31
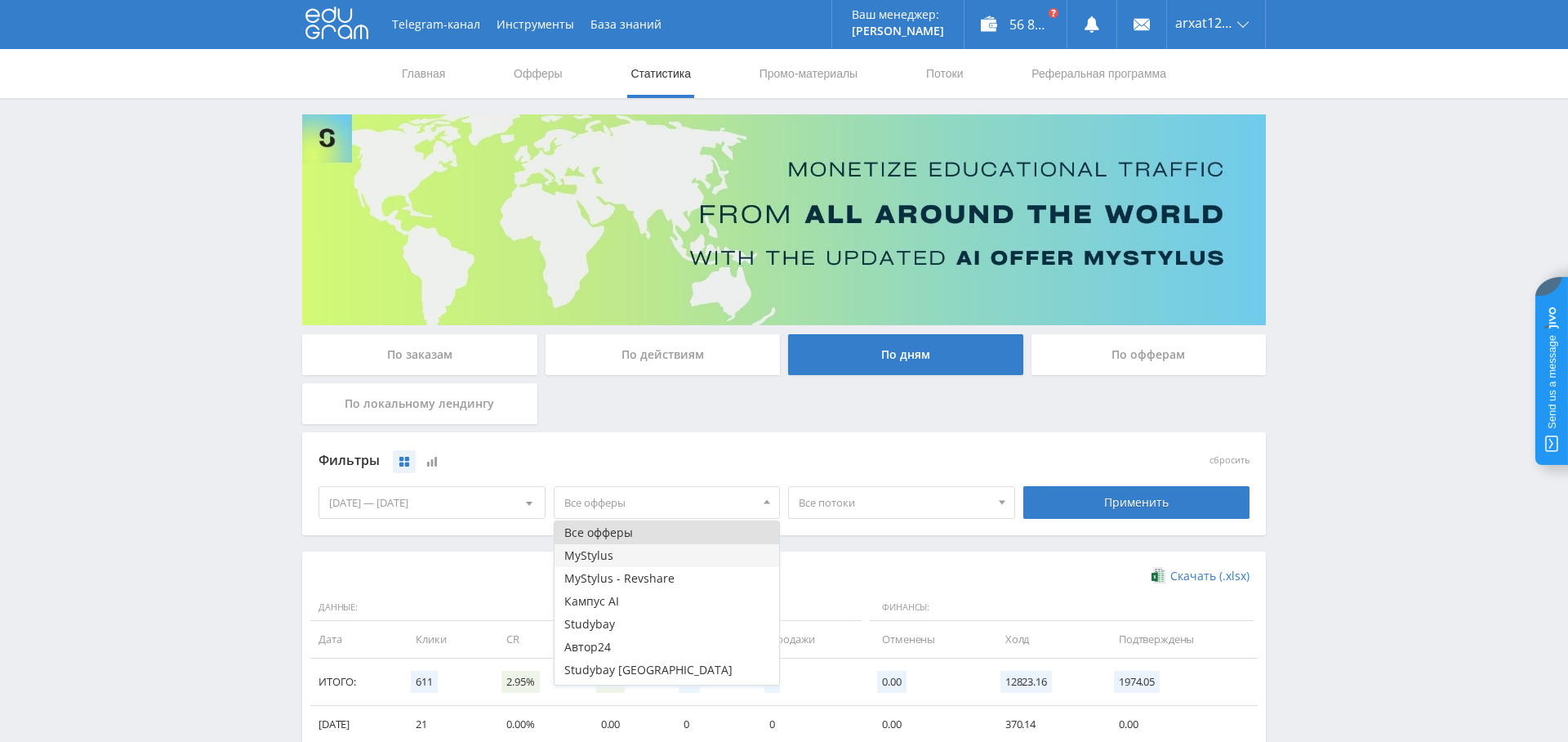
click at [637, 563] on button "MyStylus" at bounding box center [667, 556] width 226 height 23
click at [629, 580] on button "MyStylus - Revshare" at bounding box center [667, 578] width 226 height 23
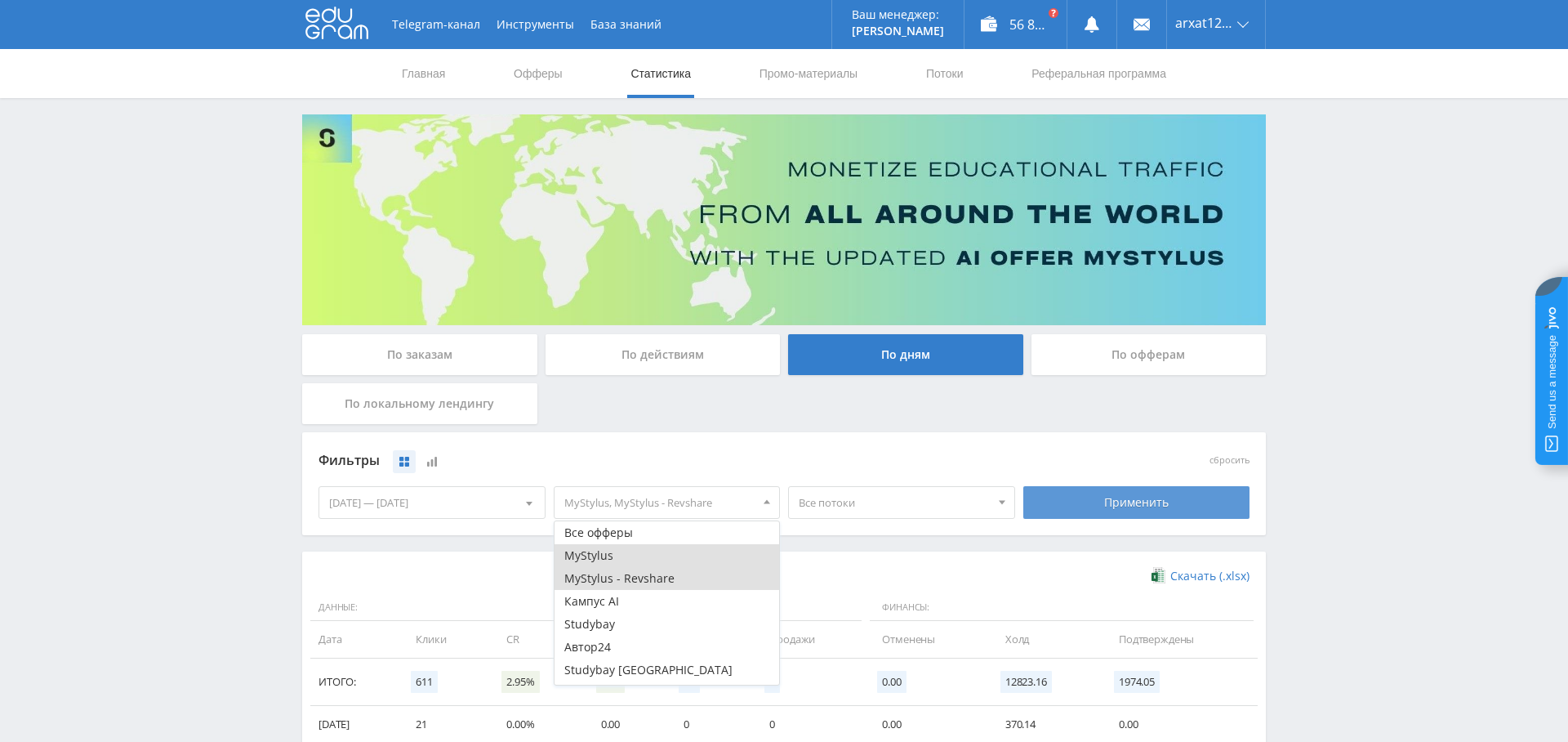
click at [1059, 508] on div "Применить" at bounding box center [1137, 502] width 227 height 33
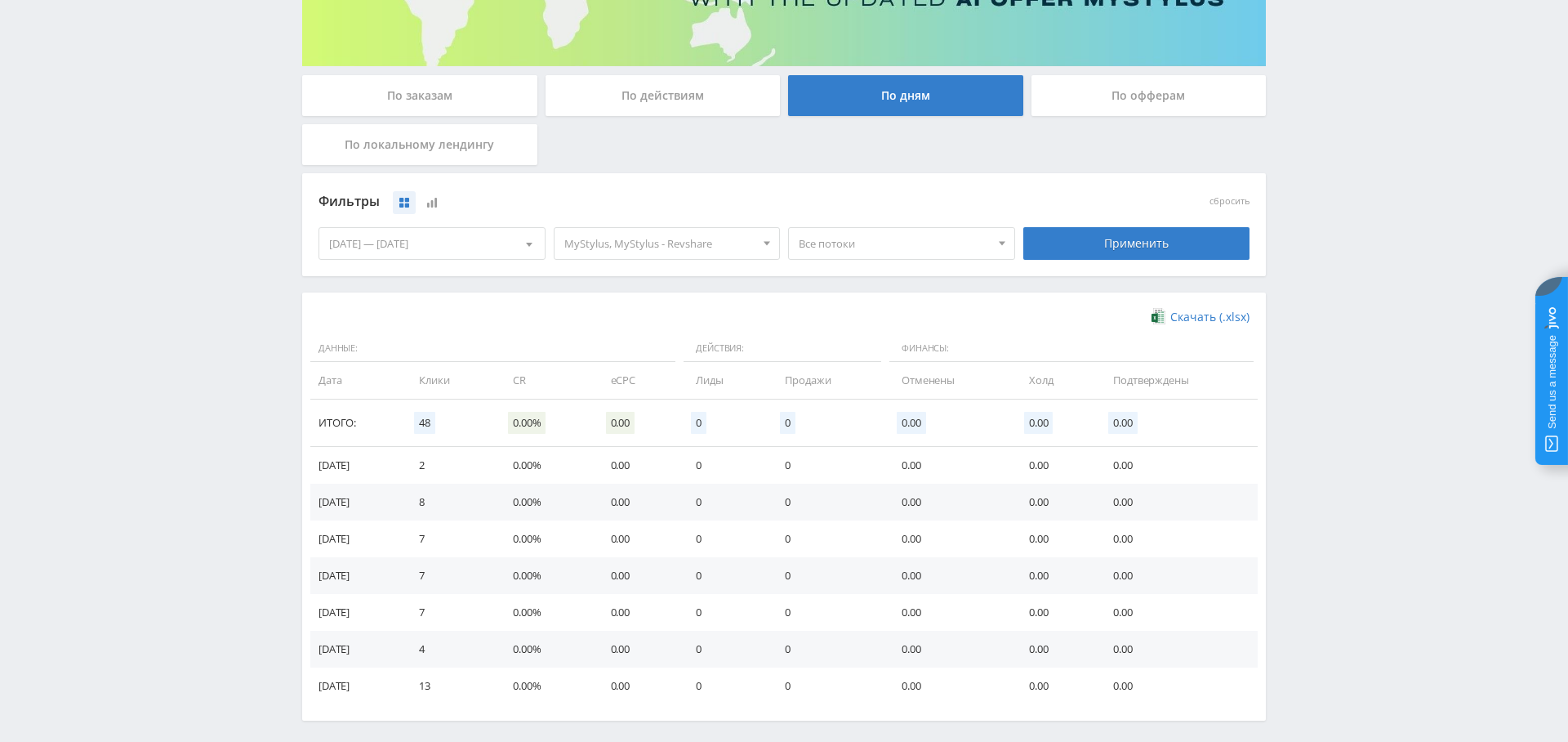
scroll to position [260, 0]
click at [691, 235] on span "MyStylus, MyStylus - Revshare" at bounding box center [660, 242] width 191 height 31
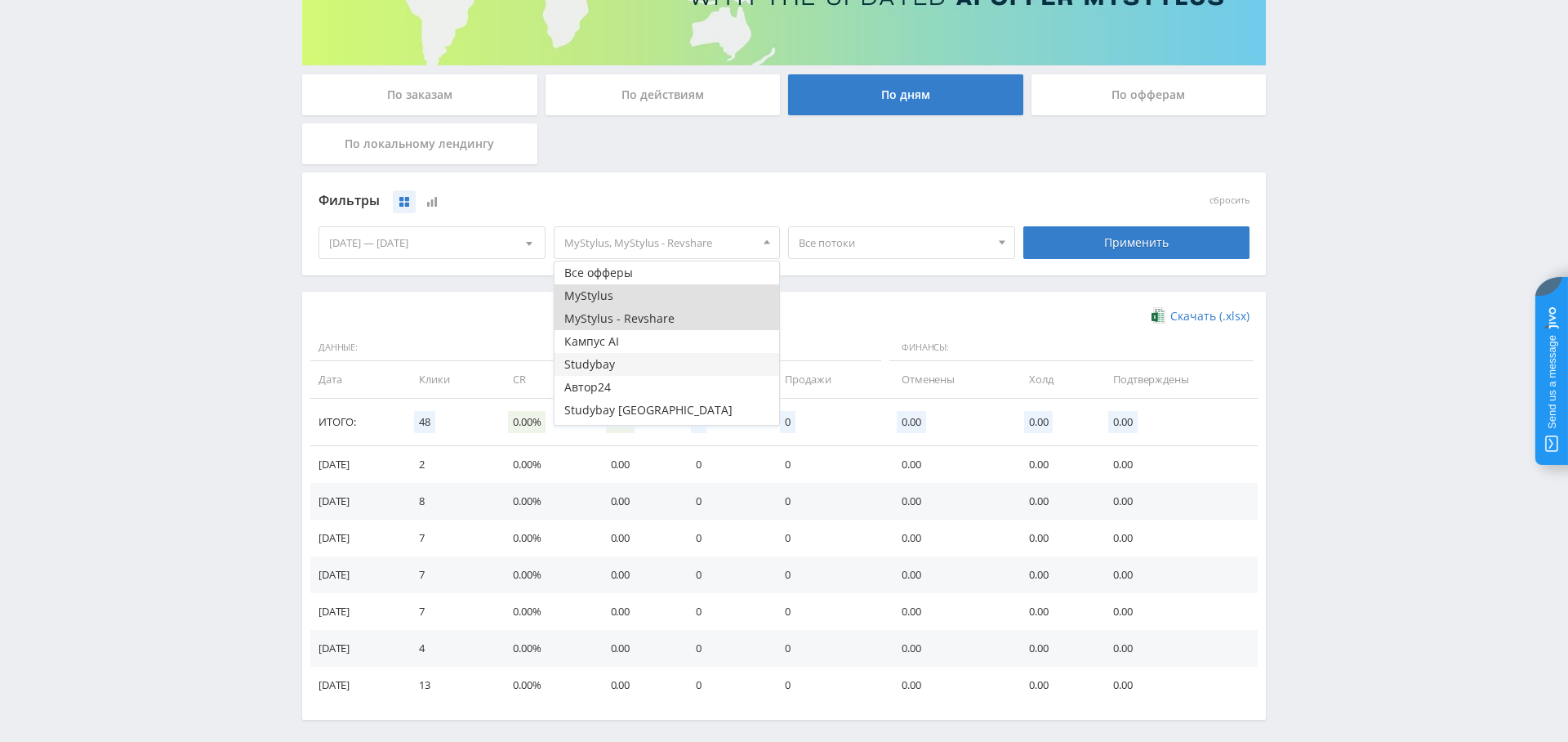
click at [672, 365] on button "Studybay" at bounding box center [667, 364] width 226 height 23
click at [657, 302] on button "MyStylus" at bounding box center [667, 295] width 226 height 23
drag, startPoint x: 652, startPoint y: 316, endPoint x: 681, endPoint y: 314, distance: 29.1
click at [652, 316] on button "MyStylus - Revshare" at bounding box center [667, 318] width 226 height 23
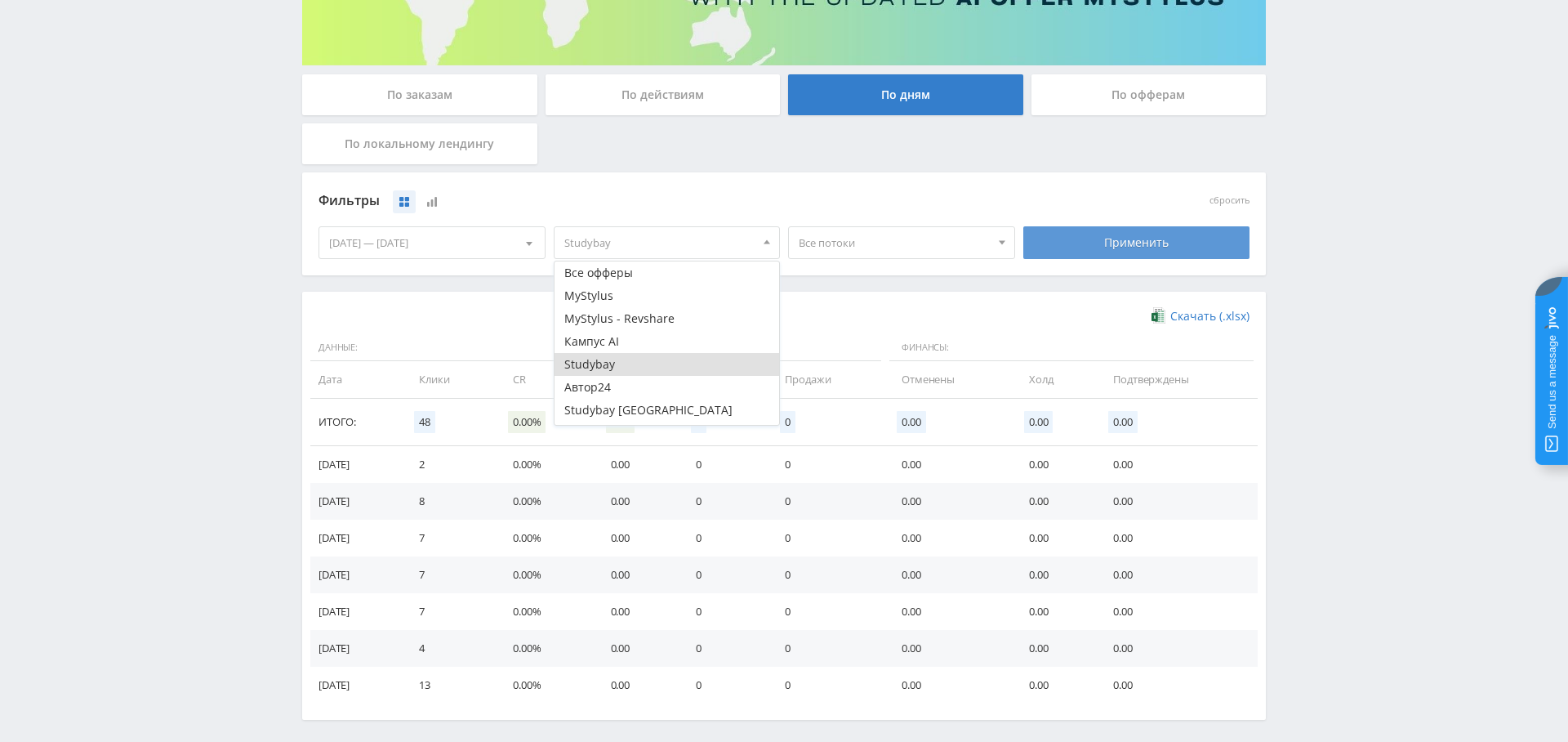
click at [1125, 256] on div "Применить" at bounding box center [1137, 242] width 227 height 33
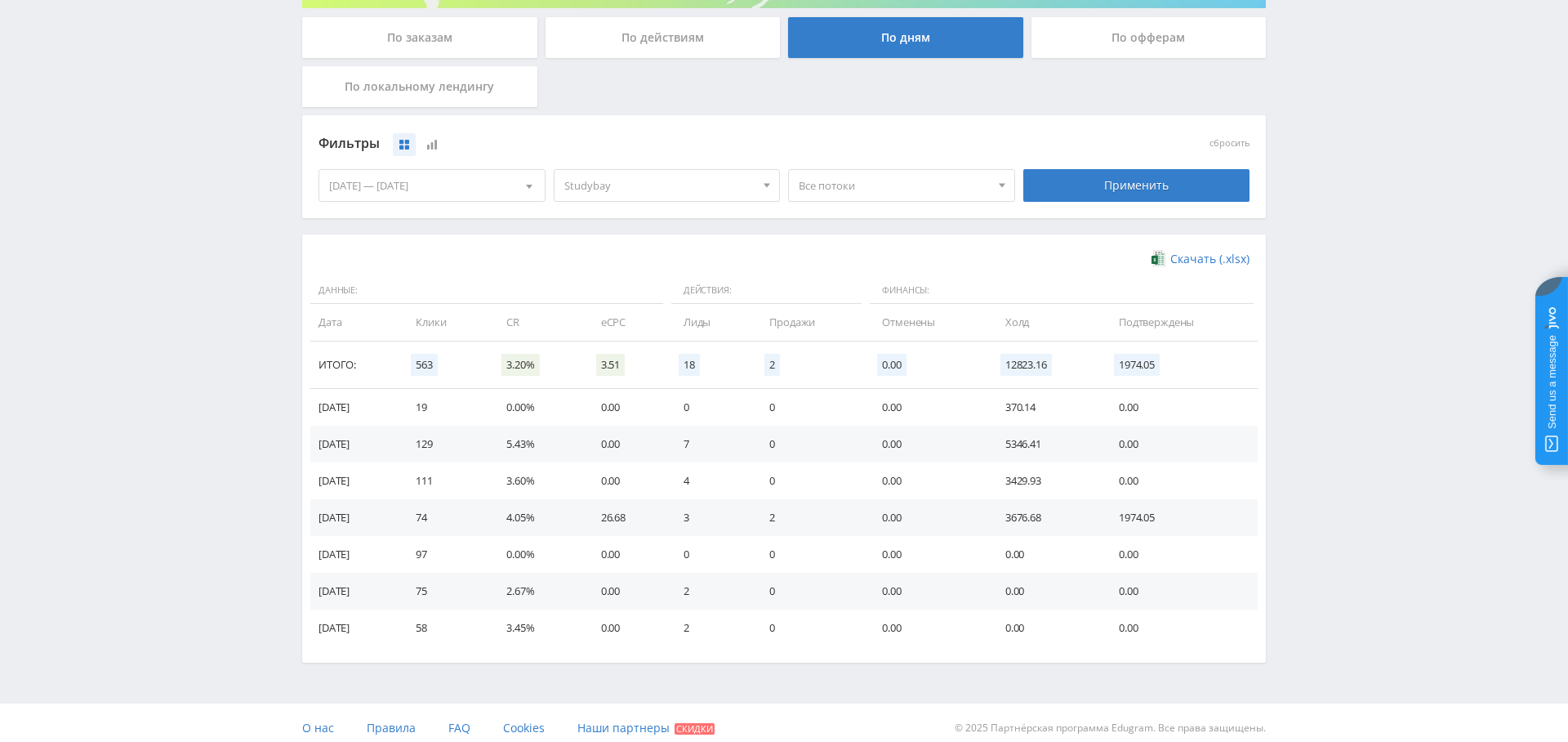
scroll to position [326, 0]
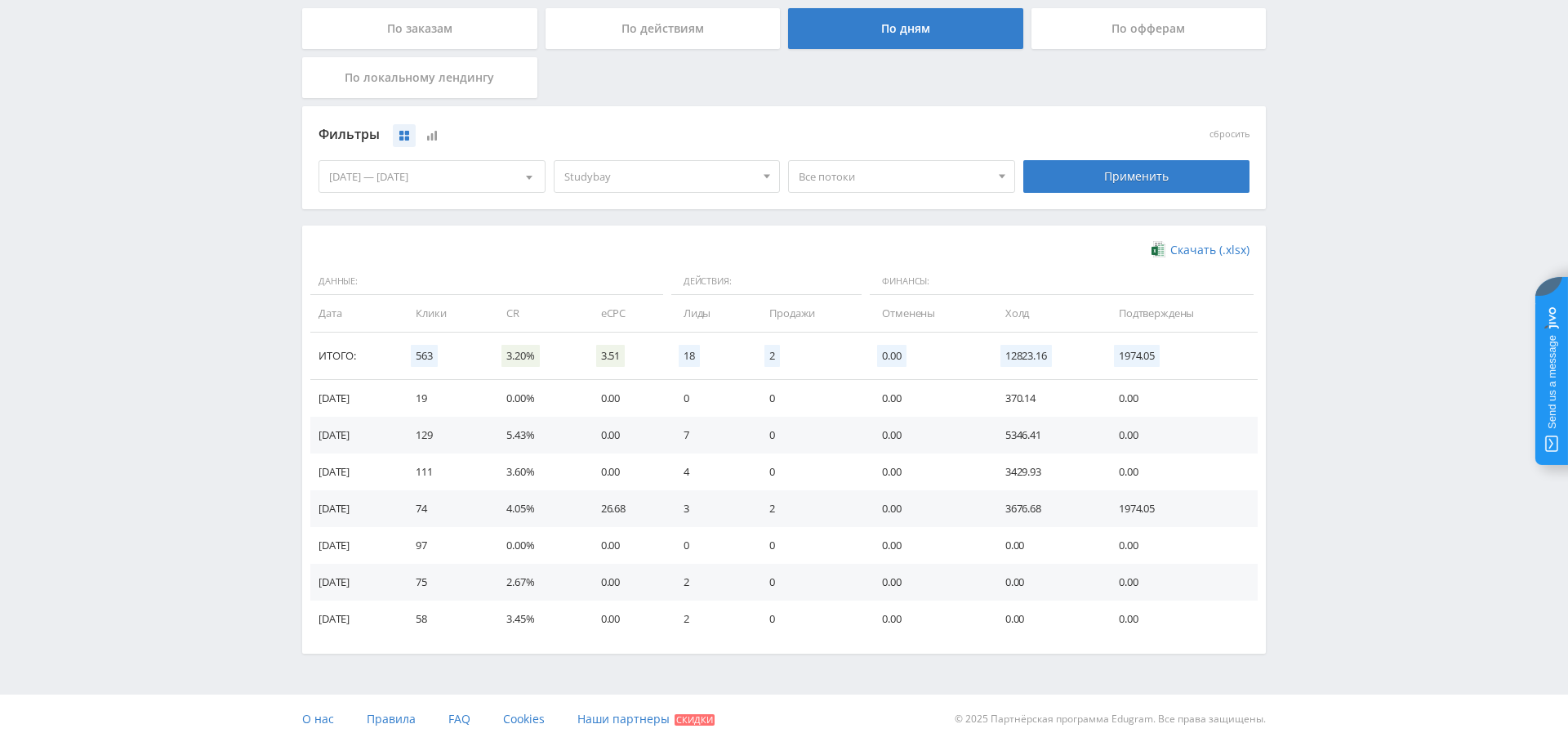
click at [422, 175] on div "[DATE] — [DATE]" at bounding box center [432, 176] width 226 height 31
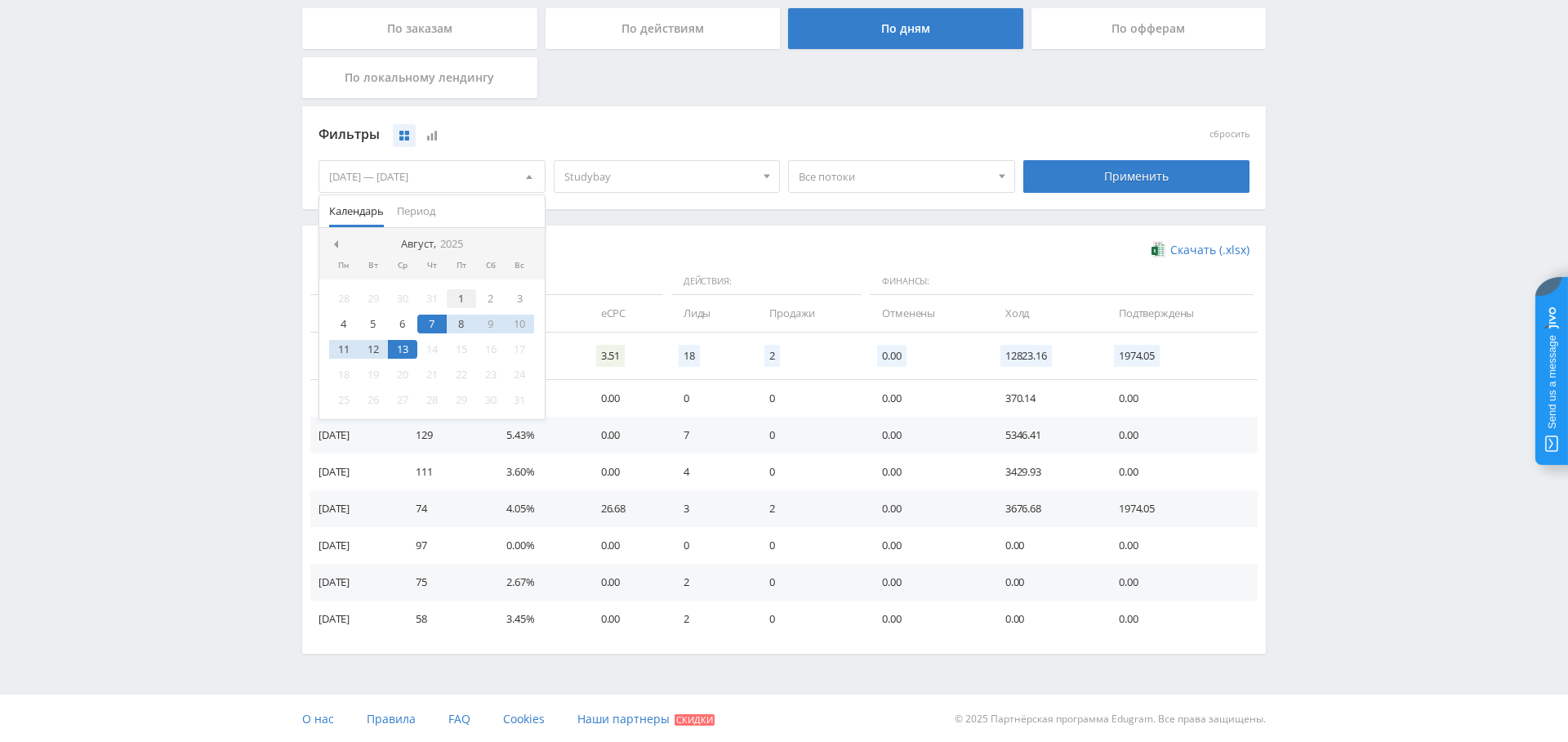
click at [467, 298] on div "1" at bounding box center [462, 298] width 30 height 19
click at [405, 346] on div "13" at bounding box center [402, 348] width 30 height 19
click at [1096, 193] on div "Применить" at bounding box center [1136, 177] width 235 height 45
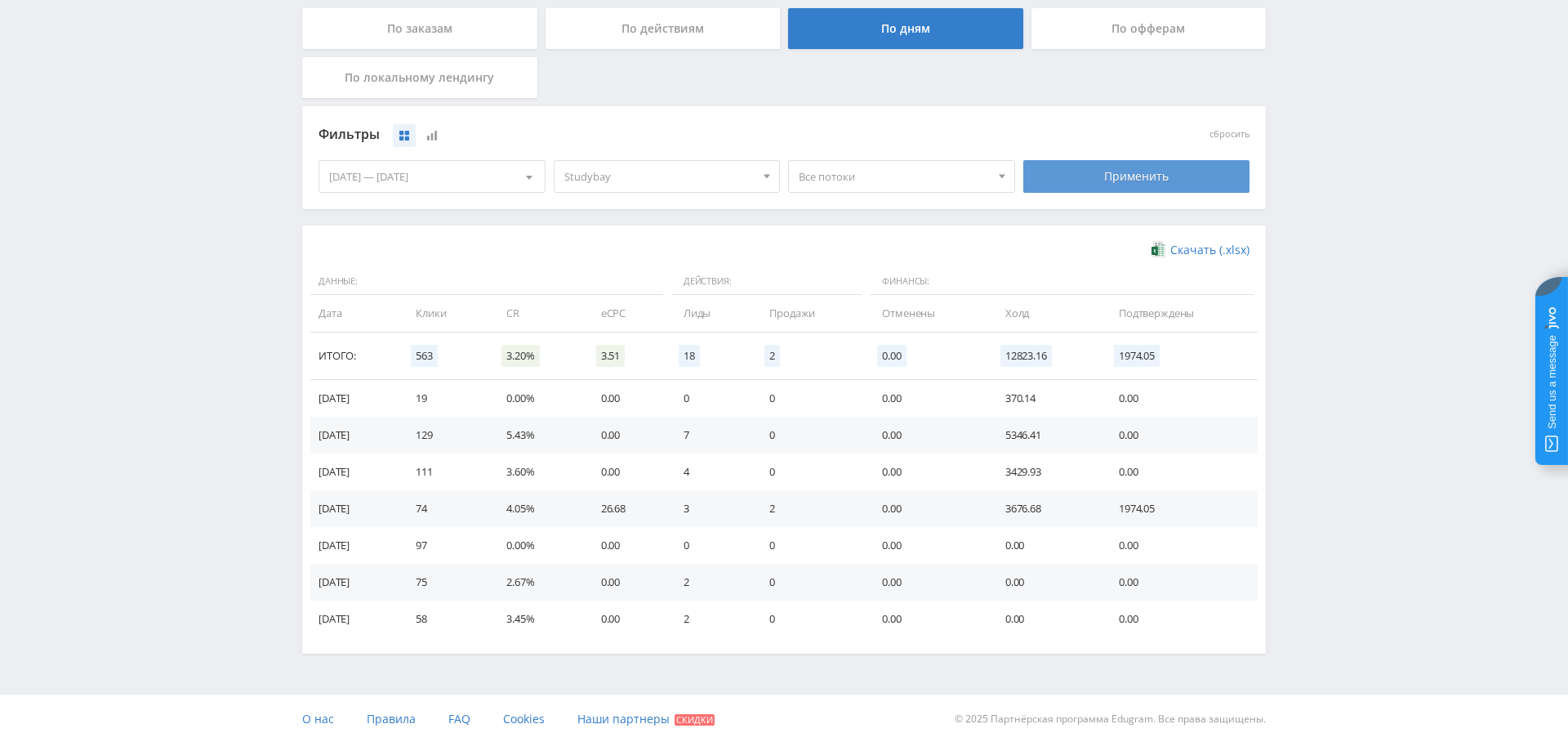
click at [1100, 187] on div "Применить" at bounding box center [1137, 176] width 227 height 33
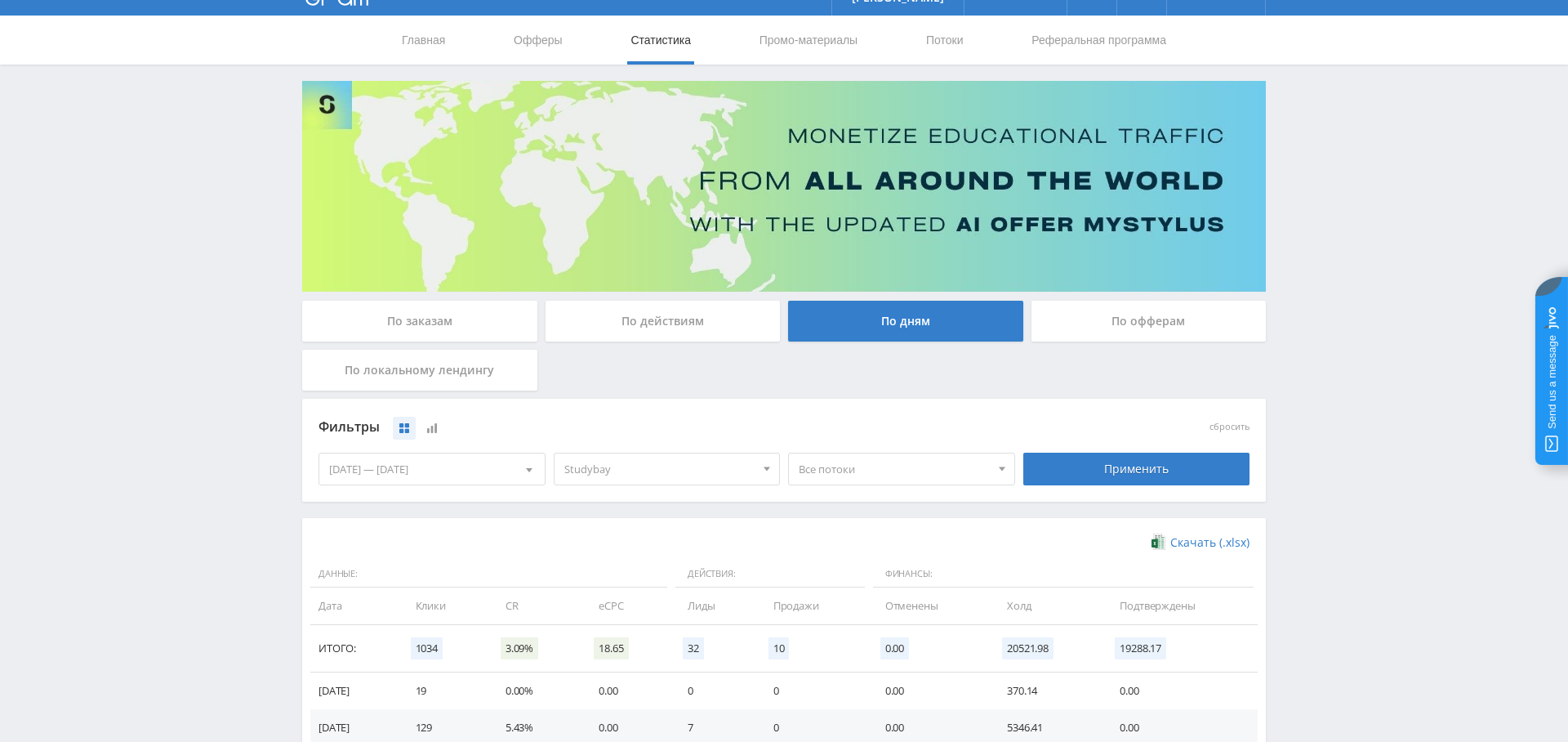
scroll to position [0, 0]
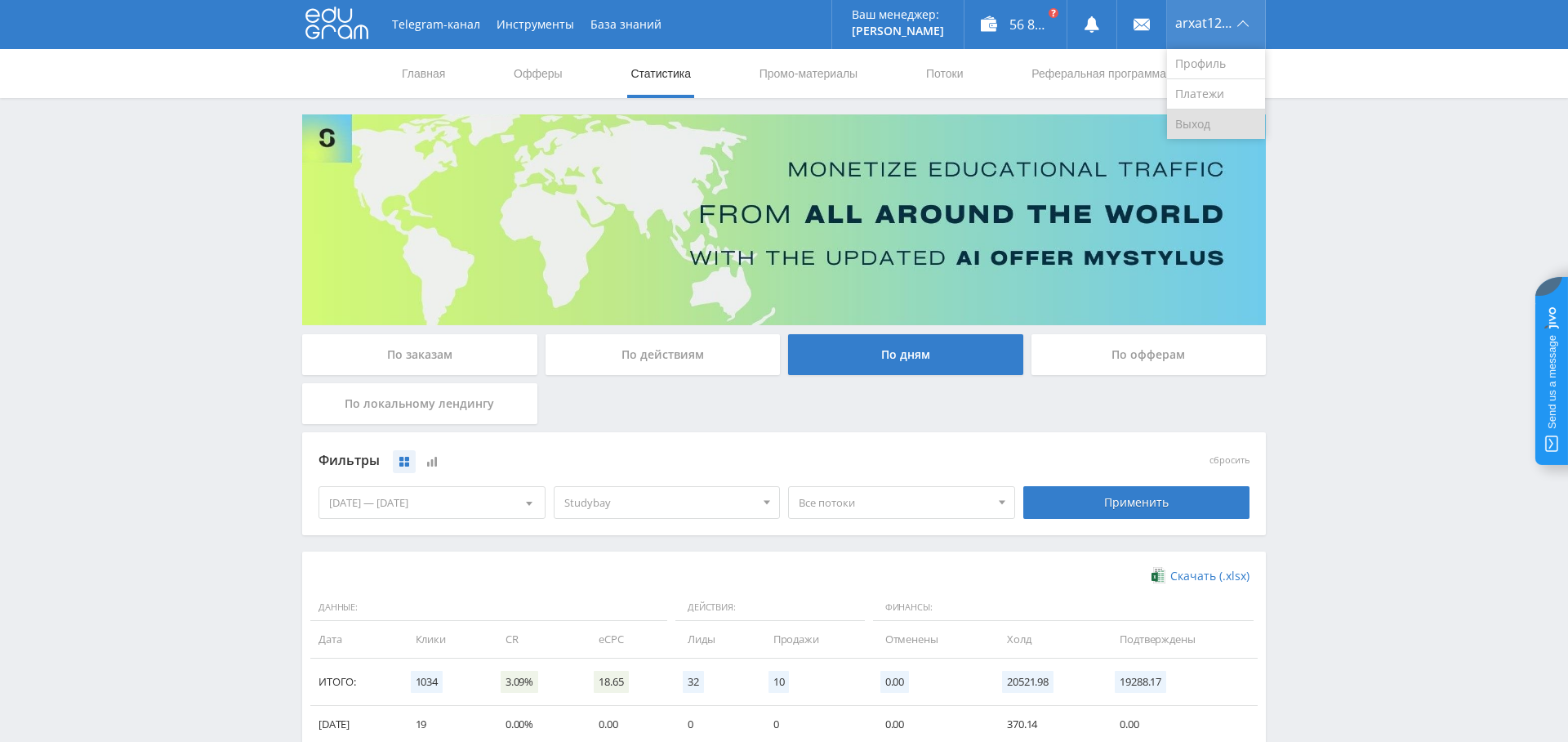
click at [1210, 123] on link "Выход" at bounding box center [1215, 124] width 98 height 30
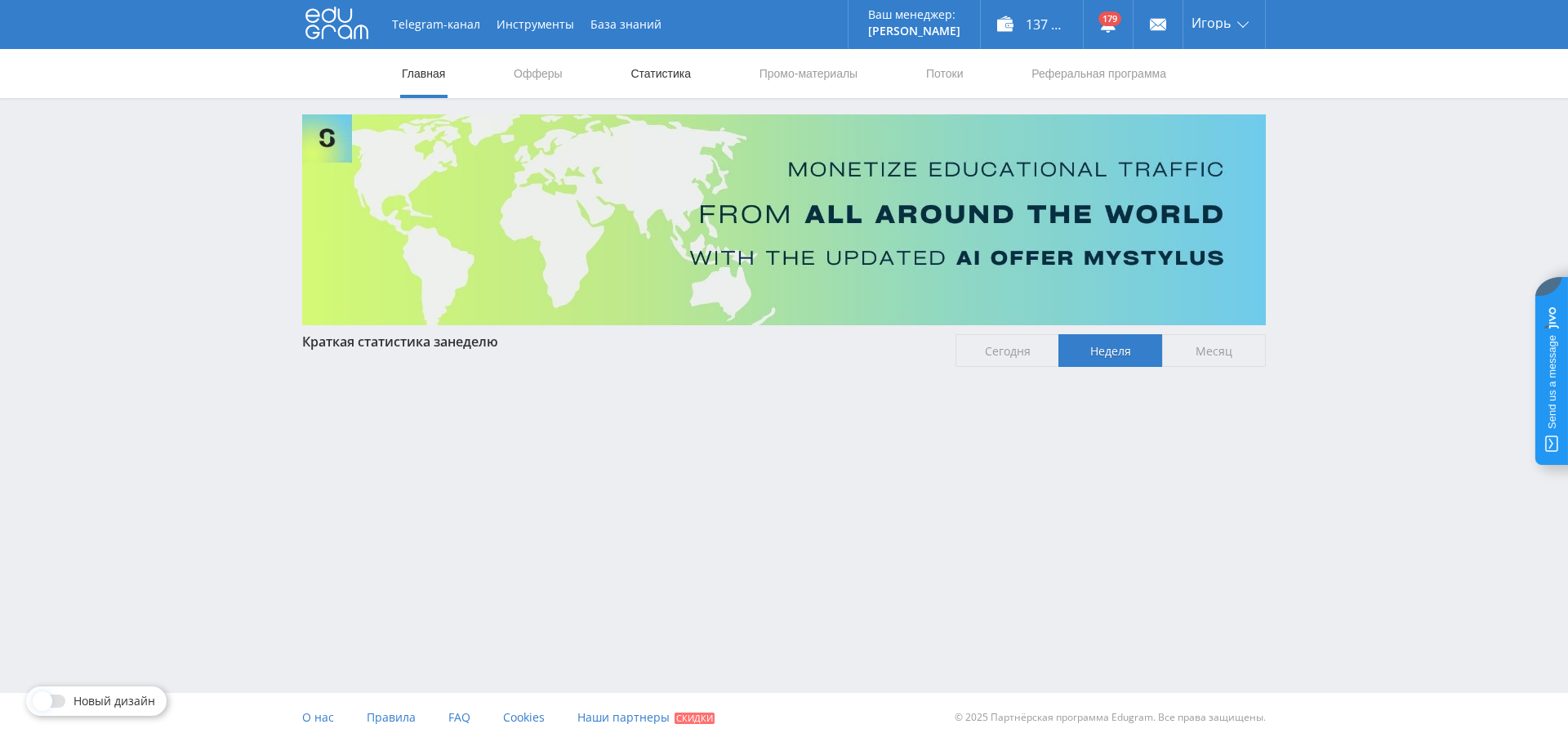
click at [668, 79] on link "Статистика" at bounding box center [661, 74] width 64 height 49
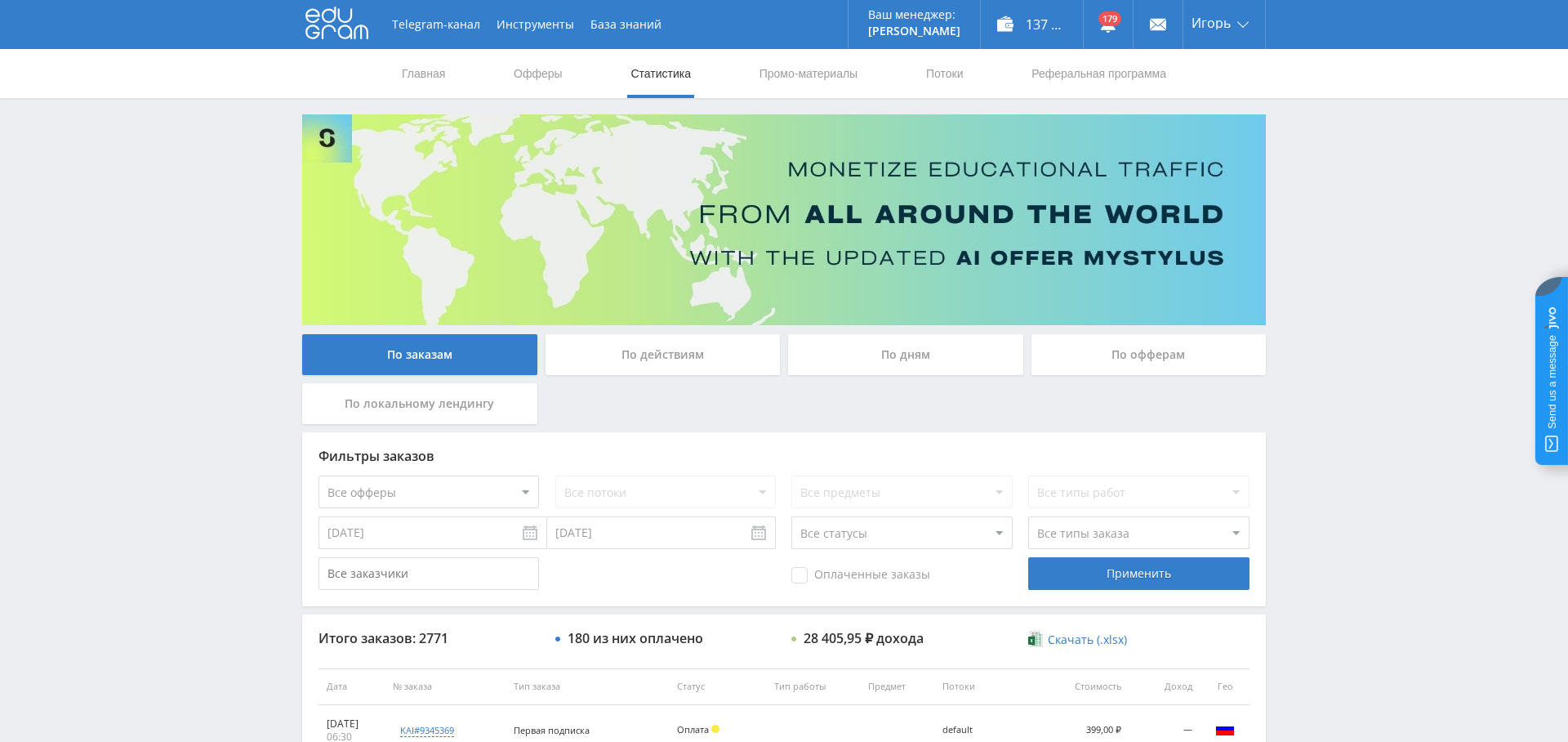
click at [919, 351] on div "По дням" at bounding box center [905, 354] width 235 height 40
click at [0, 0] on input "По дням" at bounding box center [0, 0] width 0 height 0
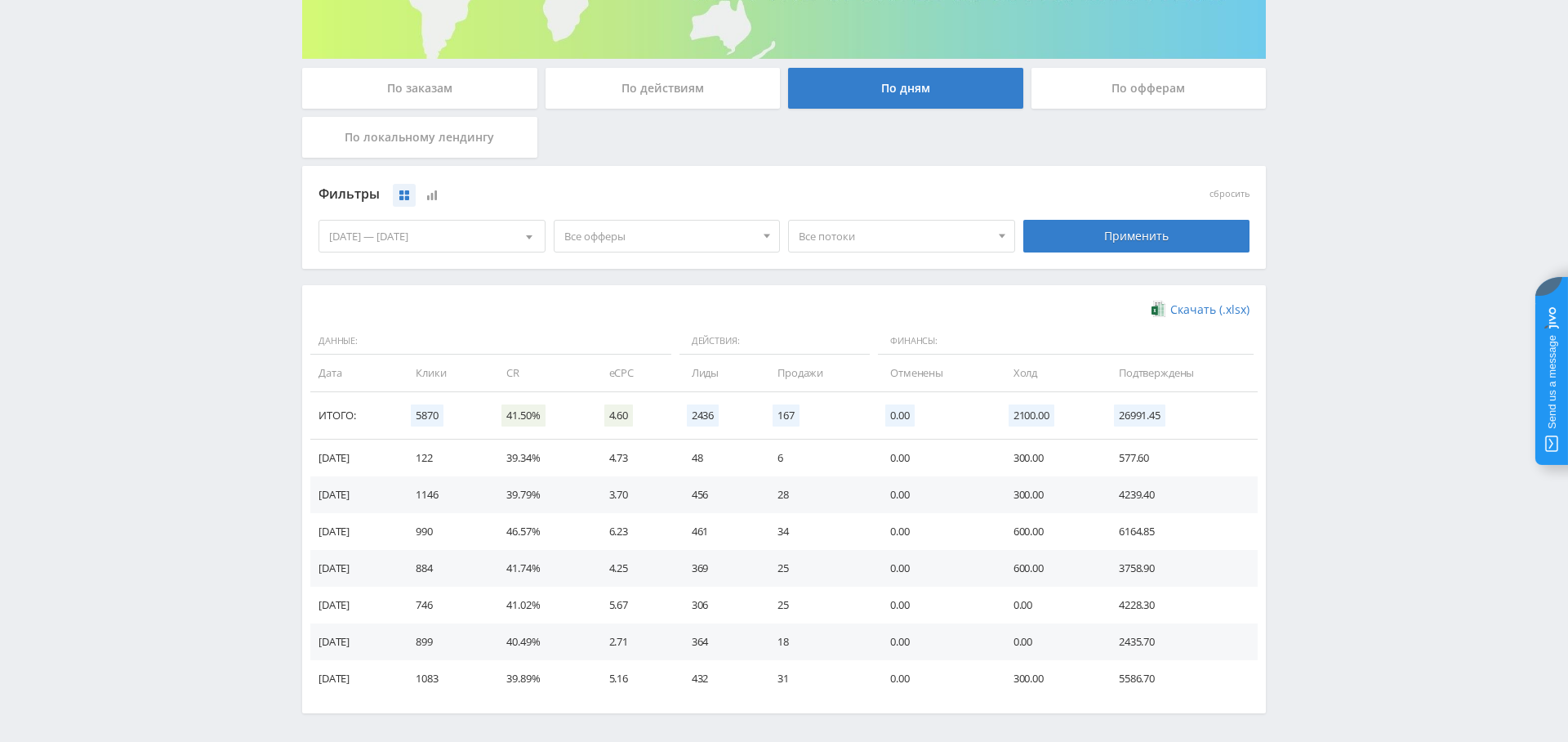
scroll to position [264, 0]
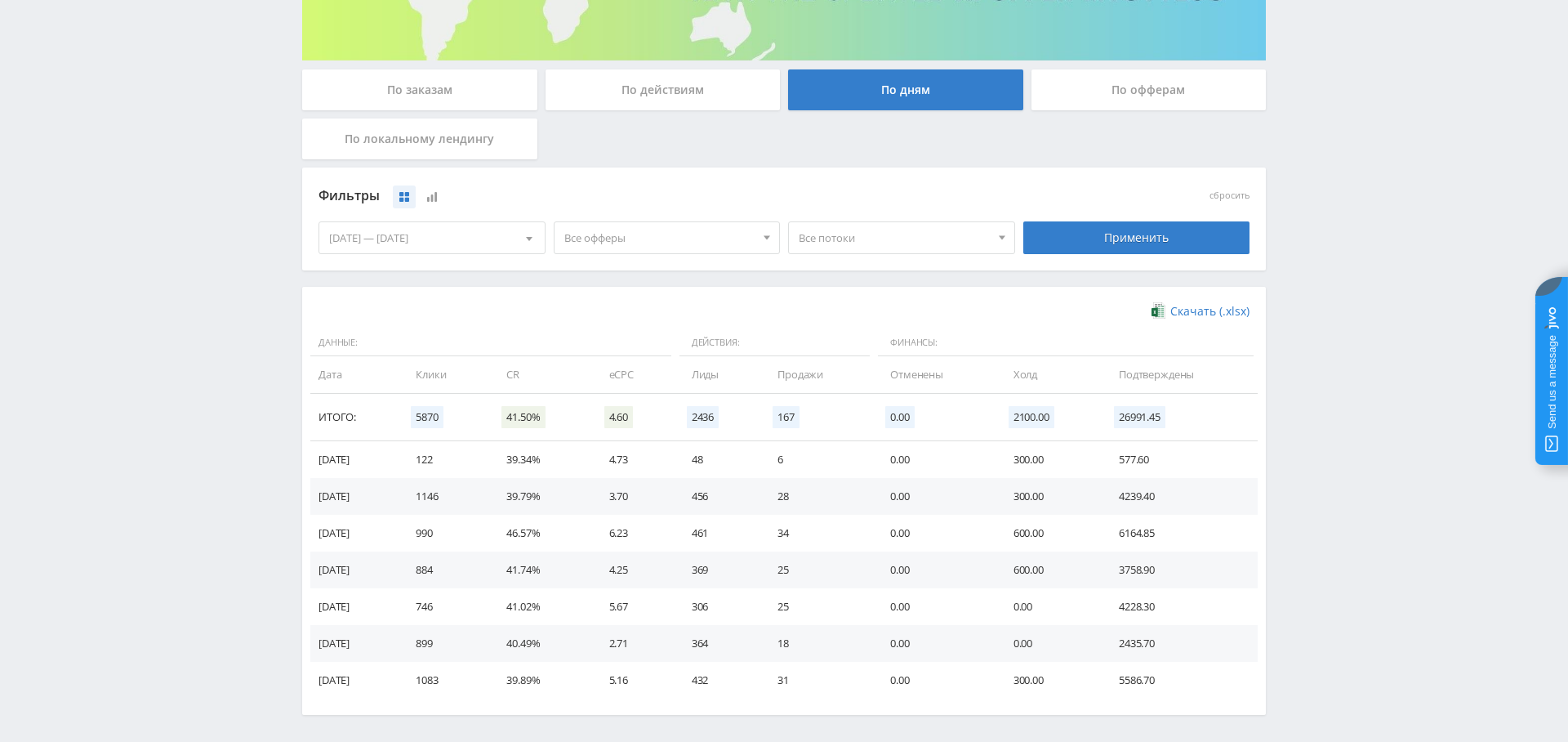
click at [696, 234] on span "Все офферы" at bounding box center [660, 237] width 191 height 31
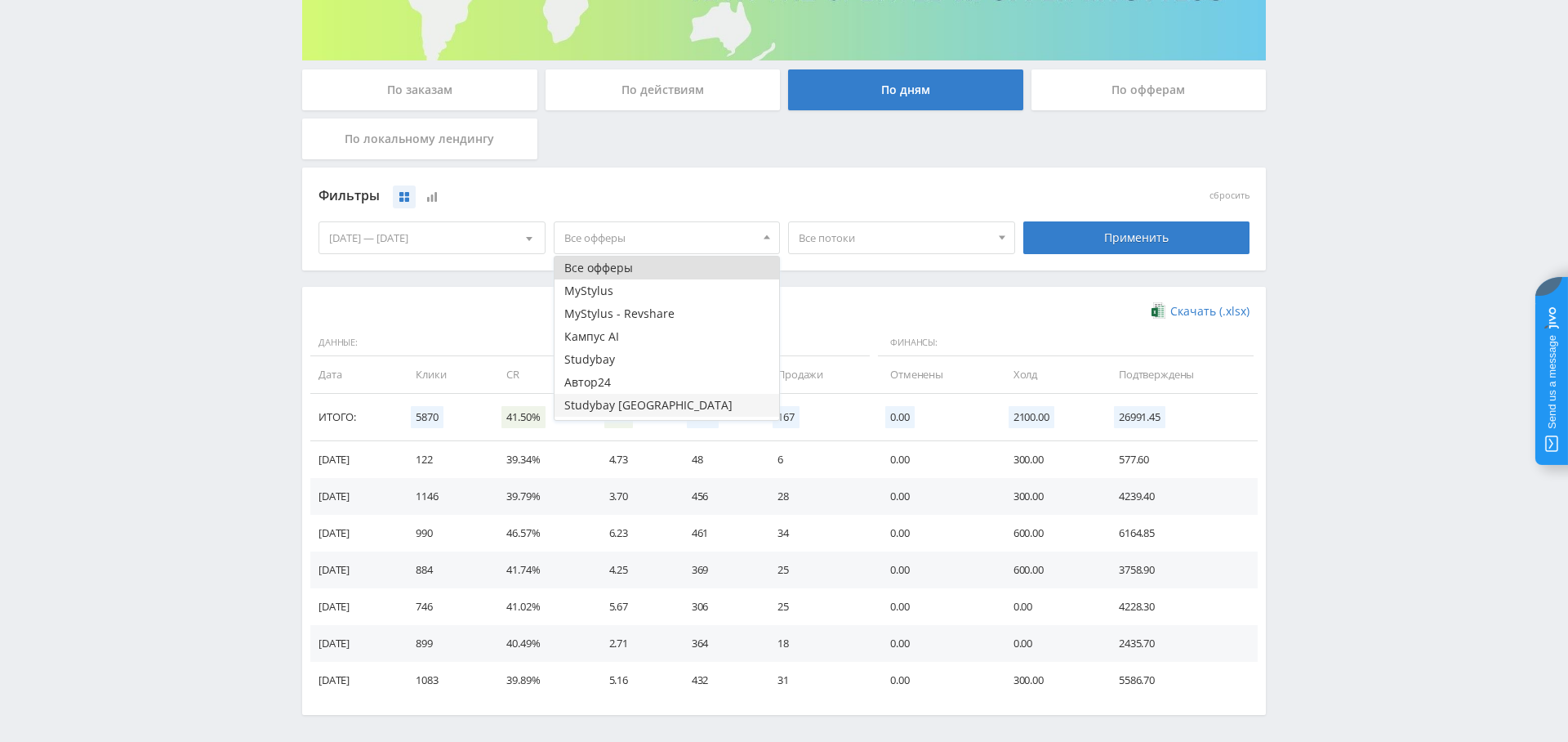
scroll to position [20, 0]
click at [677, 402] on button "Study AI (RevShare)" at bounding box center [667, 408] width 226 height 23
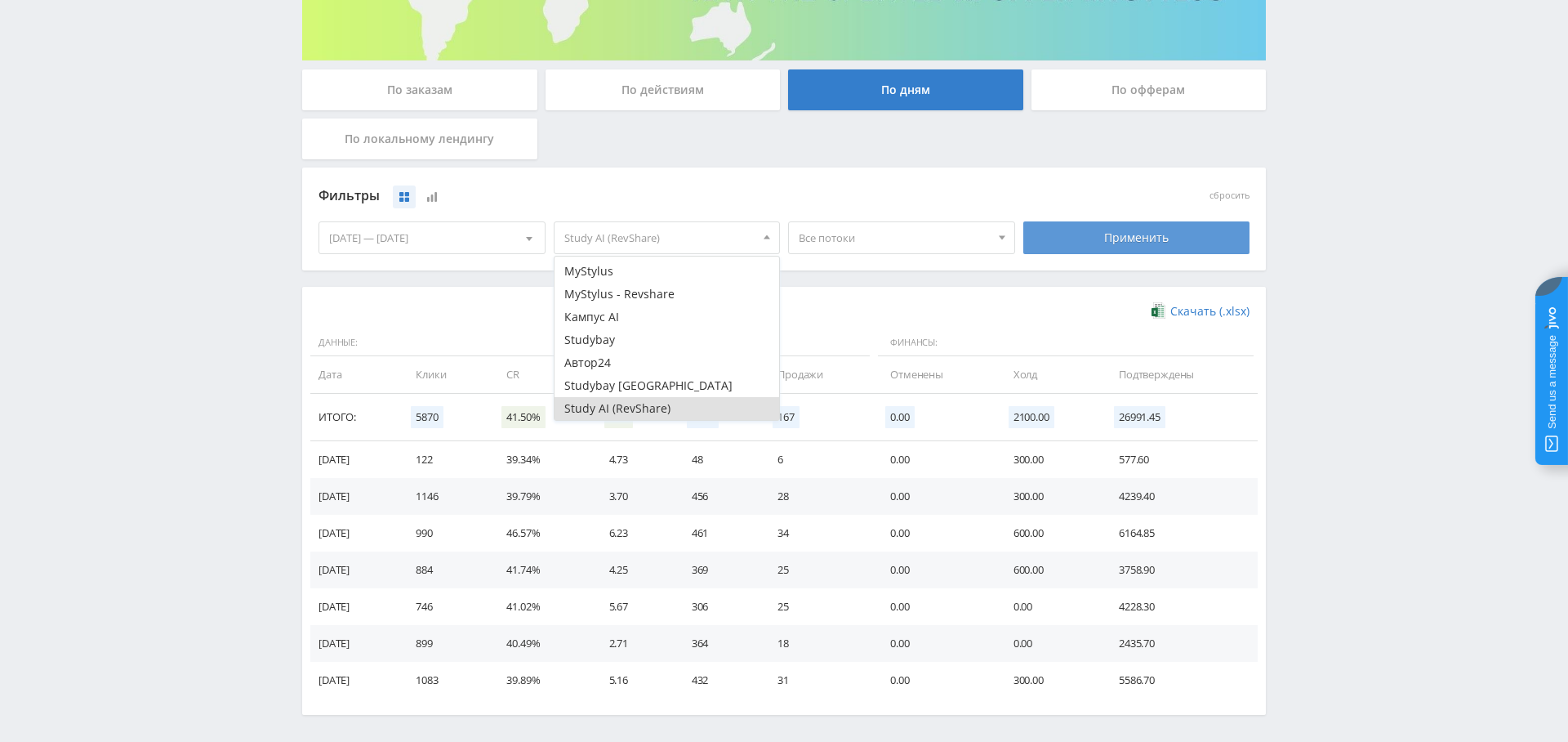
click at [1141, 241] on div "Применить" at bounding box center [1137, 237] width 227 height 33
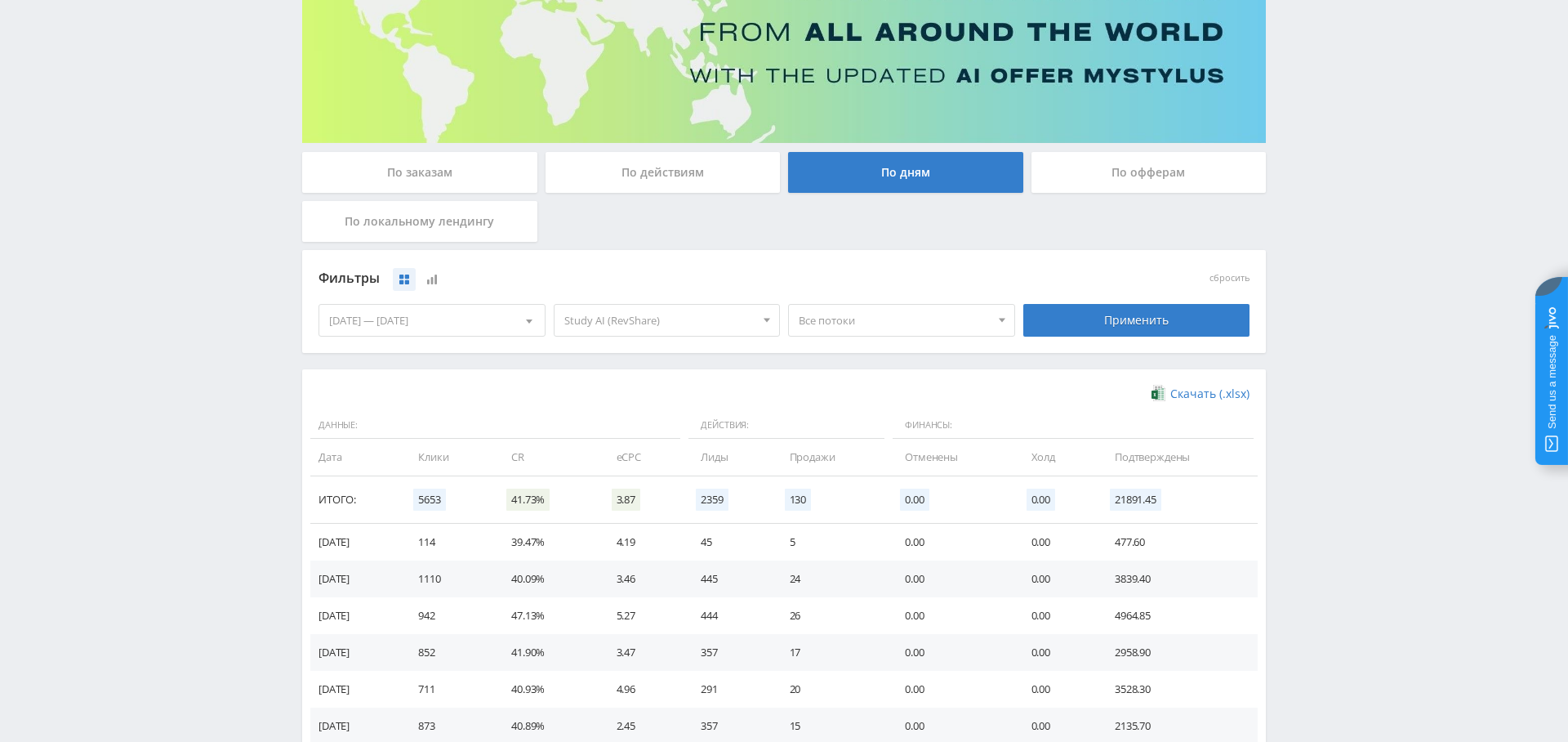
scroll to position [0, 0]
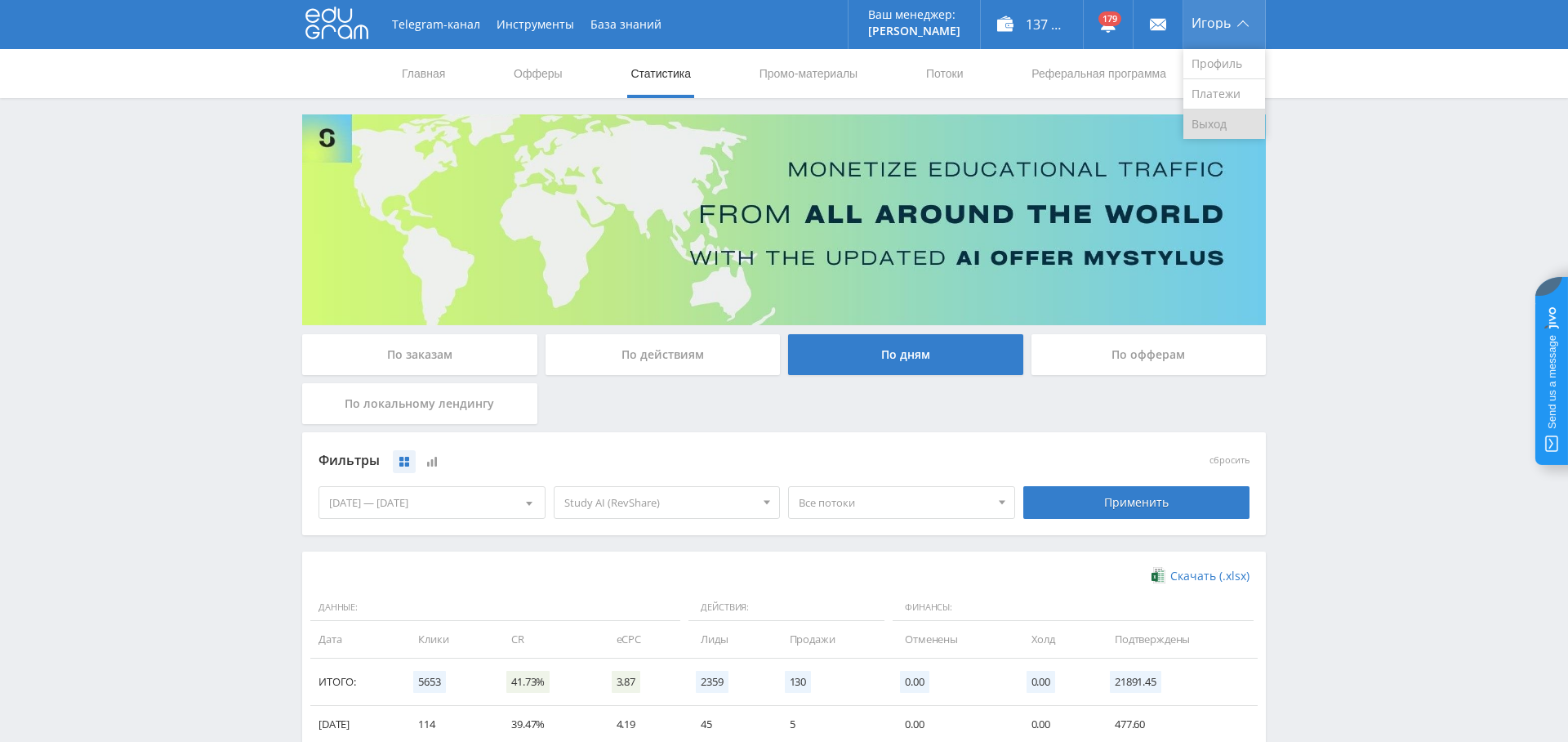
click at [1233, 118] on link "Выход" at bounding box center [1224, 124] width 82 height 30
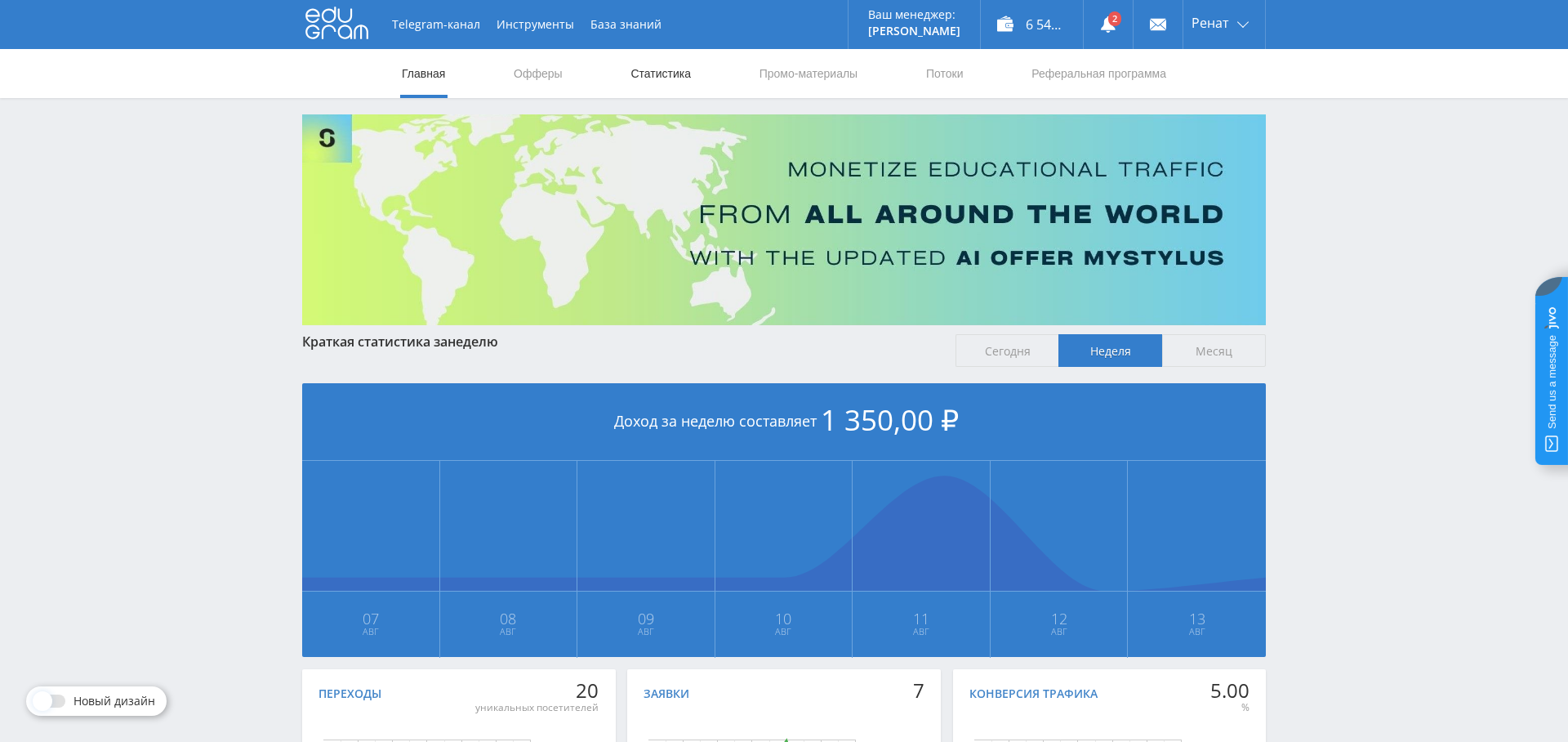
click at [661, 75] on link "Статистика" at bounding box center [661, 74] width 64 height 49
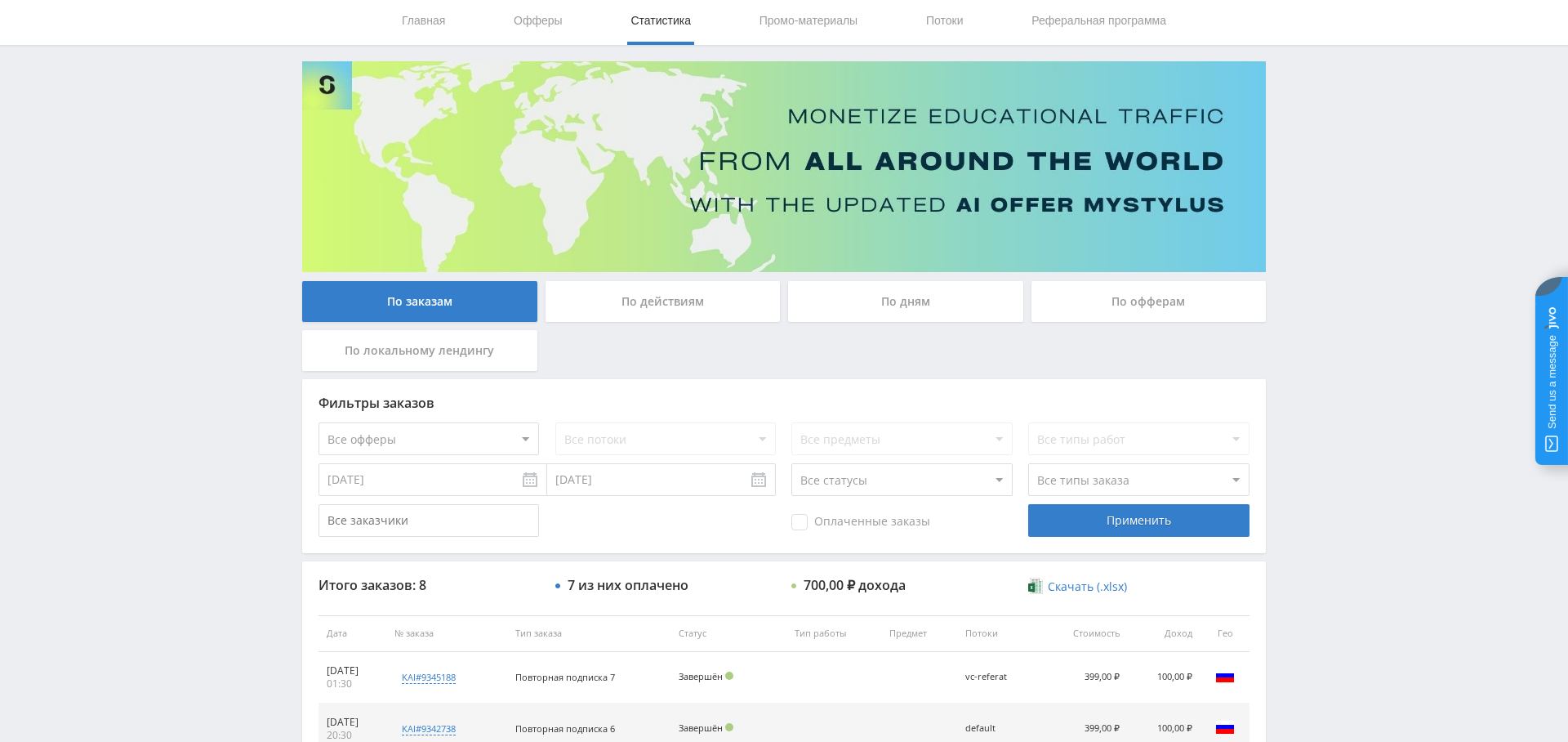
scroll to position [34, 0]
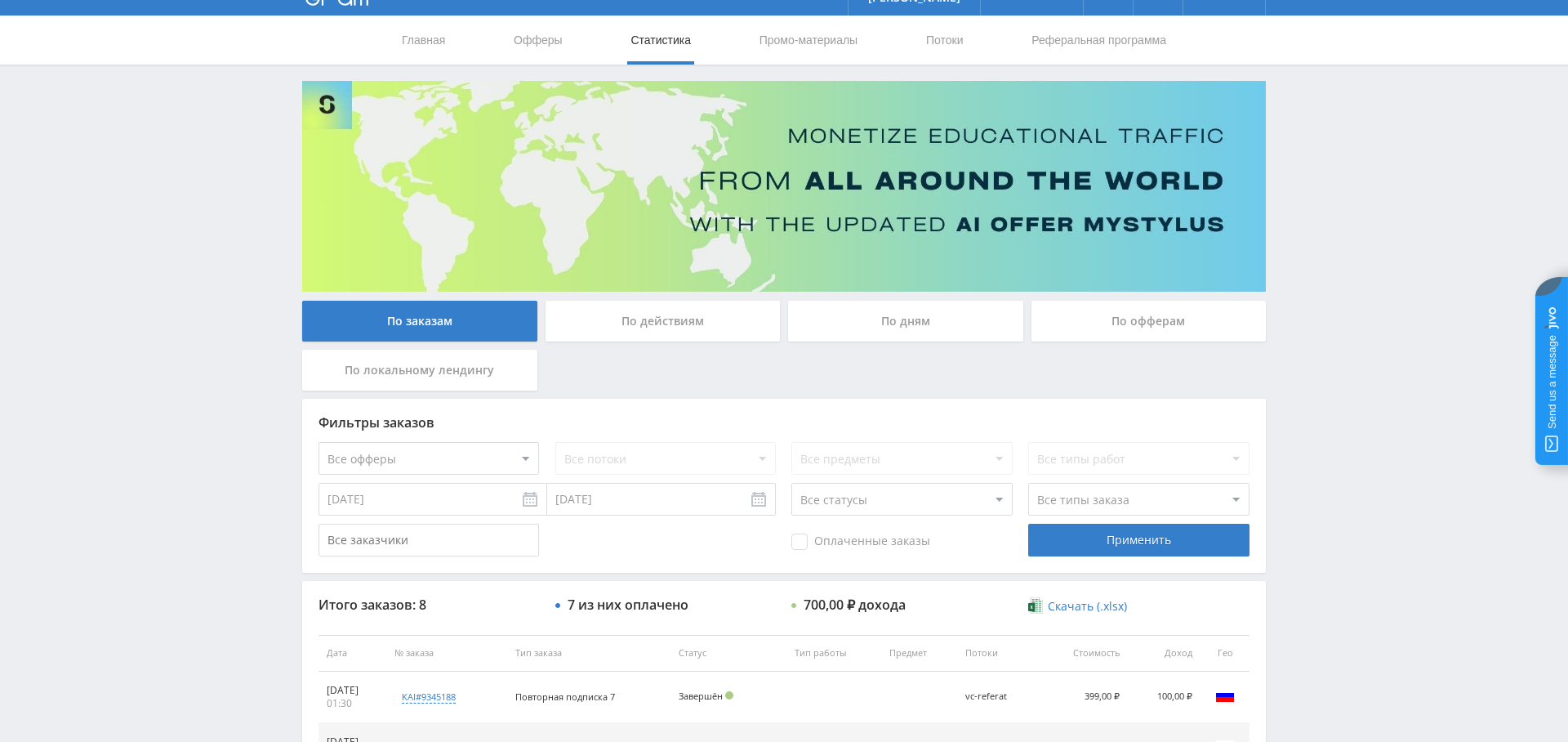
click at [897, 321] on div "По дням" at bounding box center [905, 321] width 235 height 40
click at [0, 0] on input "По дням" at bounding box center [0, 0] width 0 height 0
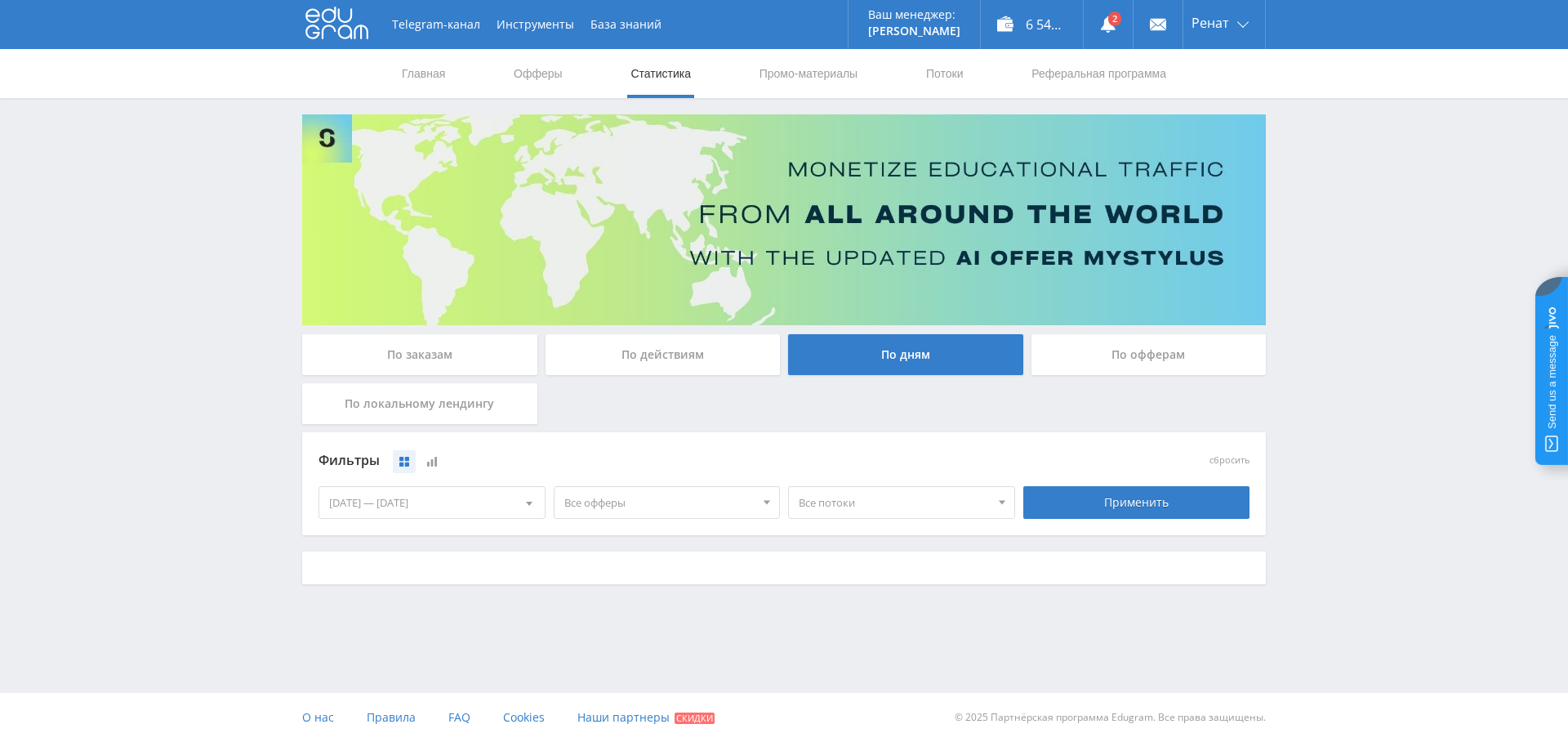
scroll to position [0, 0]
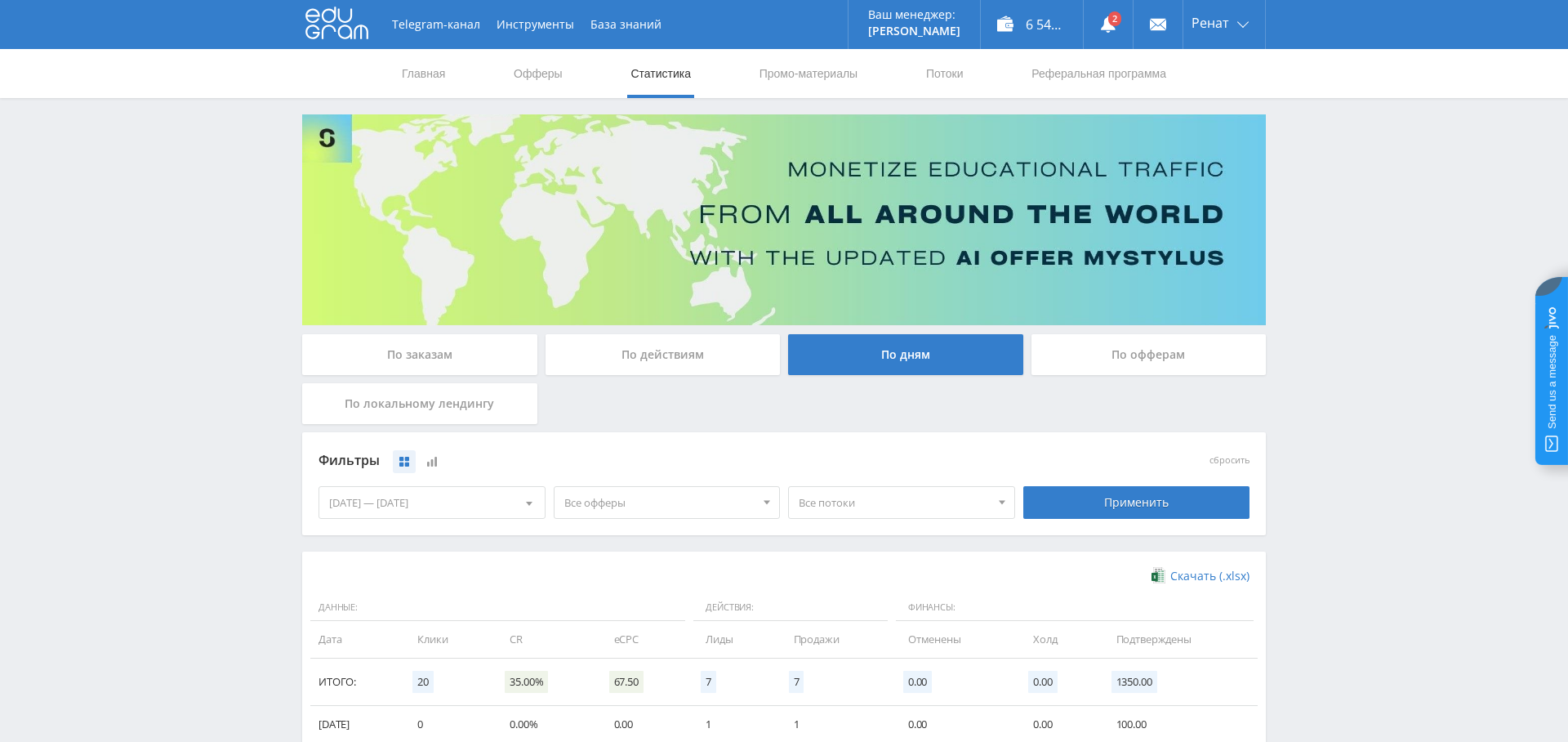
click at [634, 509] on span "Все офферы" at bounding box center [660, 502] width 191 height 31
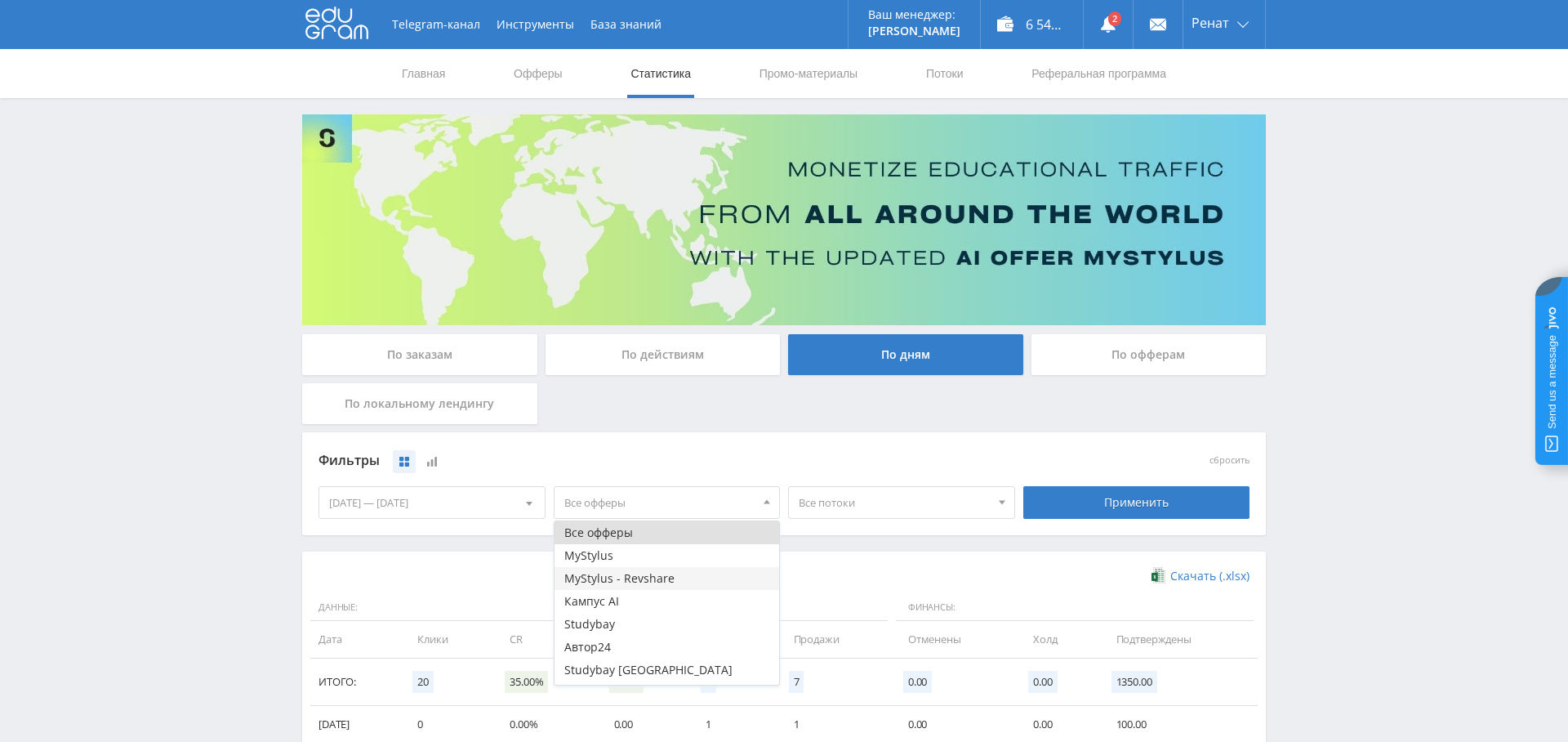
click at [665, 577] on button "MyStylus - Revshare" at bounding box center [667, 578] width 226 height 23
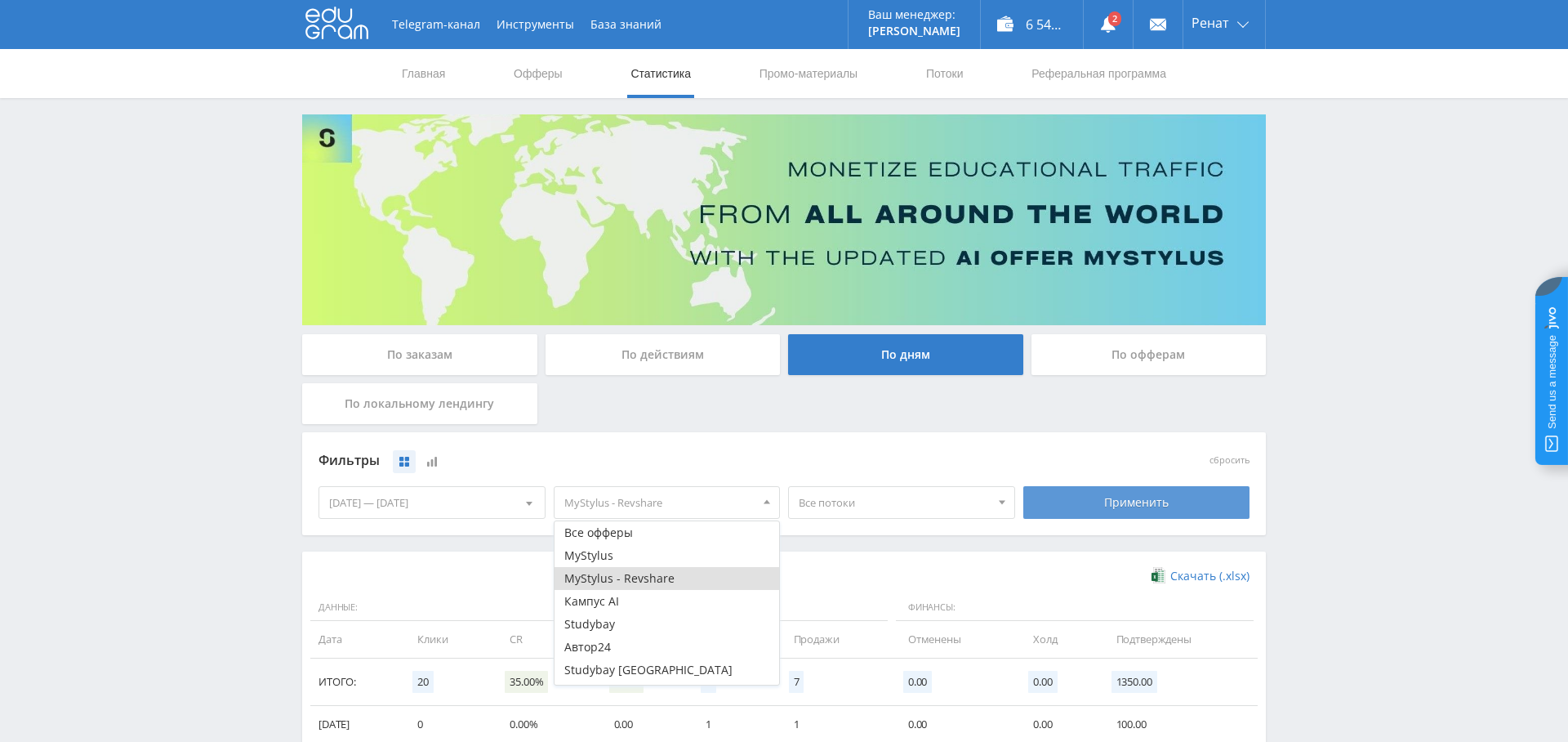
click at [1162, 501] on div "Применить" at bounding box center [1137, 502] width 227 height 33
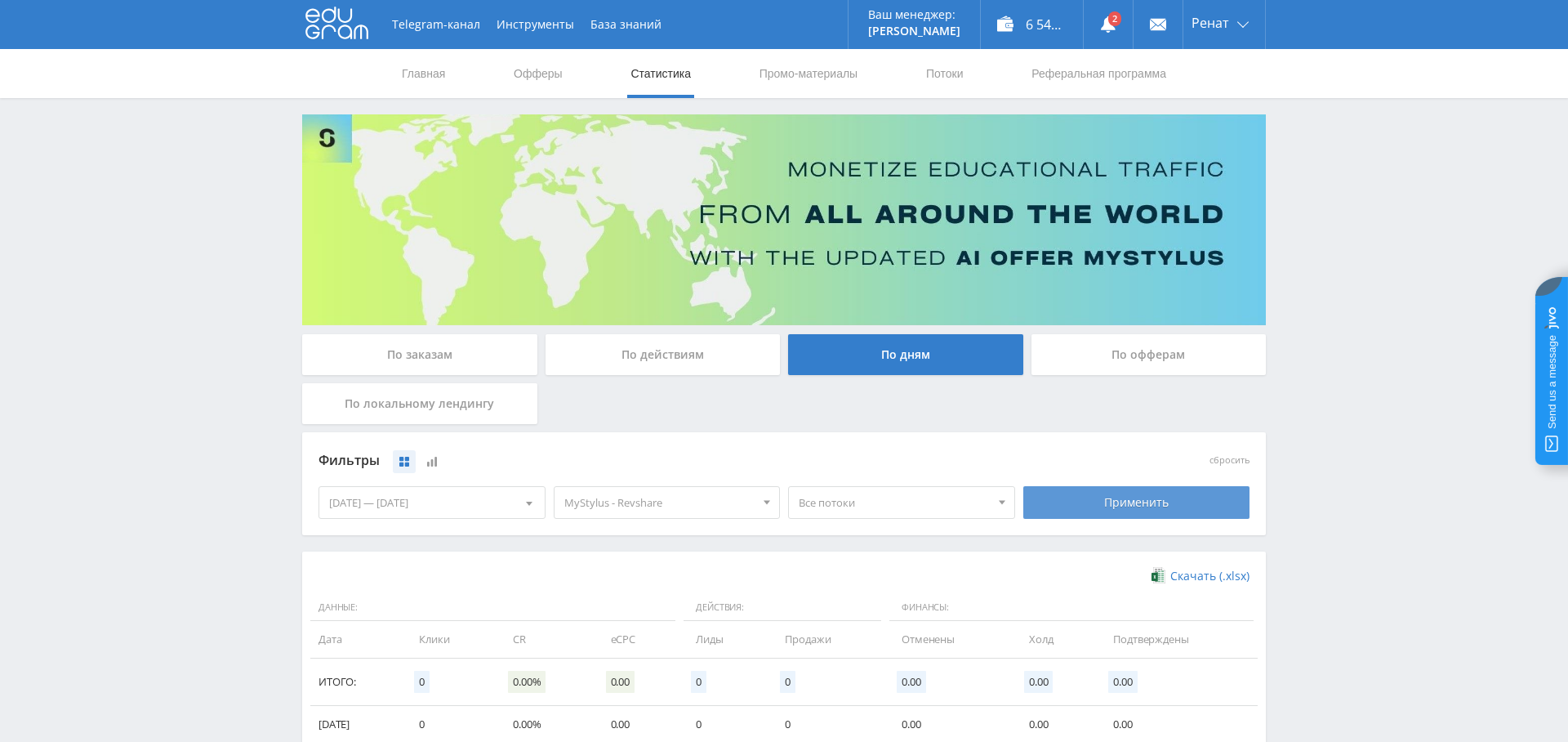
click at [1102, 504] on div "Применить" at bounding box center [1137, 502] width 227 height 33
click at [615, 493] on span "MyStylus - Revshare" at bounding box center [660, 502] width 191 height 31
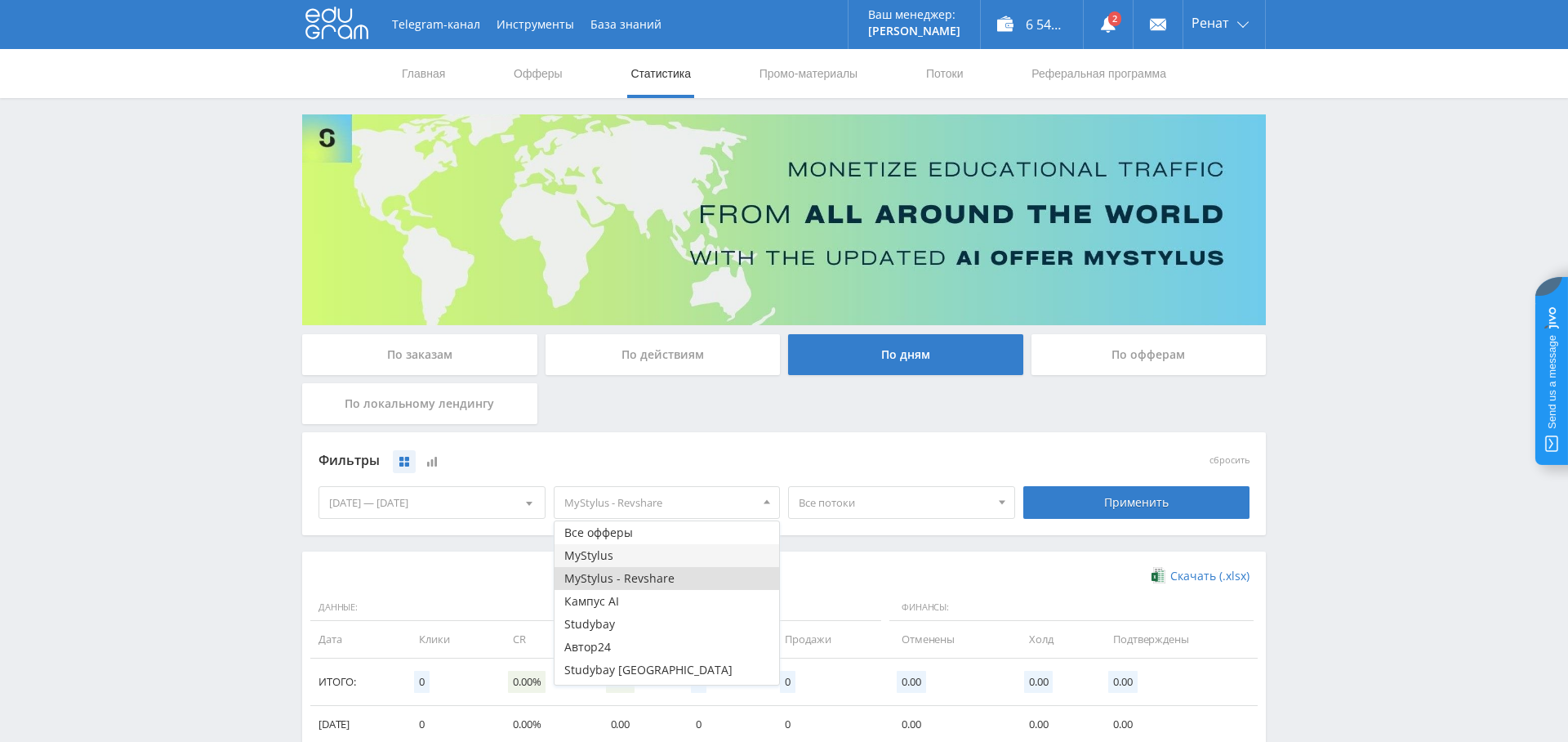
click at [653, 558] on button "MyStylus" at bounding box center [667, 556] width 226 height 23
drag, startPoint x: 633, startPoint y: 579, endPoint x: 780, endPoint y: 574, distance: 147.1
click at [633, 579] on button "MyStylus - Revshare" at bounding box center [667, 578] width 226 height 23
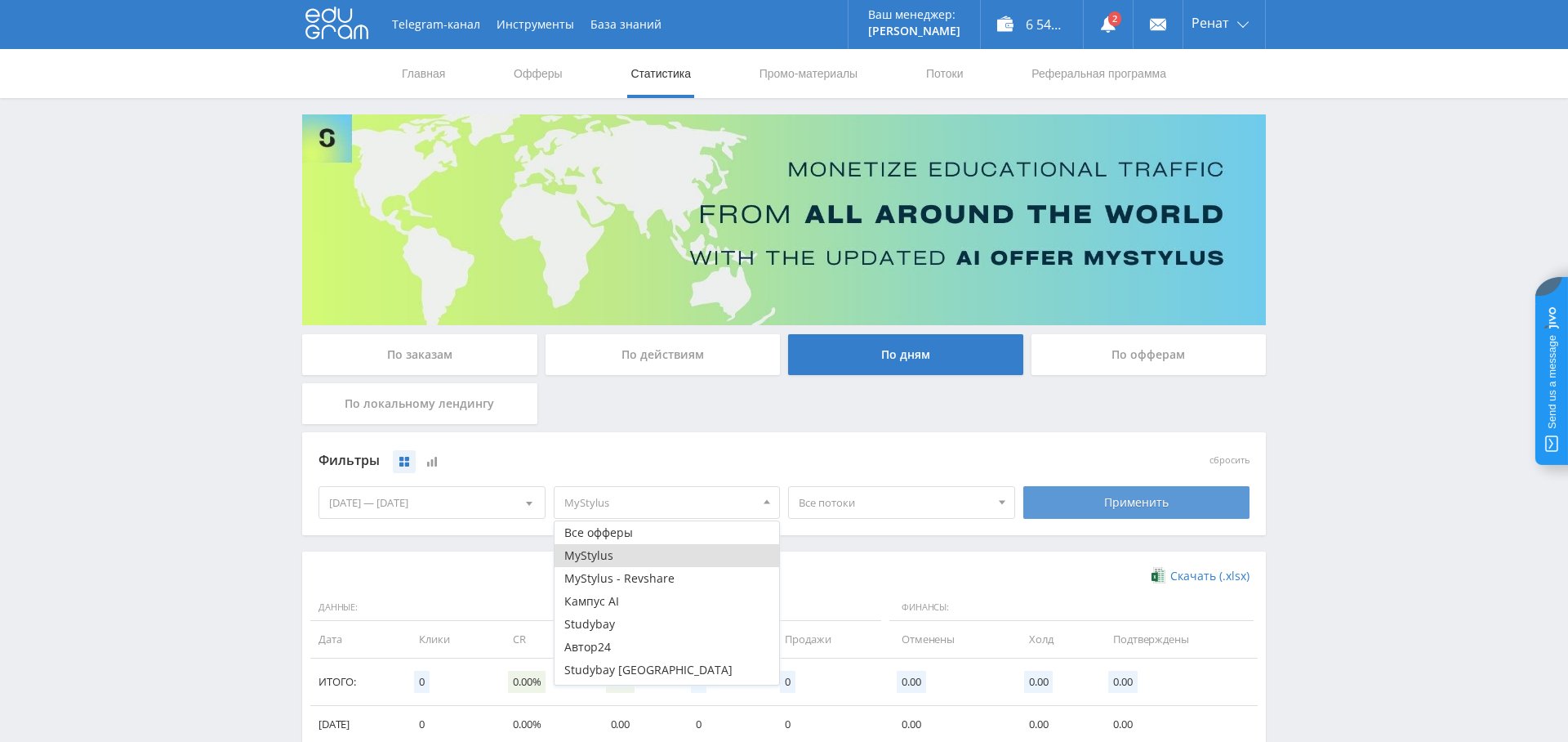
click at [1158, 504] on div "Применить" at bounding box center [1137, 502] width 227 height 33
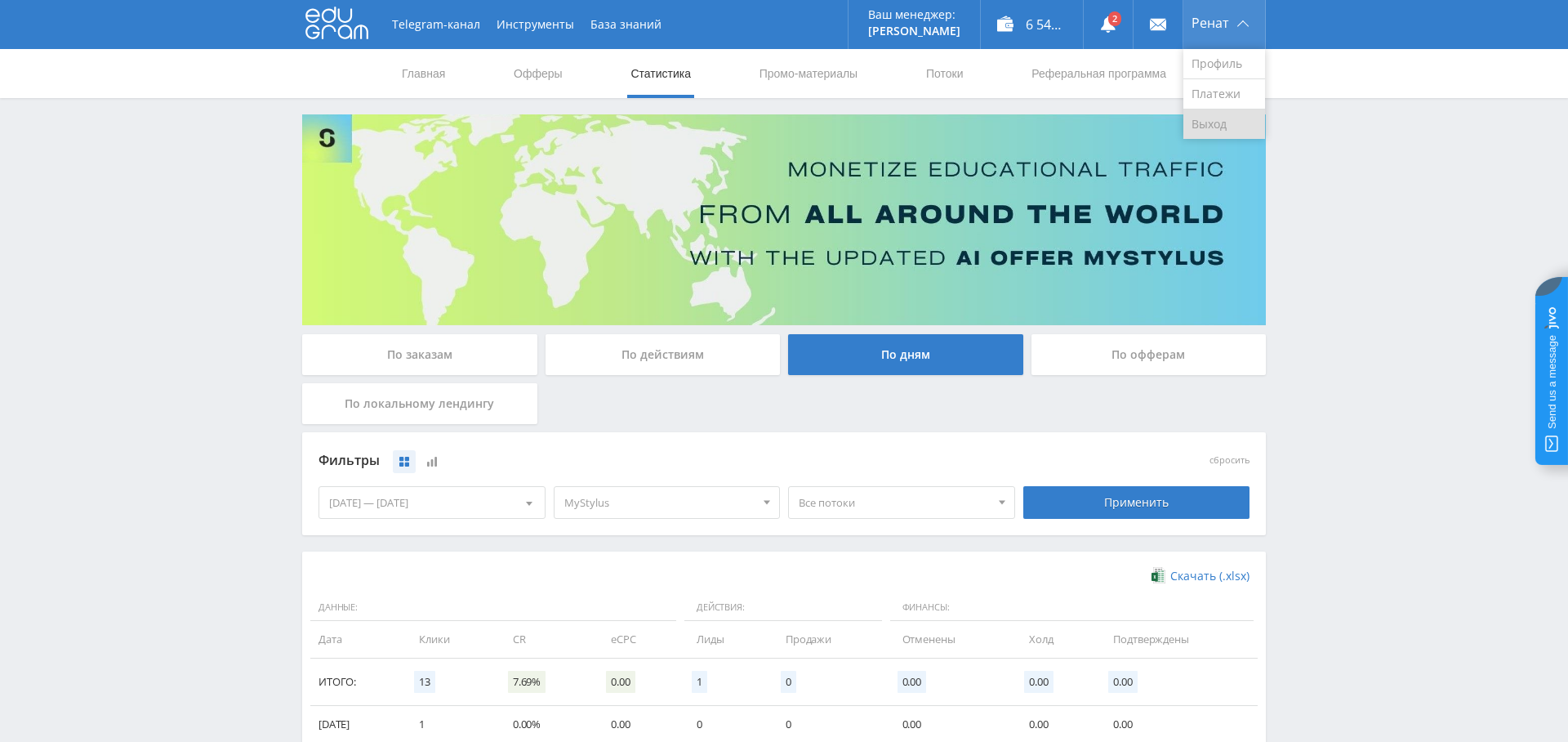
click at [1214, 130] on link "Выход" at bounding box center [1224, 124] width 82 height 30
